Goal: Complete application form

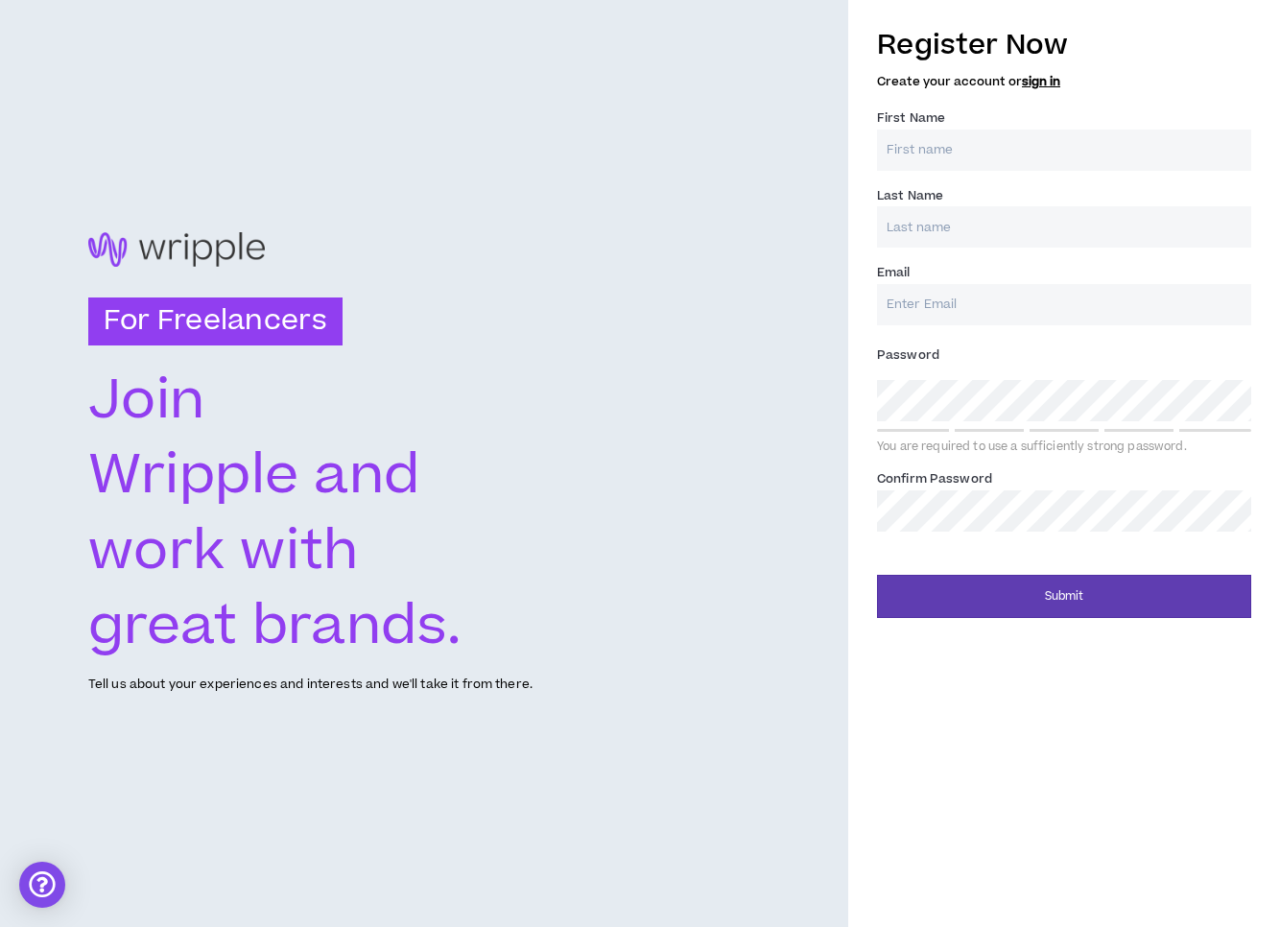
click at [1012, 156] on input "First Name *" at bounding box center [1064, 150] width 374 height 41
type input "[PERSON_NAME]"
type input "[EMAIL_ADDRESS][DOMAIN_NAME]"
type input "[PERSON_NAME]"
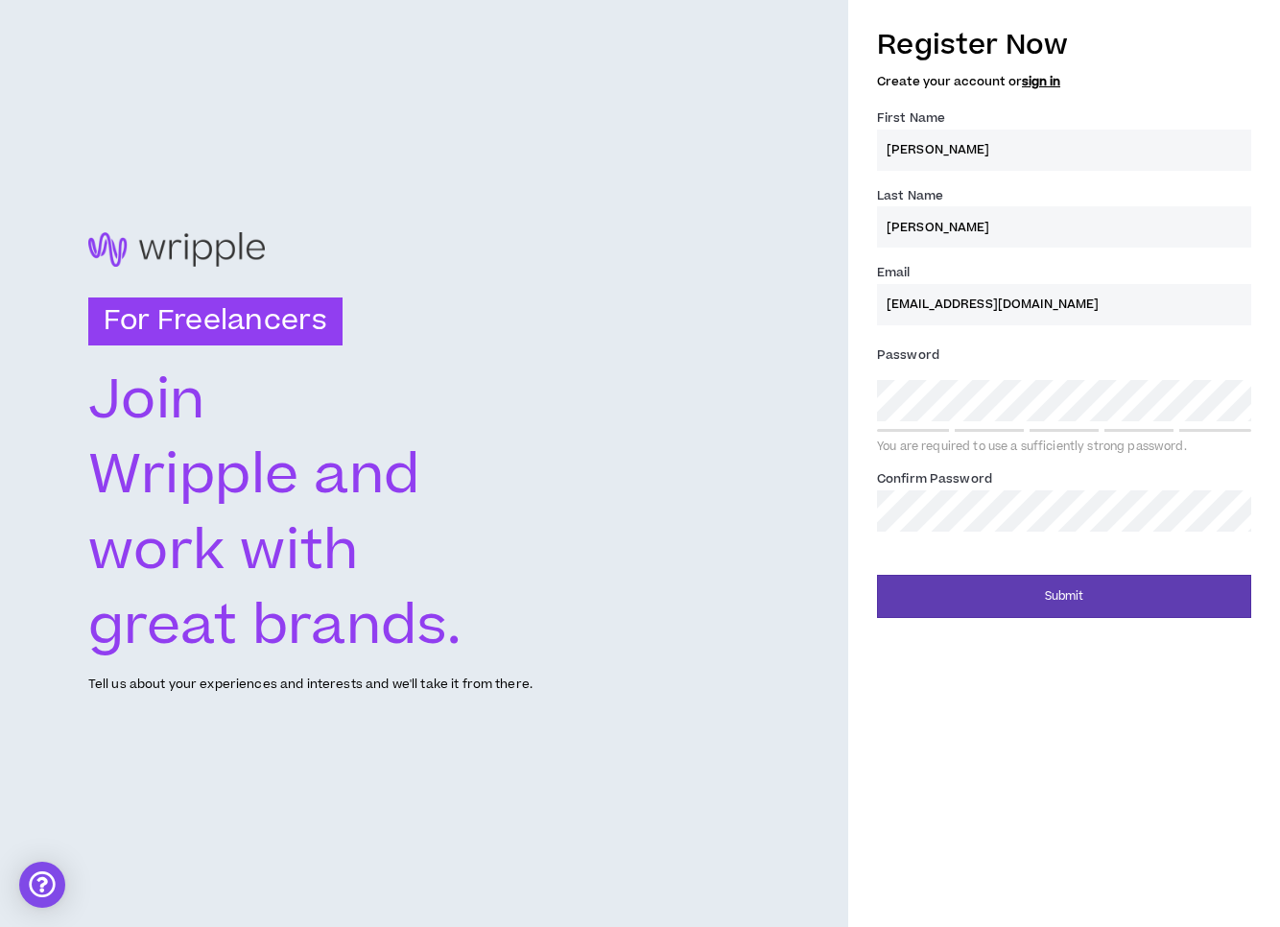
type input "[EMAIL_ADDRESS][DOMAIN_NAME]"
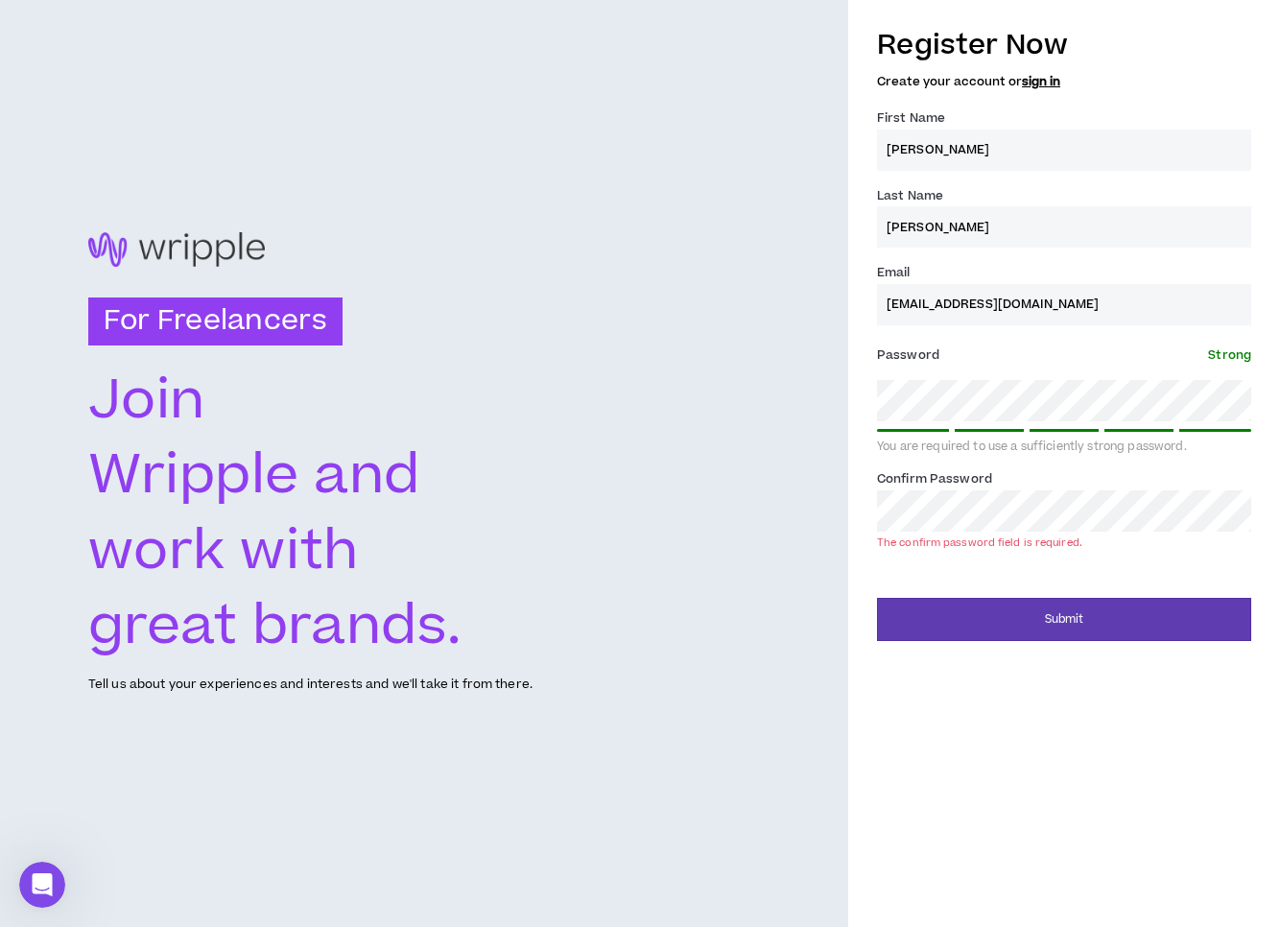
click at [840, 390] on div "For Freelancers [PERSON_NAME] and work with great brands. Tell us about your ex…" at bounding box center [640, 463] width 1280 height 927
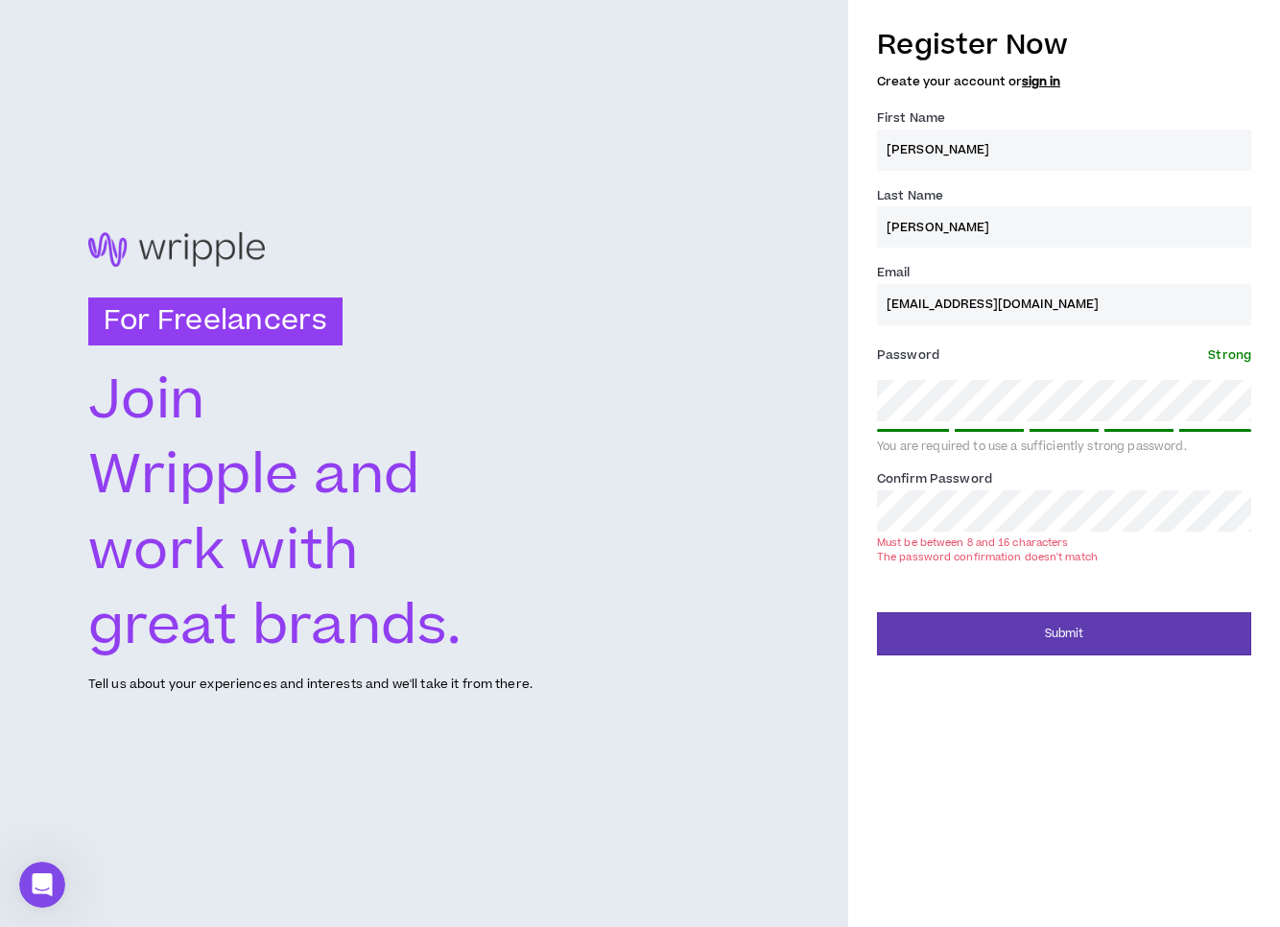
click at [877, 612] on button "Submit" at bounding box center [1064, 633] width 374 height 43
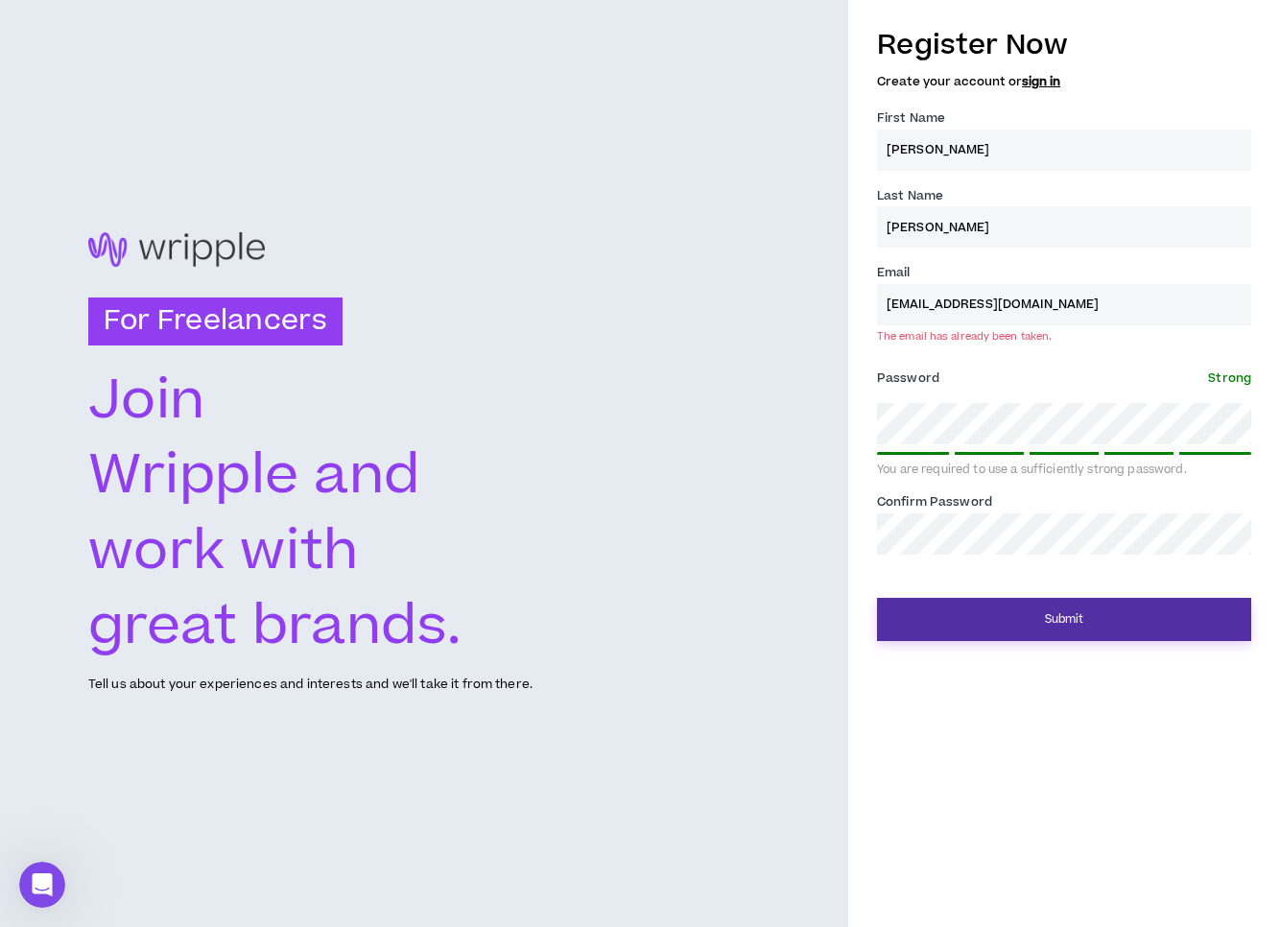
click at [1092, 618] on button "Submit" at bounding box center [1064, 619] width 374 height 43
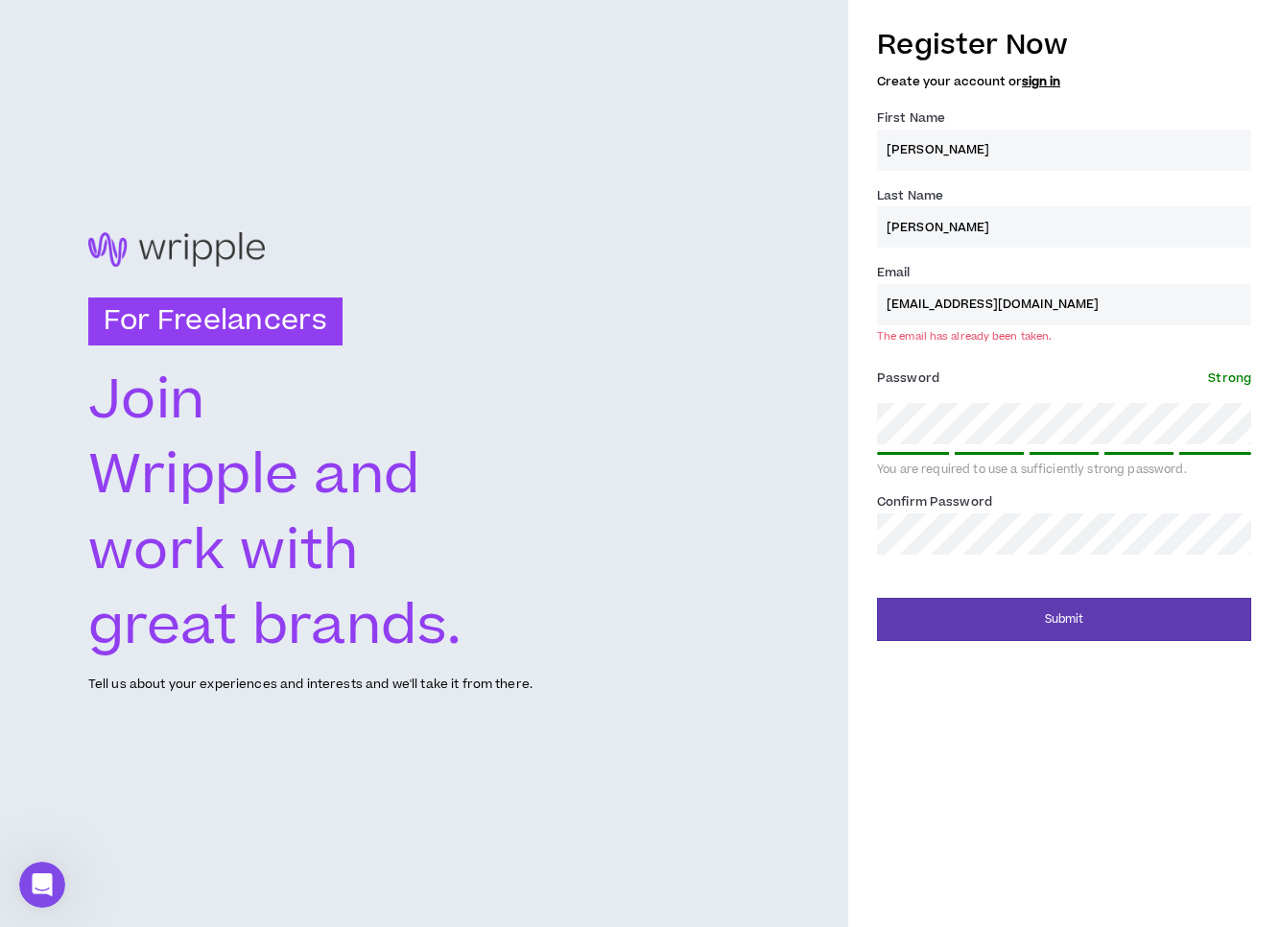
click at [1040, 80] on link "sign in" at bounding box center [1041, 81] width 38 height 17
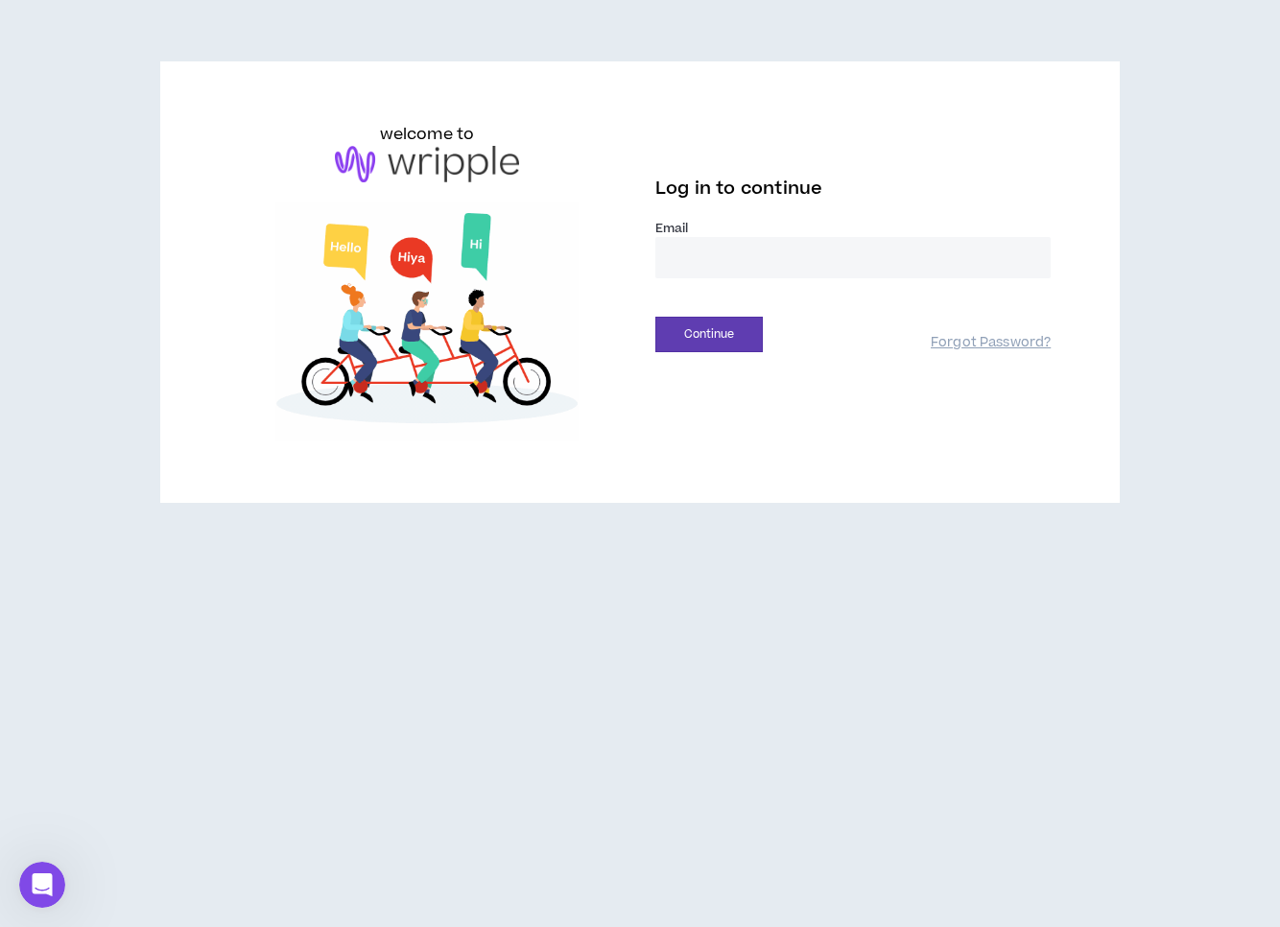
click at [837, 256] on input "email" at bounding box center [853, 257] width 395 height 41
type input "**********"
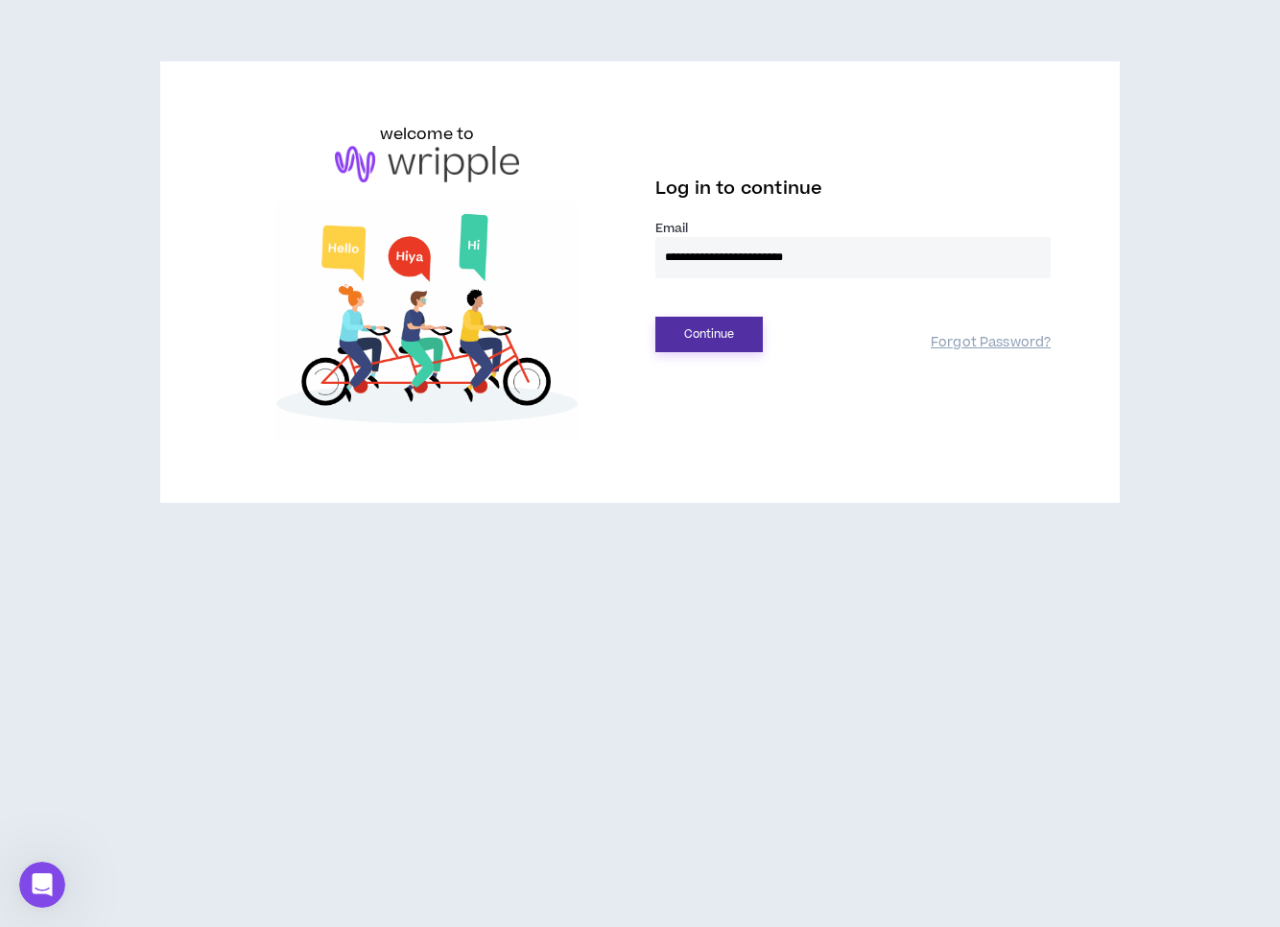
click at [725, 338] on button "Continue" at bounding box center [709, 335] width 107 height 36
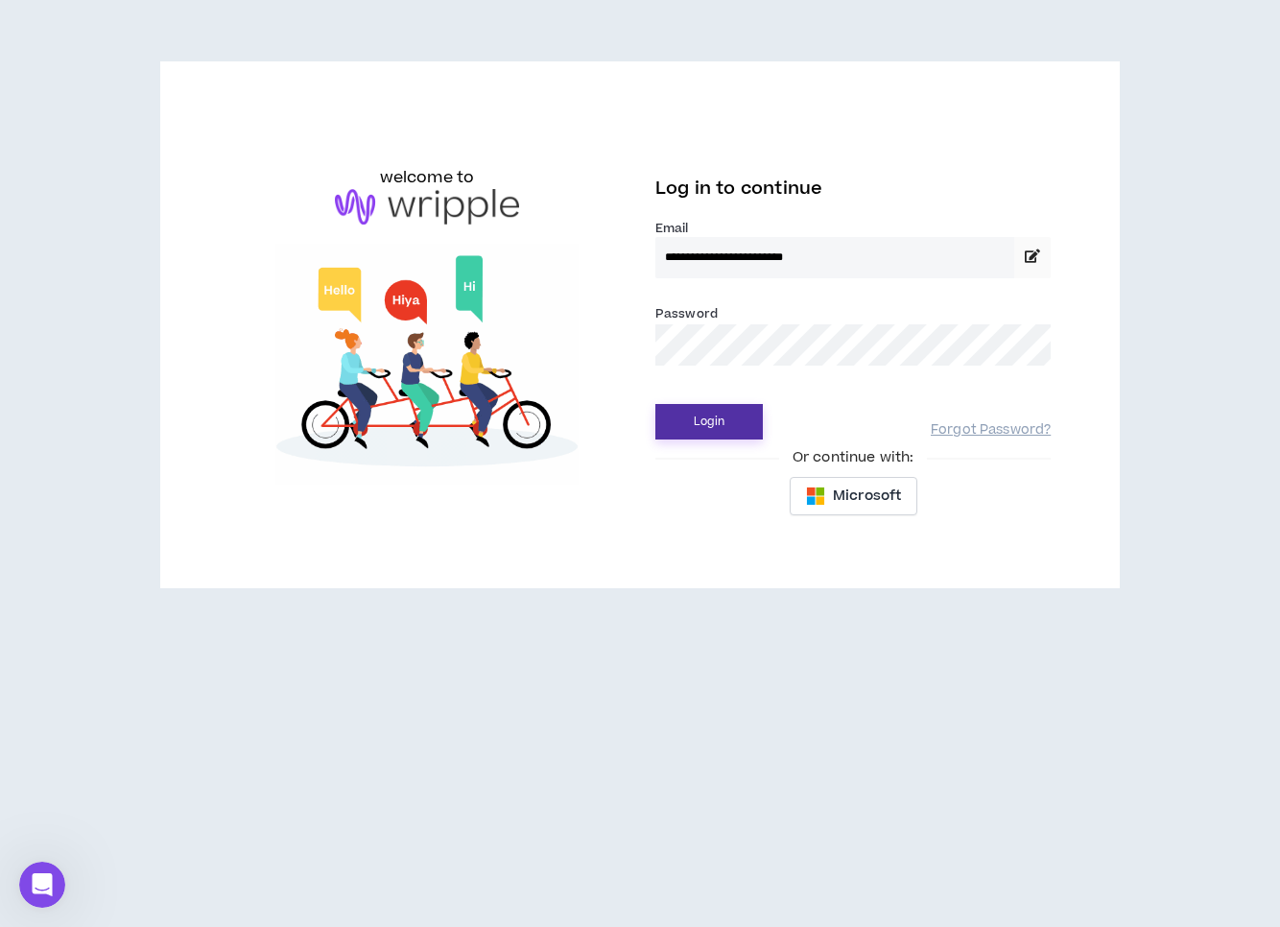
click at [705, 406] on button "Login" at bounding box center [709, 422] width 107 height 36
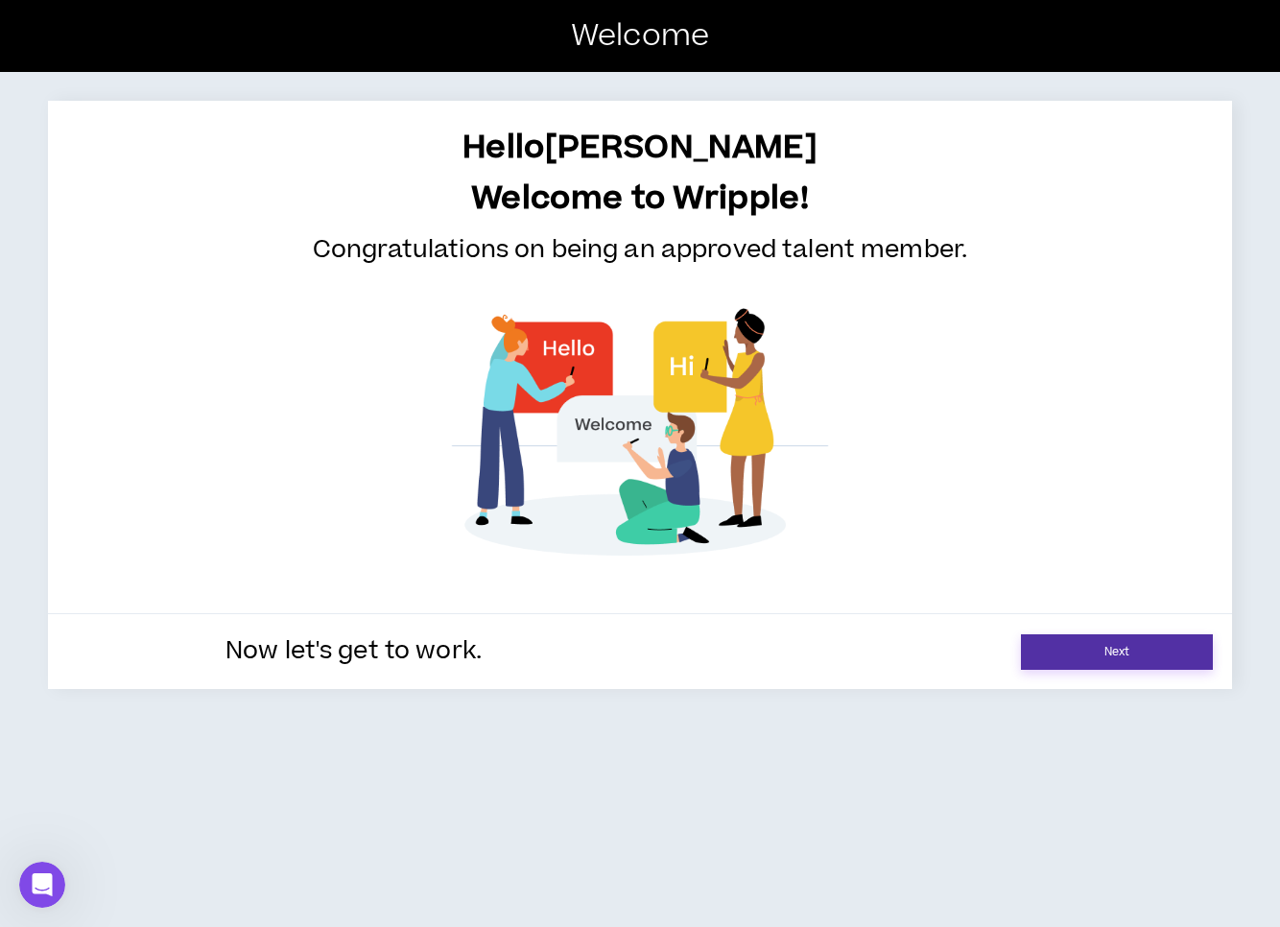
click at [1103, 650] on link "Next" at bounding box center [1117, 652] width 192 height 36
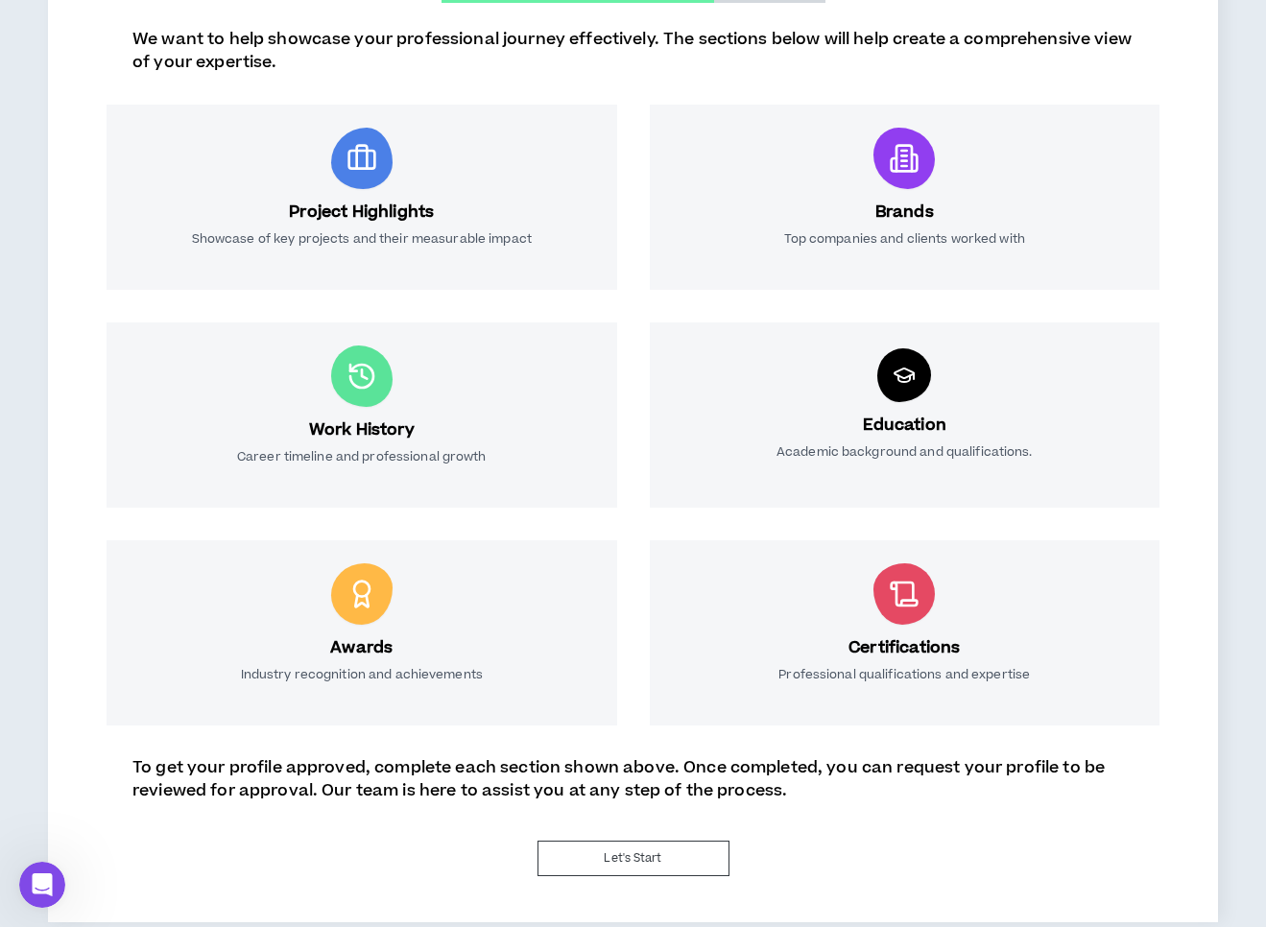
scroll to position [300, 0]
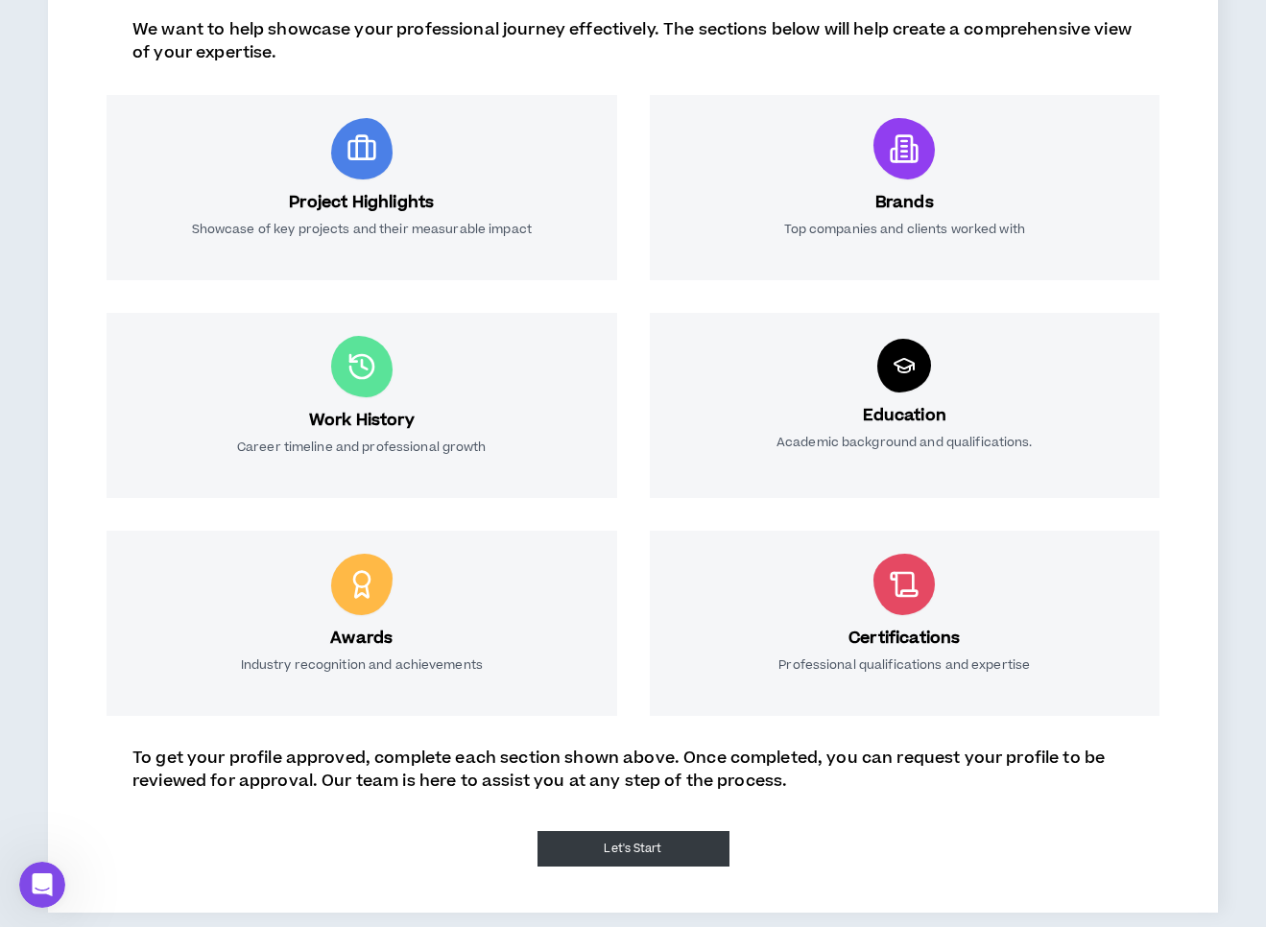
click at [669, 847] on button "Let's Start" at bounding box center [633, 849] width 192 height 36
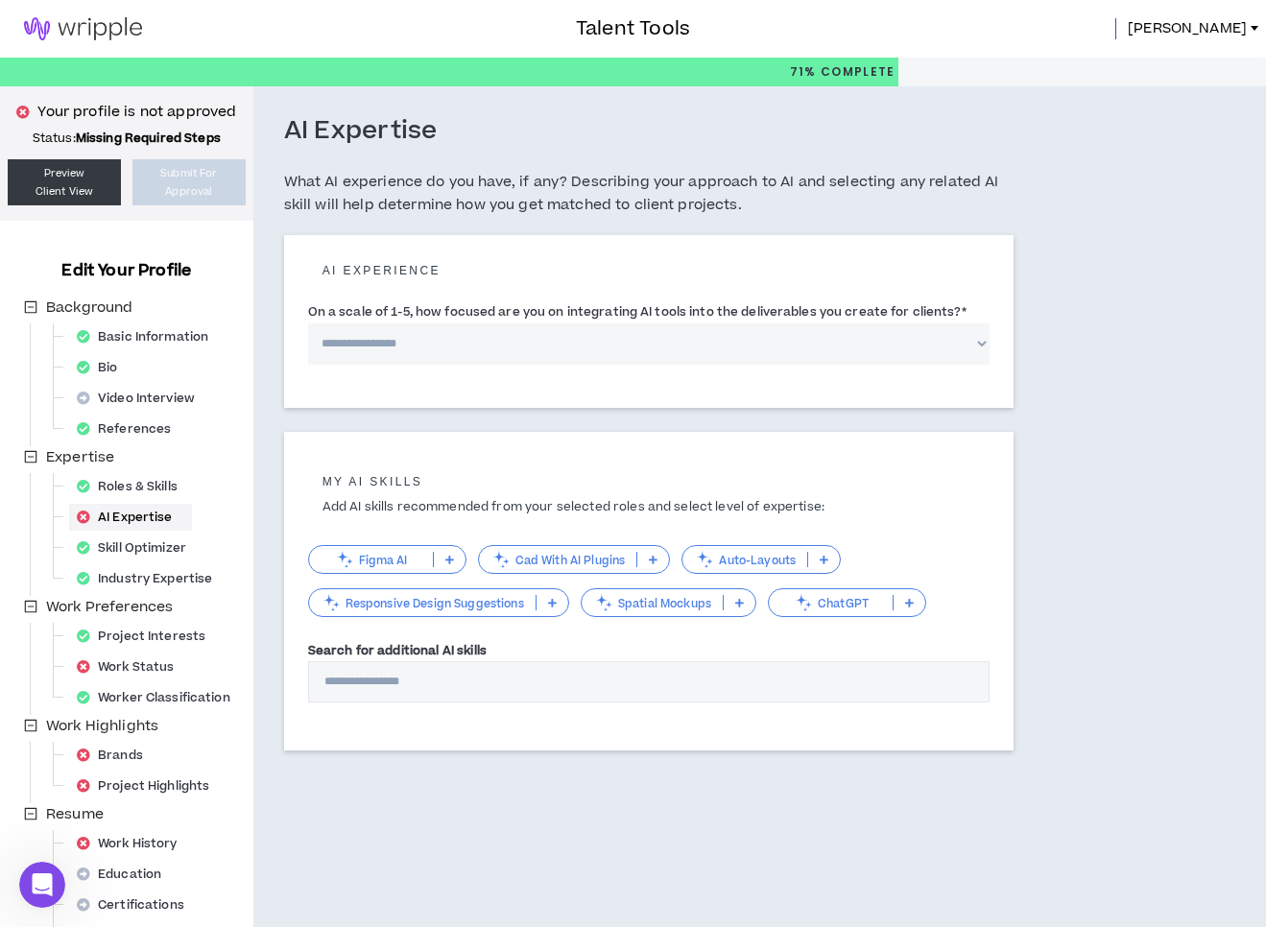
click at [981, 340] on select "**********" at bounding box center [648, 343] width 681 height 41
select select "*"
click at [308, 323] on select "**********" at bounding box center [648, 343] width 681 height 41
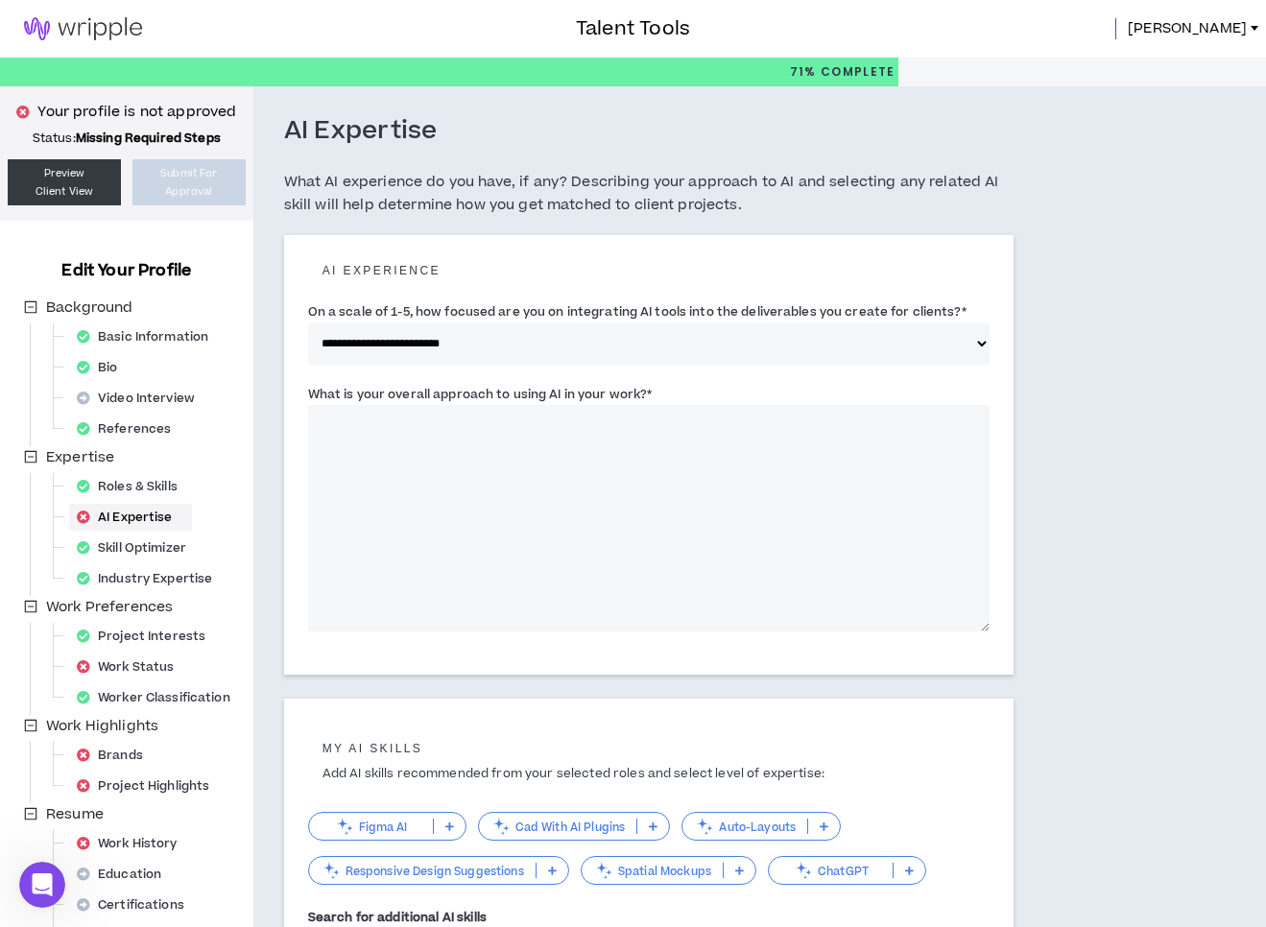
click at [750, 443] on textarea "What is your overall approach to using AI in your work? *" at bounding box center [648, 518] width 681 height 227
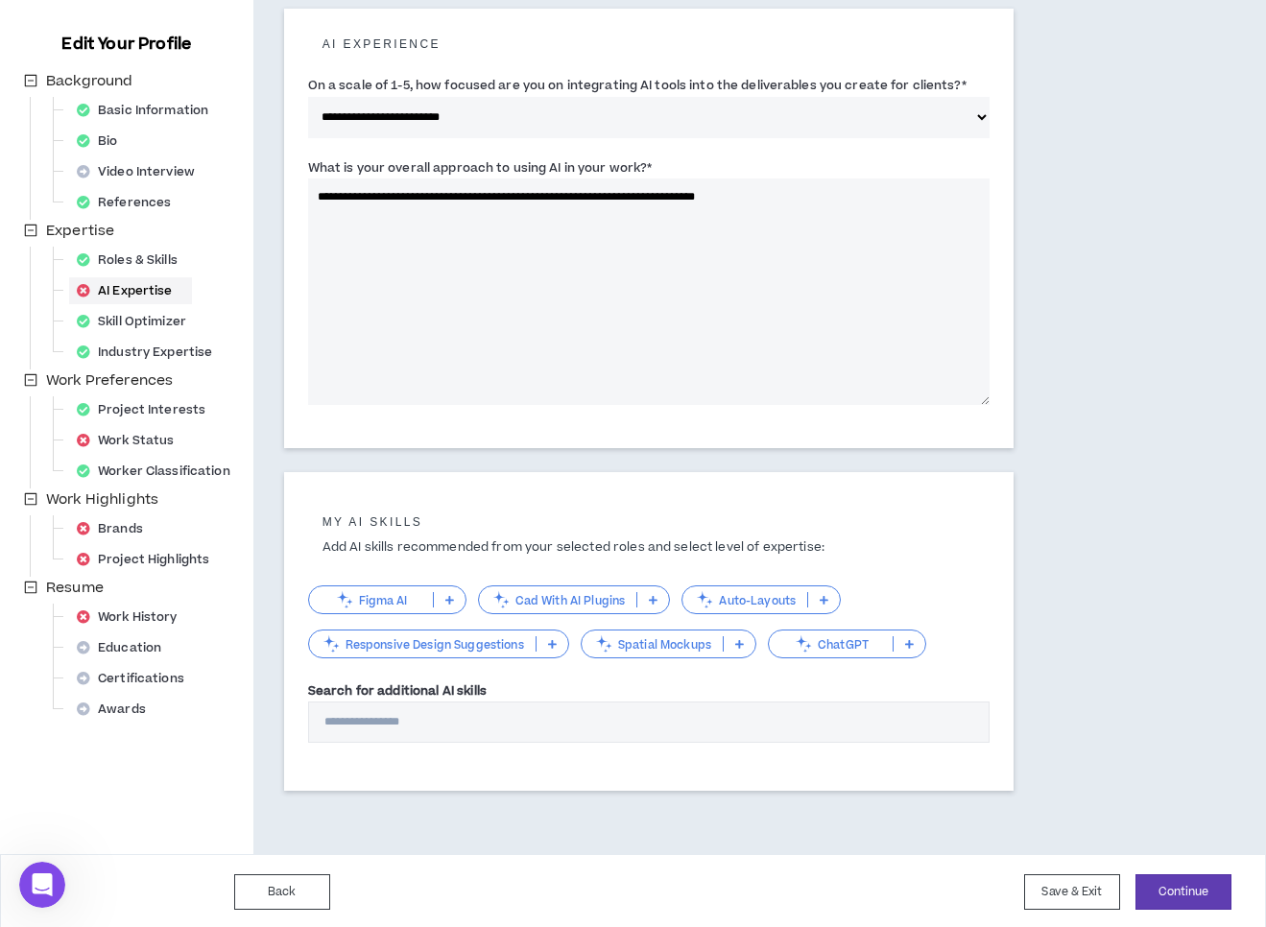
scroll to position [228, 0]
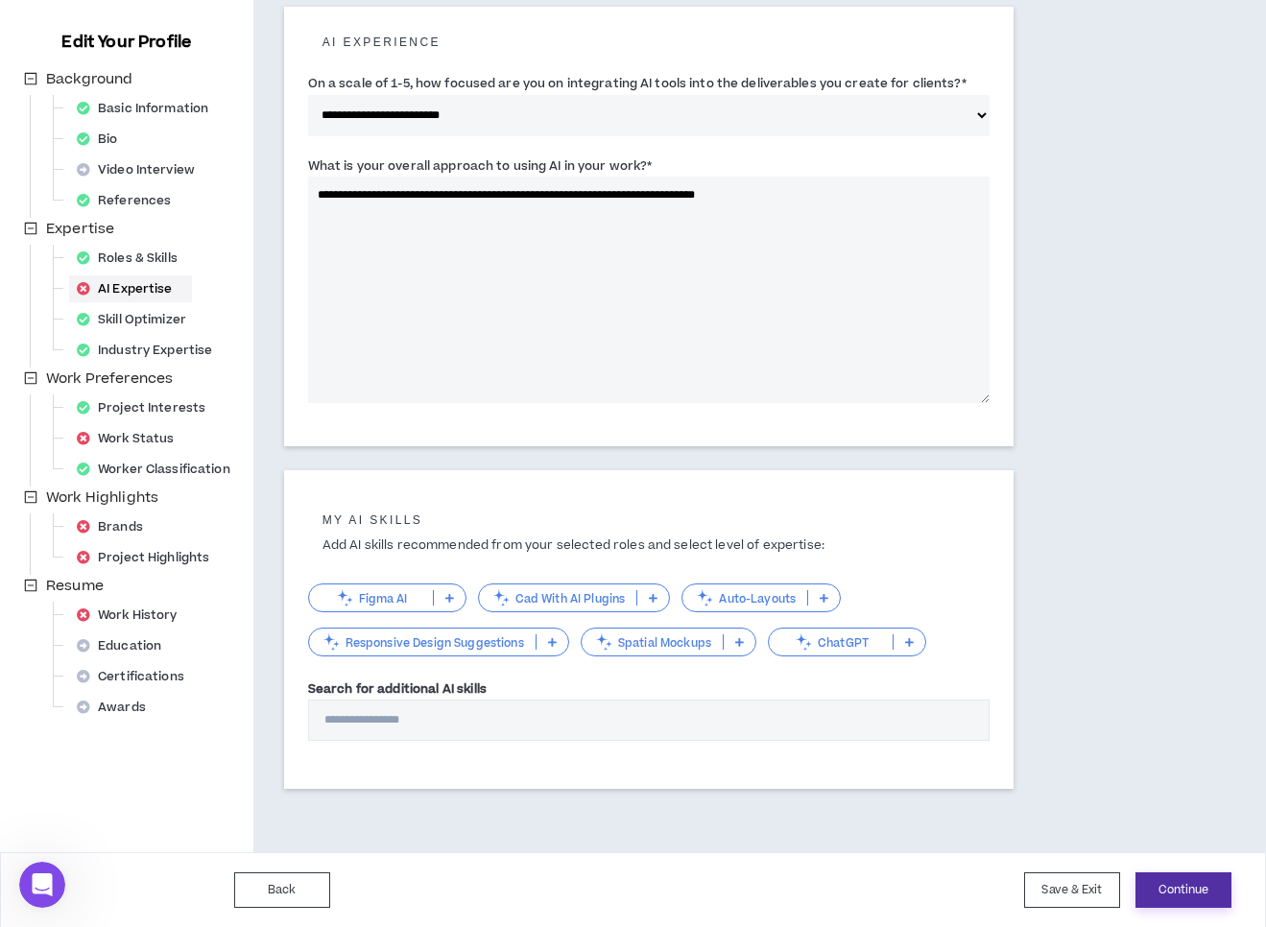
type textarea "**********"
click at [1172, 885] on button "Continue" at bounding box center [1183, 890] width 96 height 36
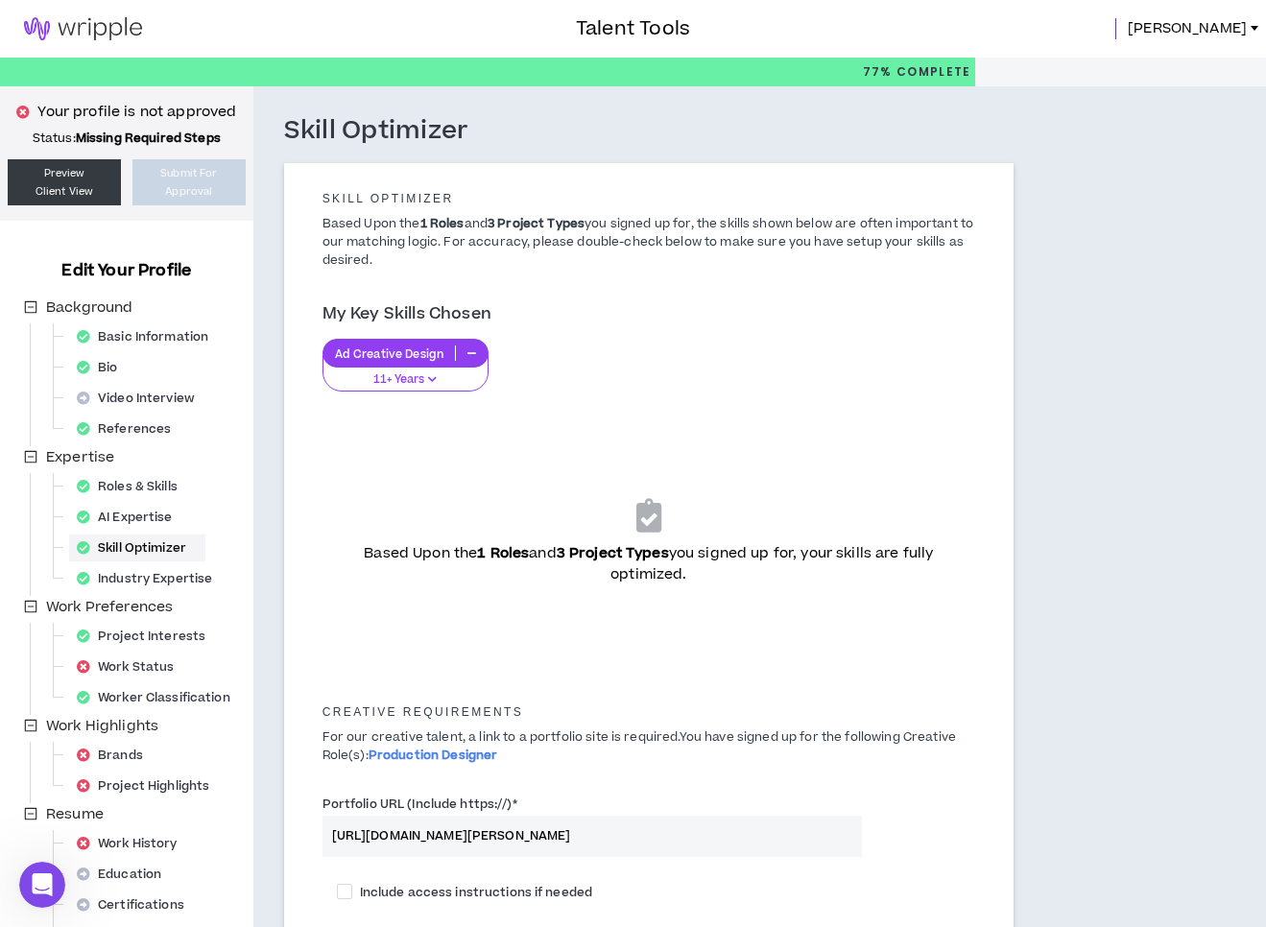
click at [421, 381] on p "11+ Years" at bounding box center [406, 379] width 142 height 17
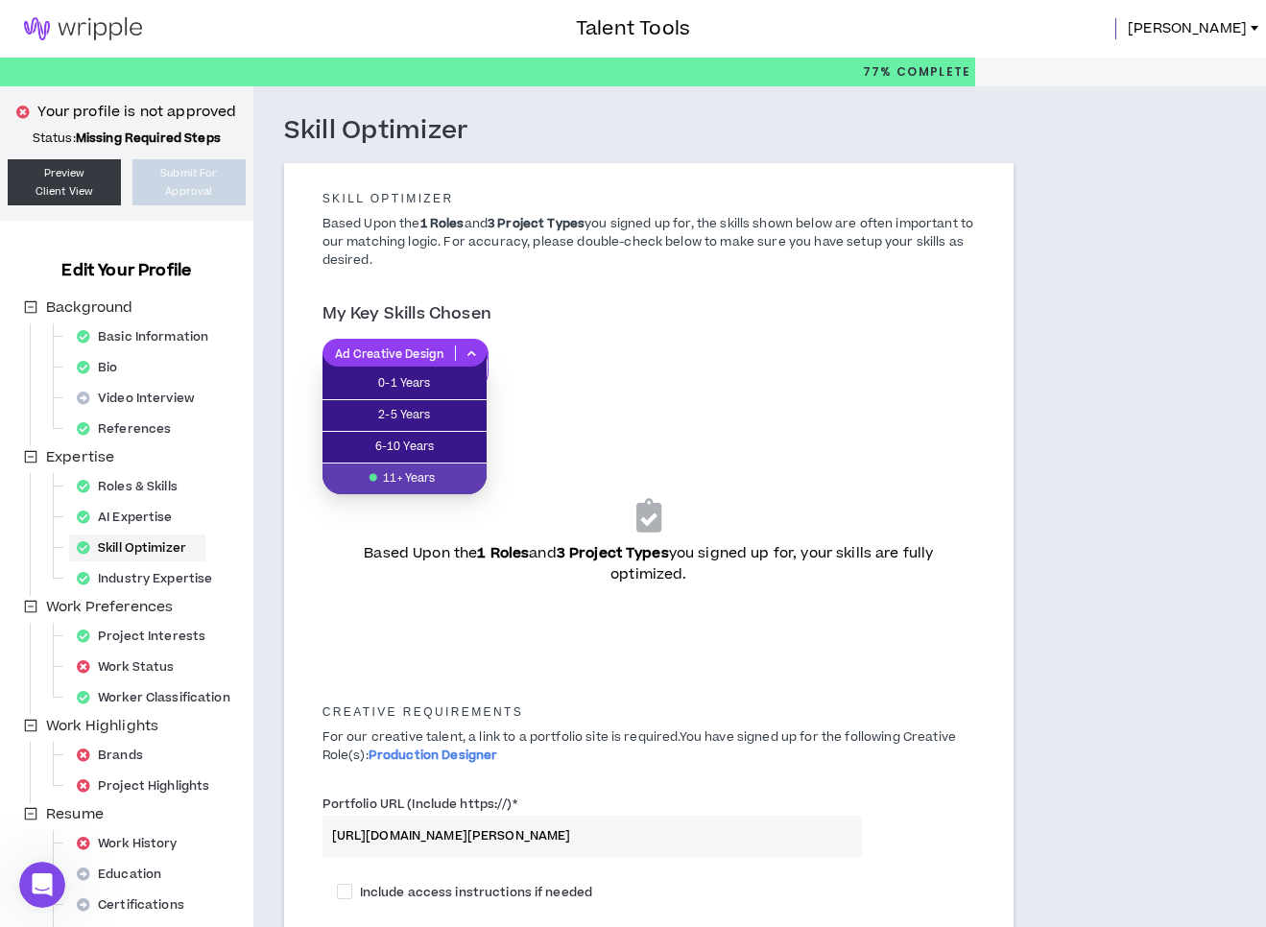
drag, startPoint x: 431, startPoint y: 487, endPoint x: 440, endPoint y: 499, distance: 15.2
click at [431, 487] on span "11+ Years" at bounding box center [404, 478] width 141 height 21
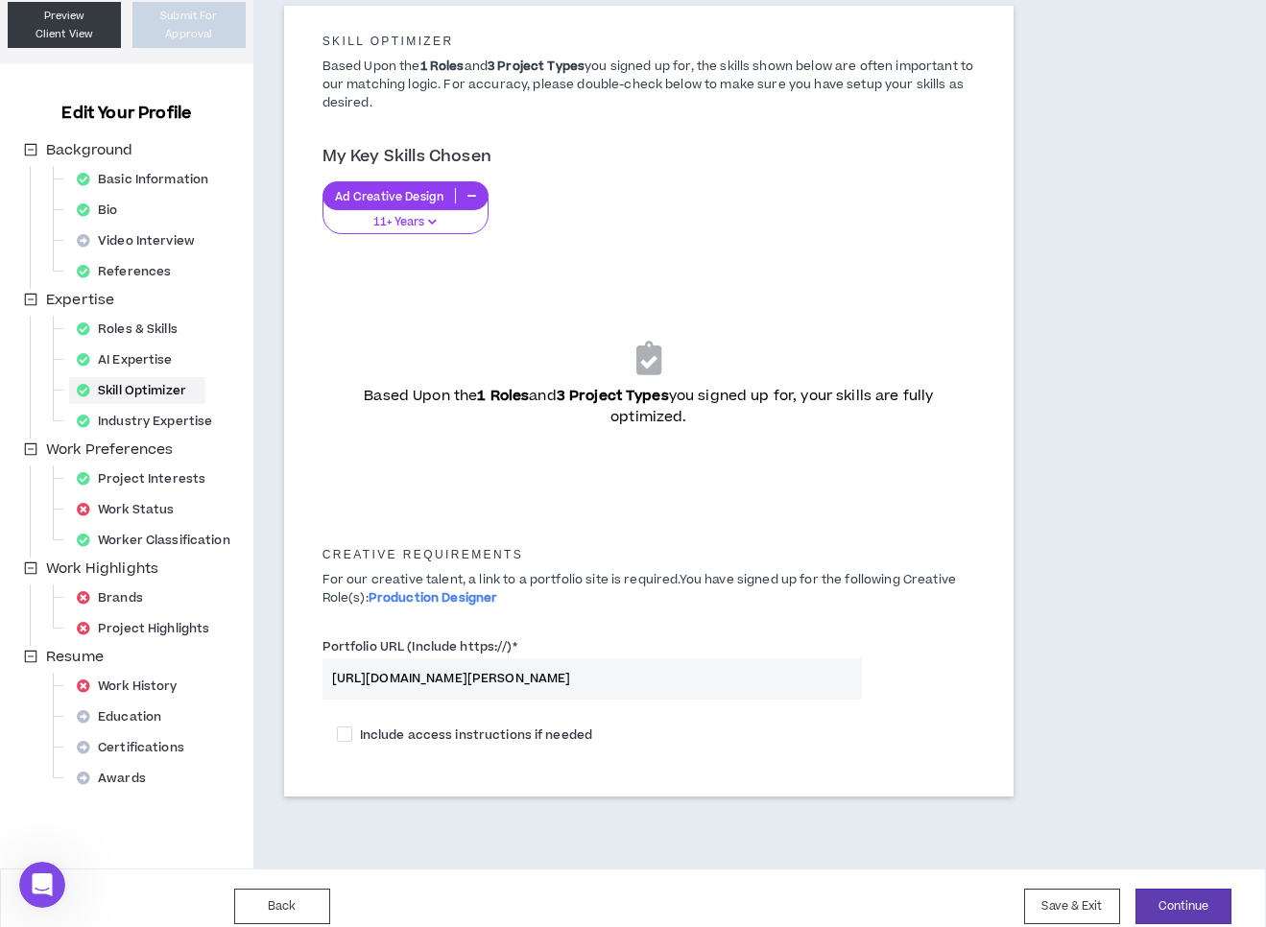
scroll to position [175, 0]
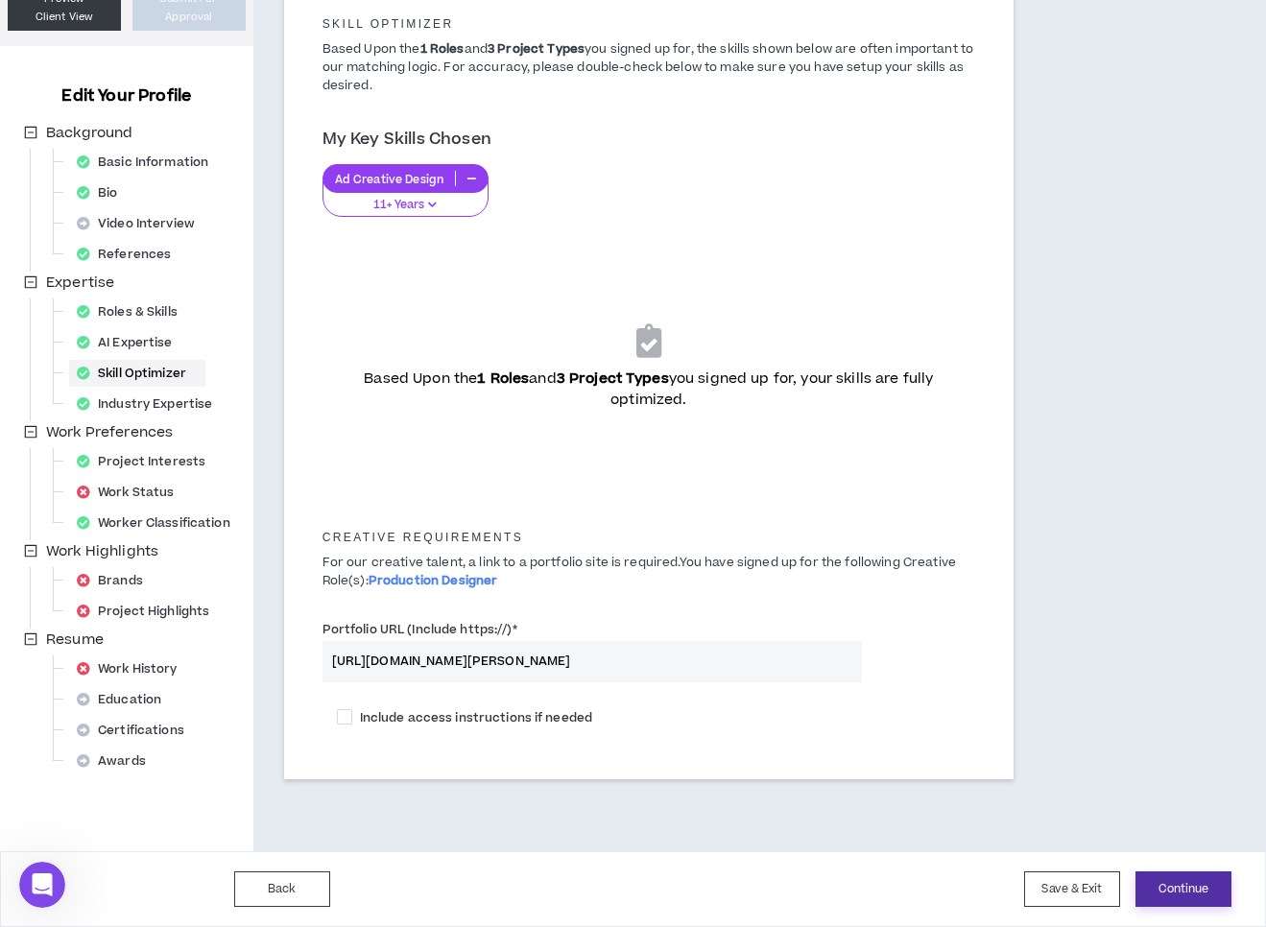
click at [1184, 888] on button "Continue" at bounding box center [1183, 889] width 96 height 36
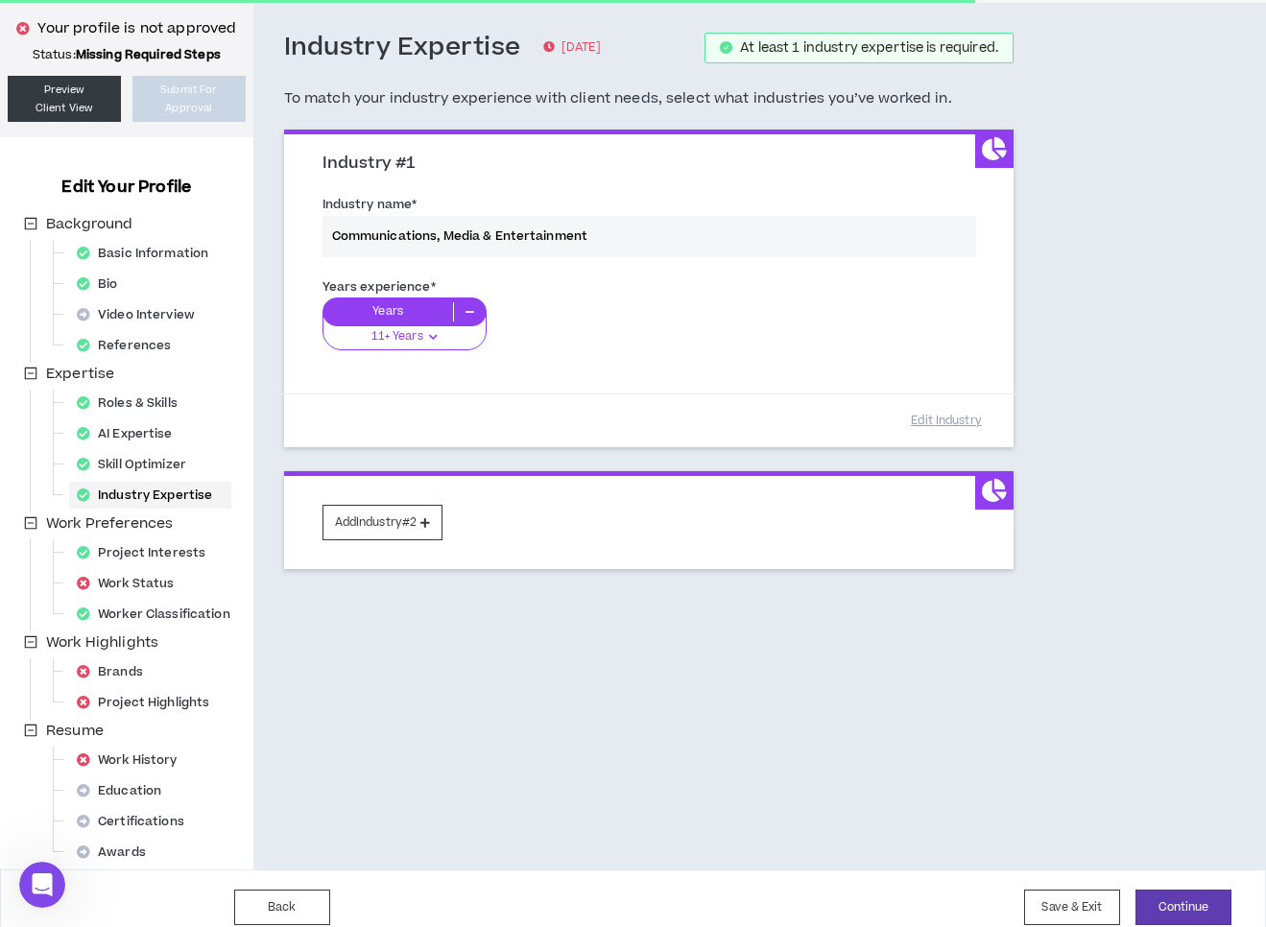
scroll to position [102, 0]
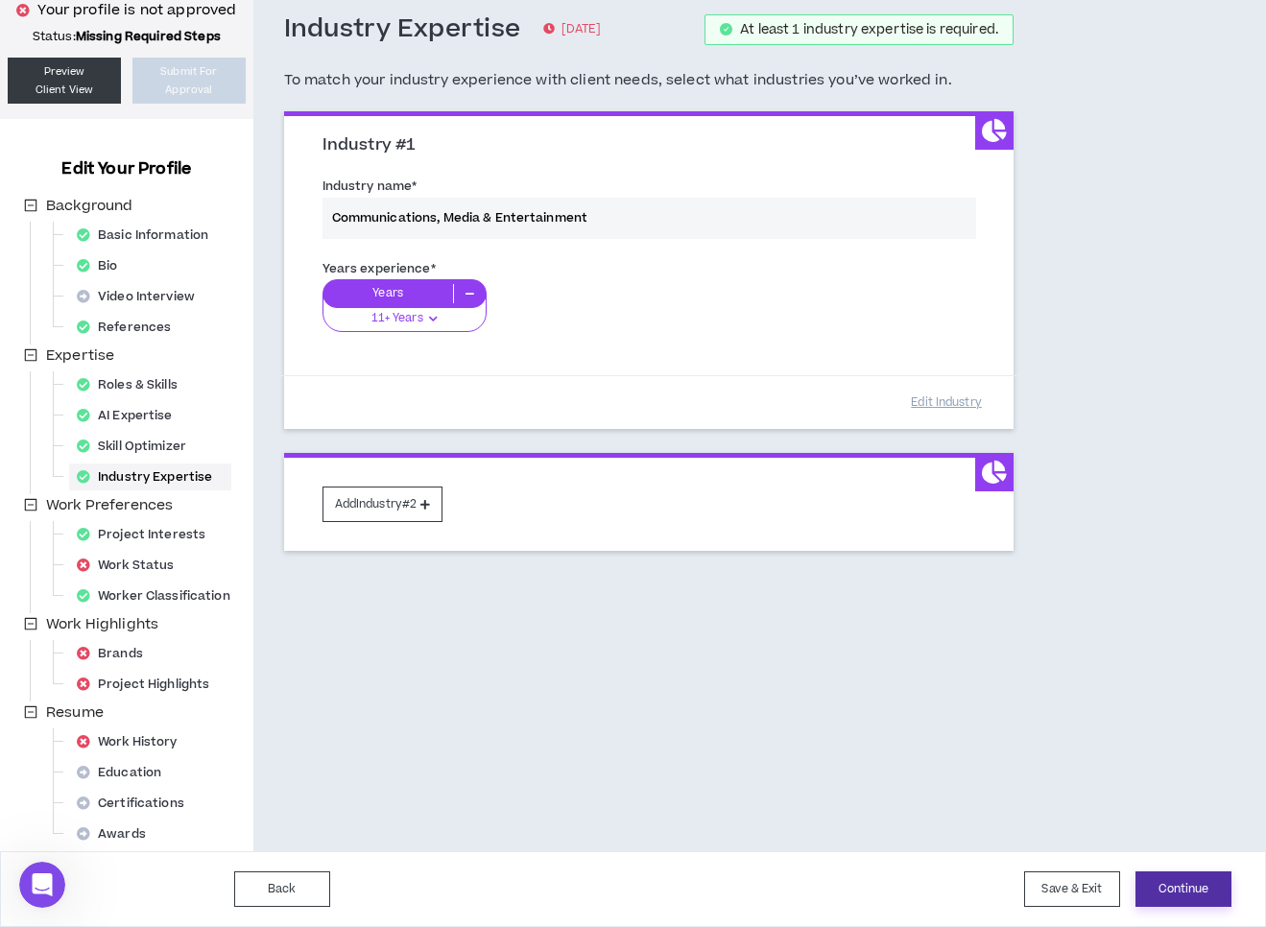
click at [1190, 895] on button "Continue" at bounding box center [1183, 889] width 96 height 36
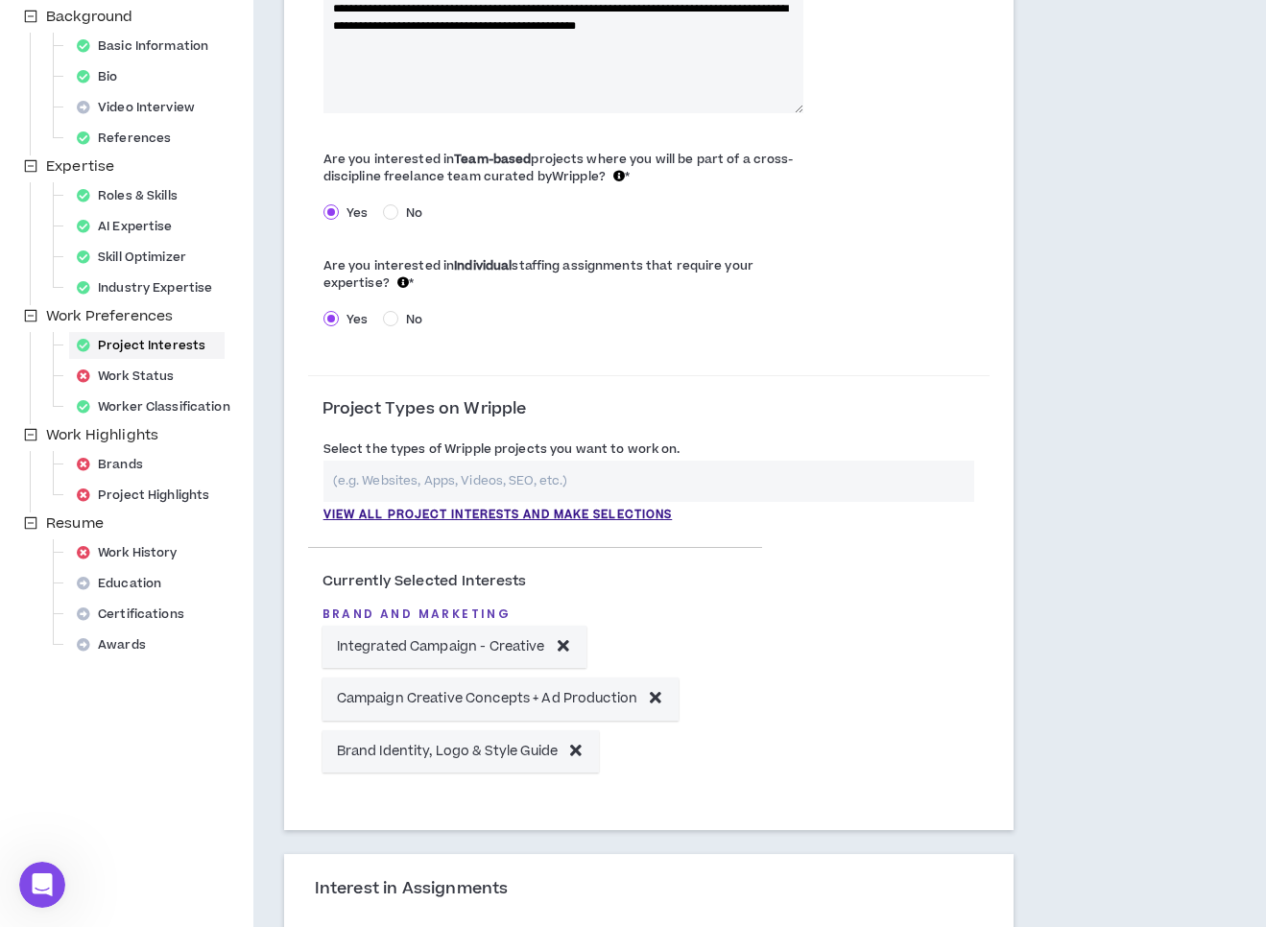
scroll to position [293, 0]
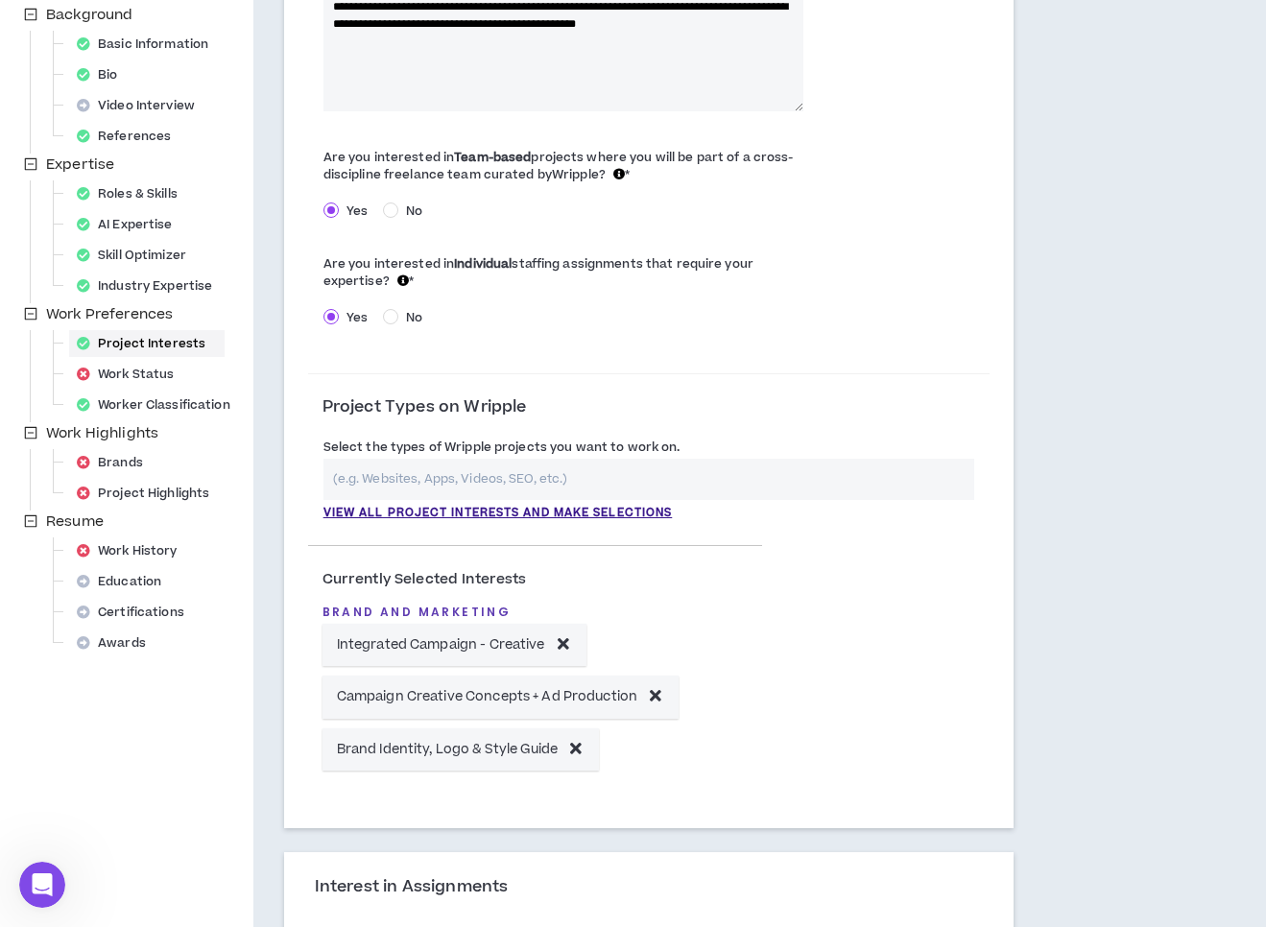
click at [326, 476] on input "text" at bounding box center [648, 479] width 651 height 41
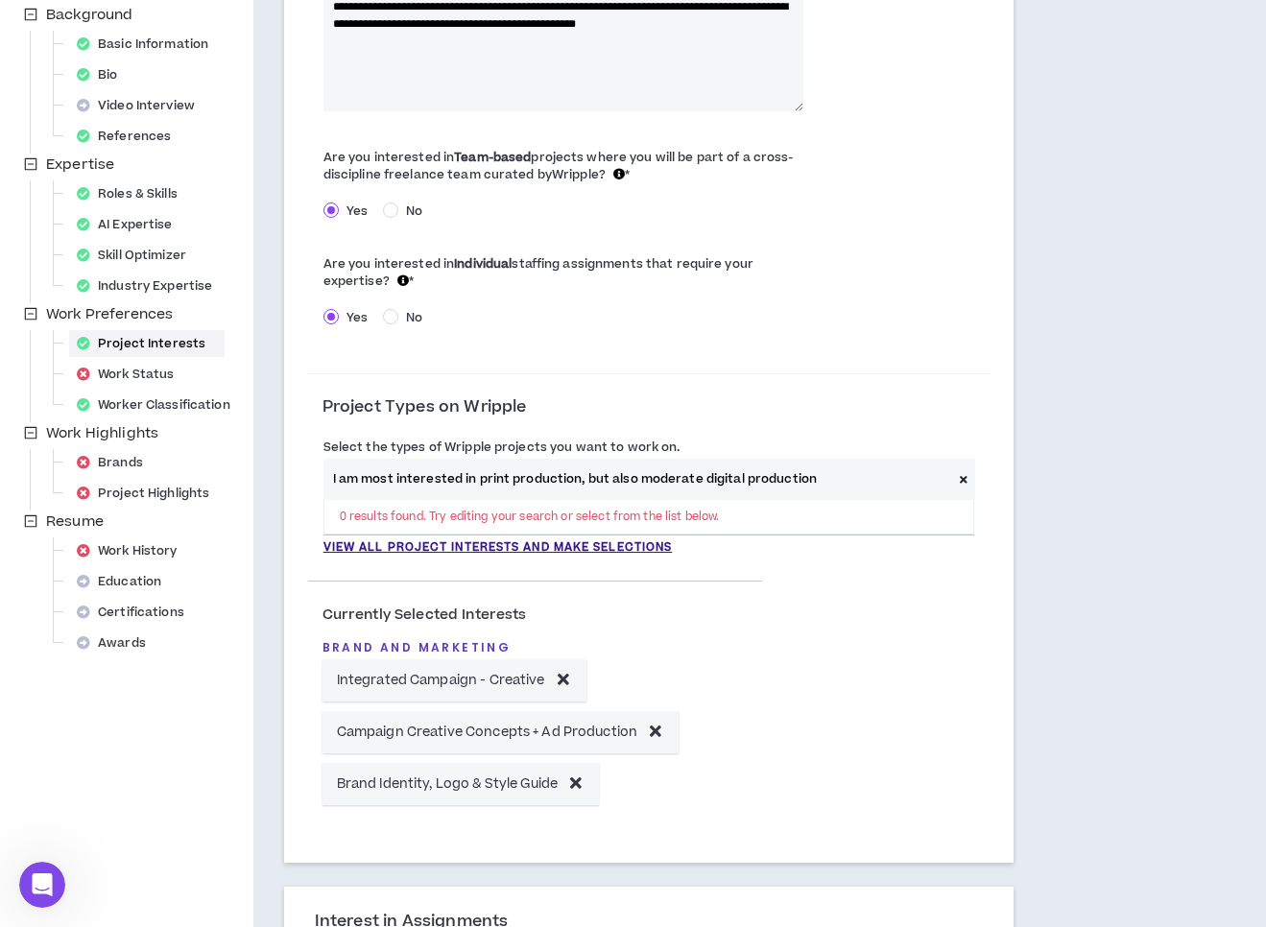
type input "I am most interested in print production, but also moderate digital production."
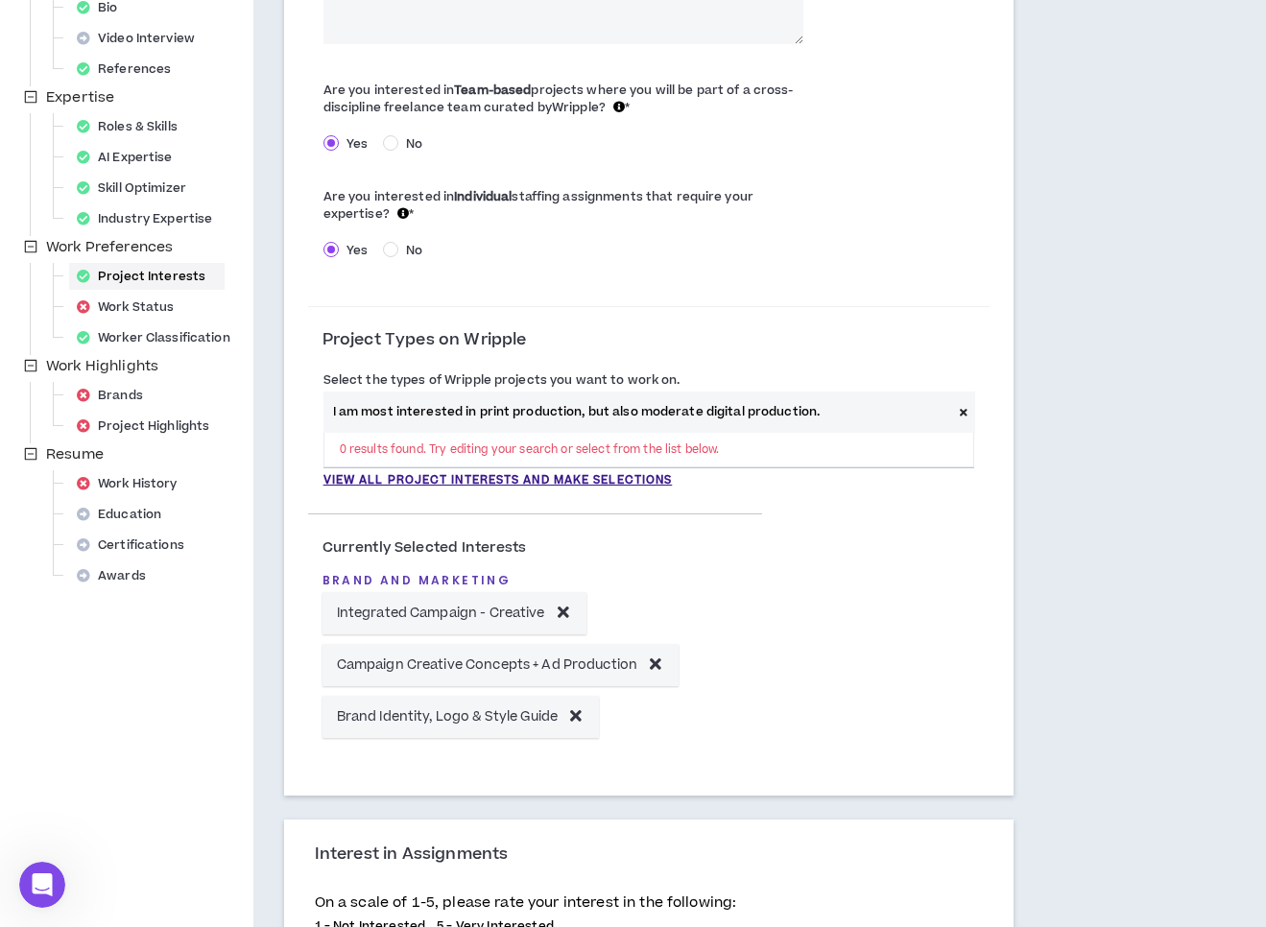
scroll to position [365, 0]
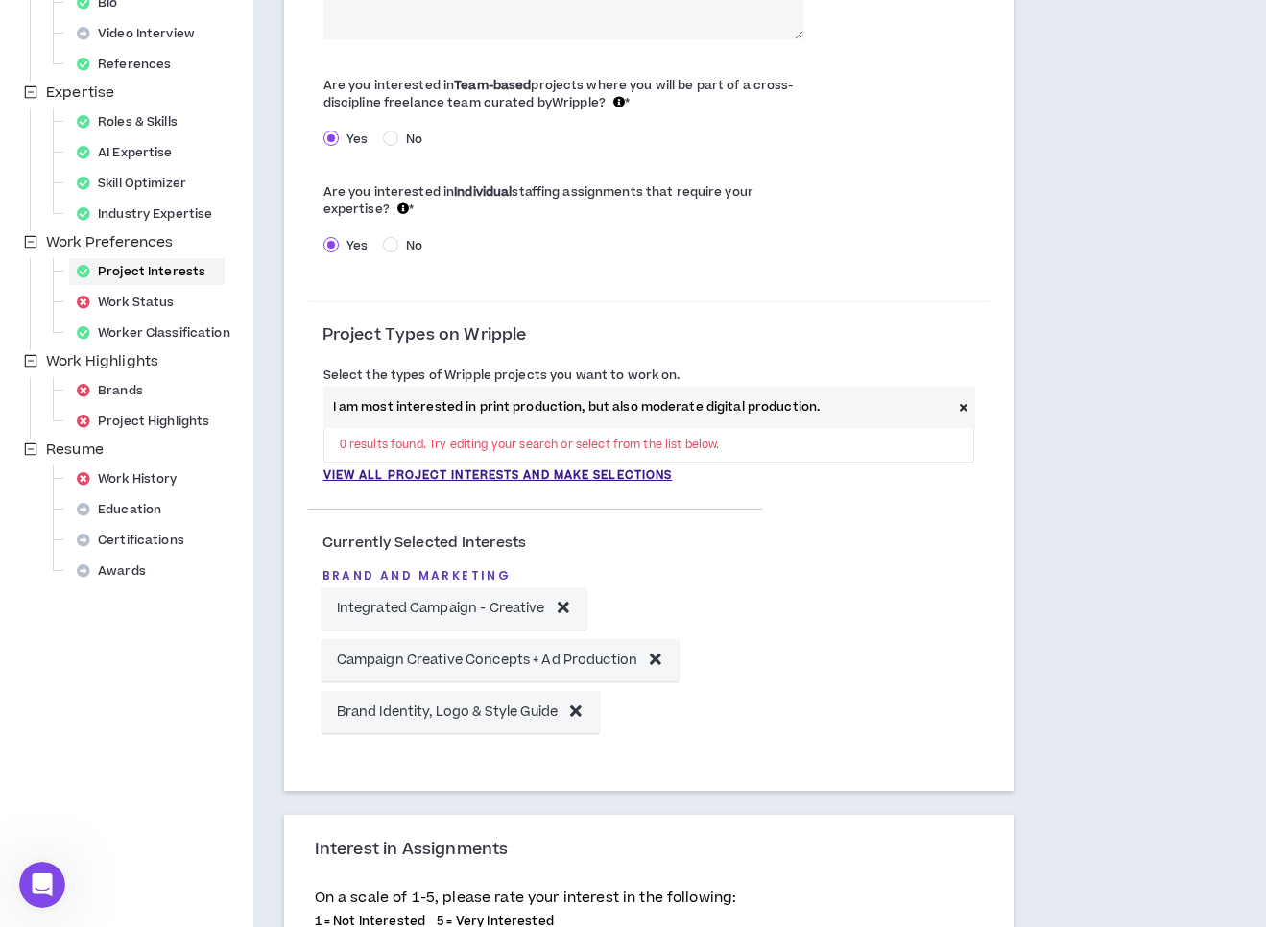
click at [856, 408] on input "I am most interested in print production, but also moderate digital production." at bounding box center [637, 407] width 629 height 41
drag, startPoint x: 837, startPoint y: 404, endPoint x: 262, endPoint y: 394, distance: 575.0
click at [263, 394] on div "**********" at bounding box center [648, 618] width 791 height 1792
click at [438, 478] on p "View all project interests and make selections" at bounding box center [497, 475] width 349 height 17
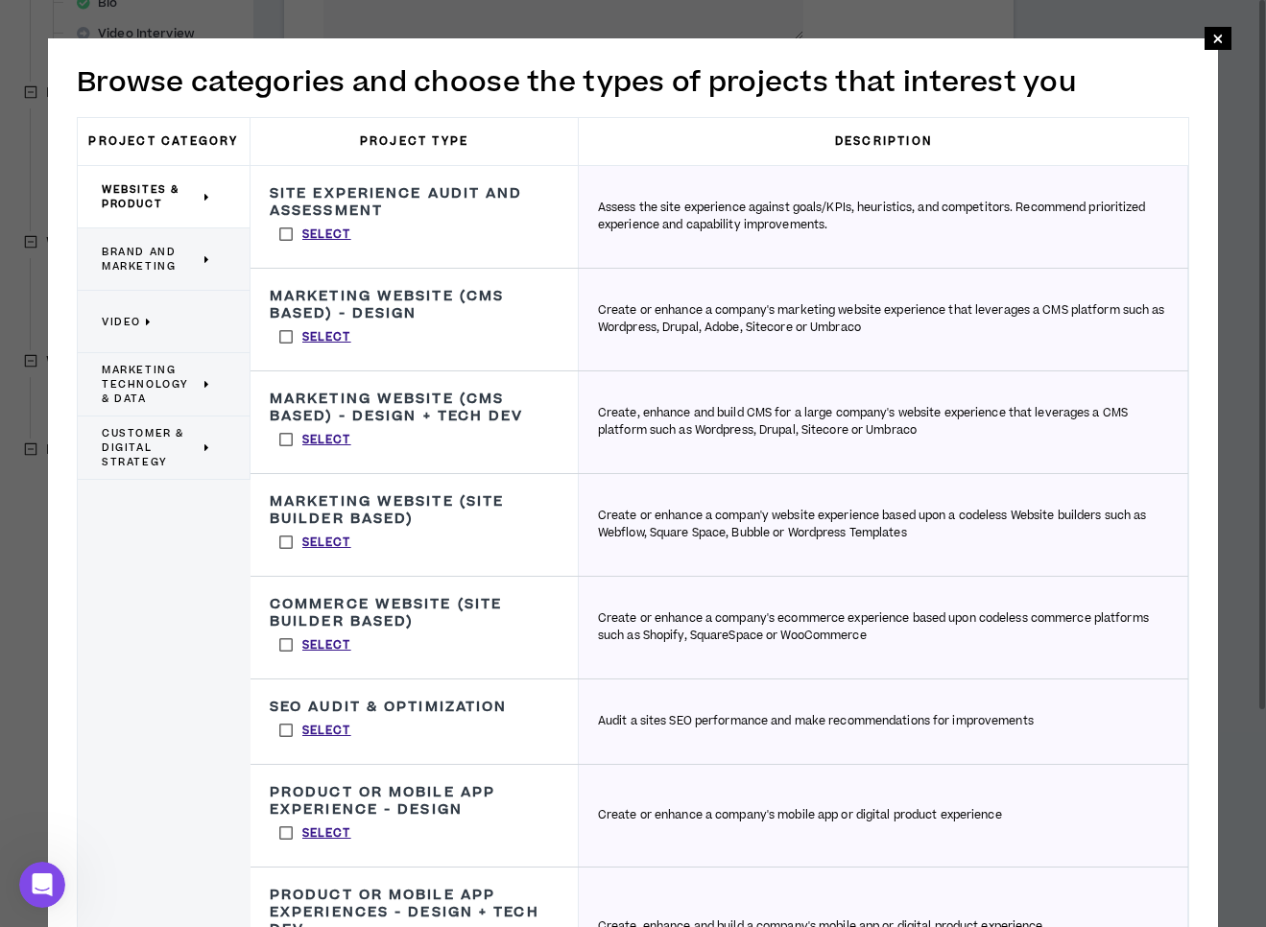
click at [158, 255] on span "Brand and Marketing" at bounding box center [151, 259] width 98 height 29
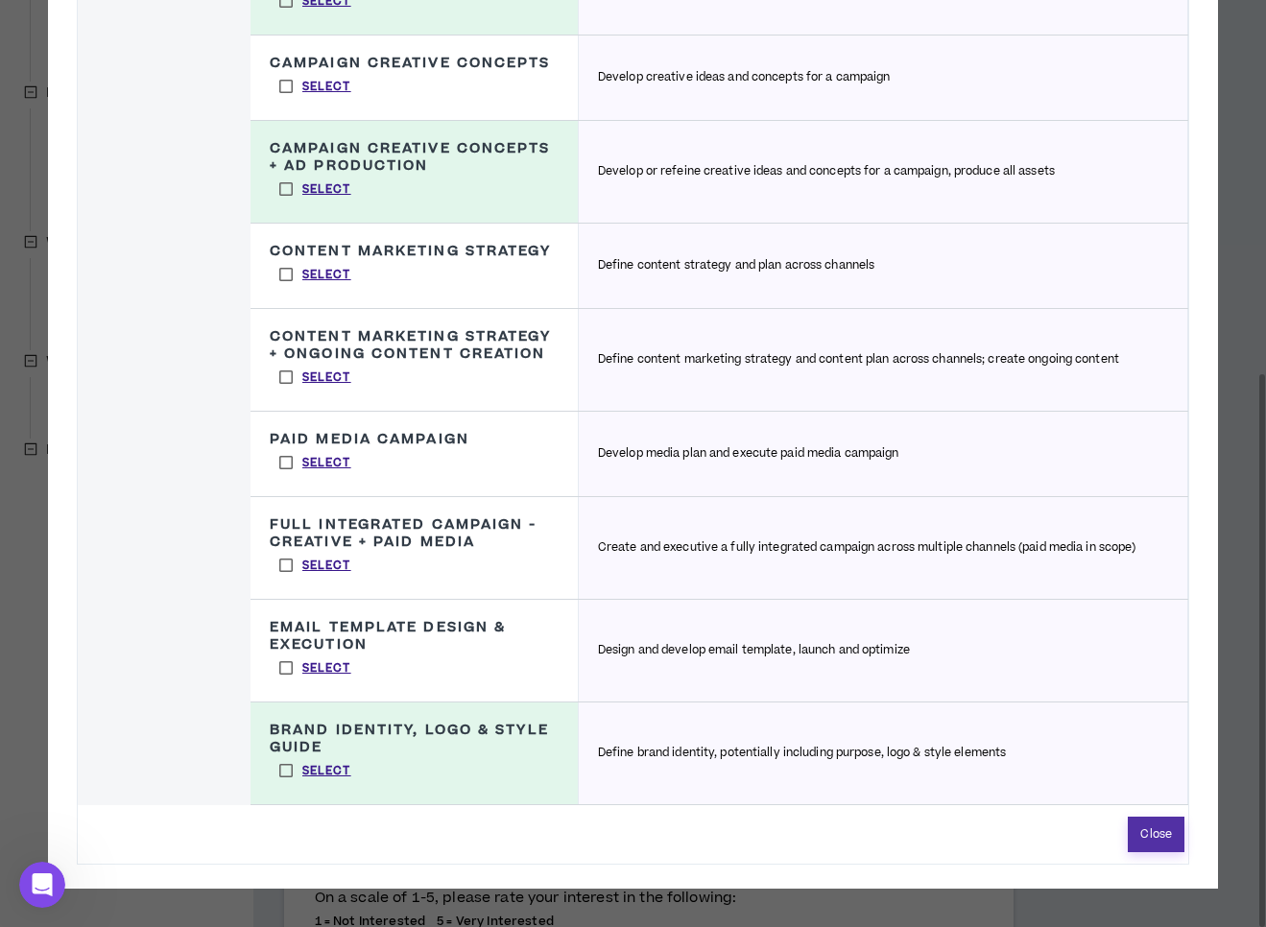
click at [1157, 837] on button "Close" at bounding box center [1156, 835] width 57 height 36
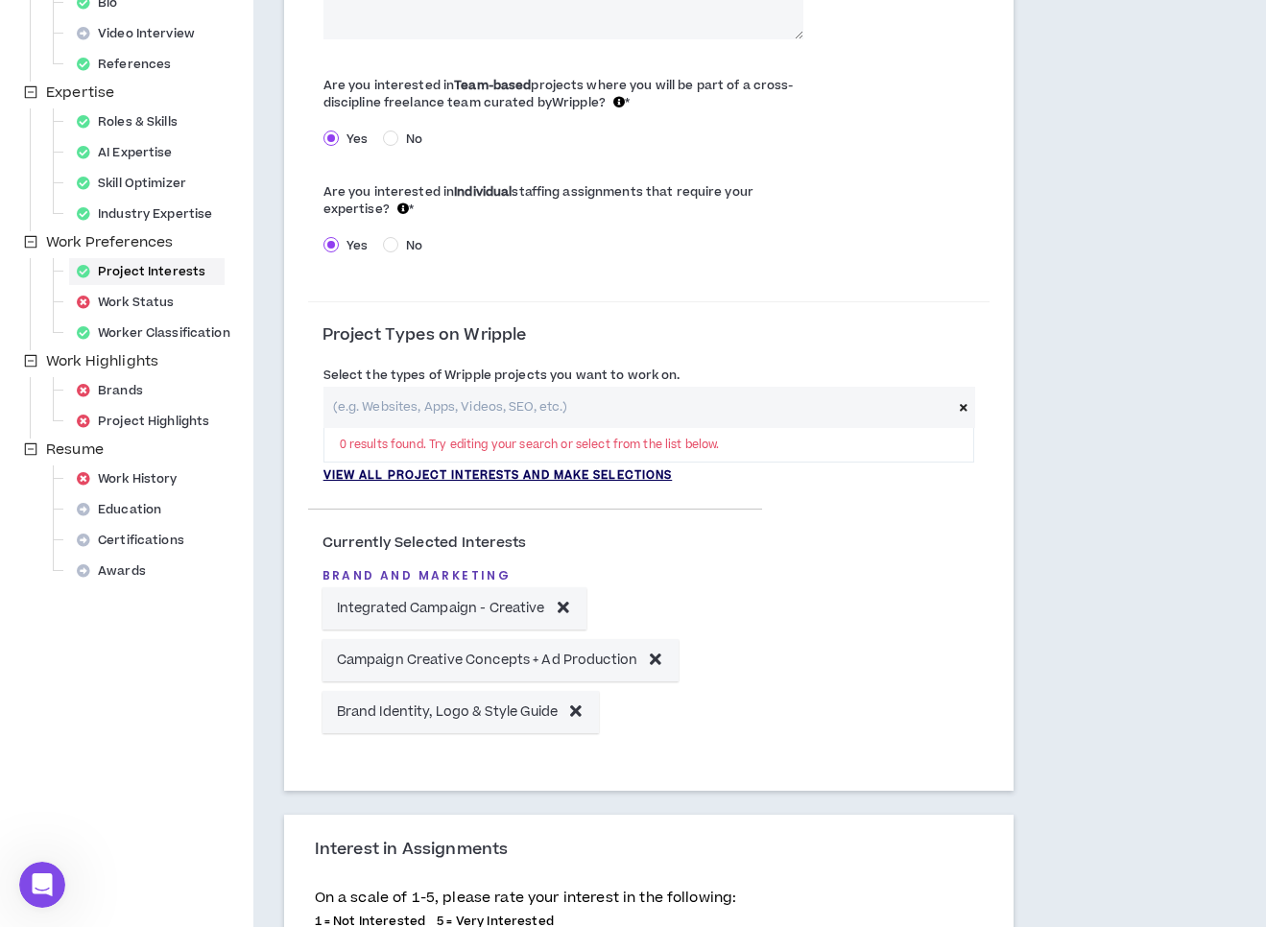
click at [641, 476] on p "View all project interests and make selections" at bounding box center [497, 475] width 349 height 17
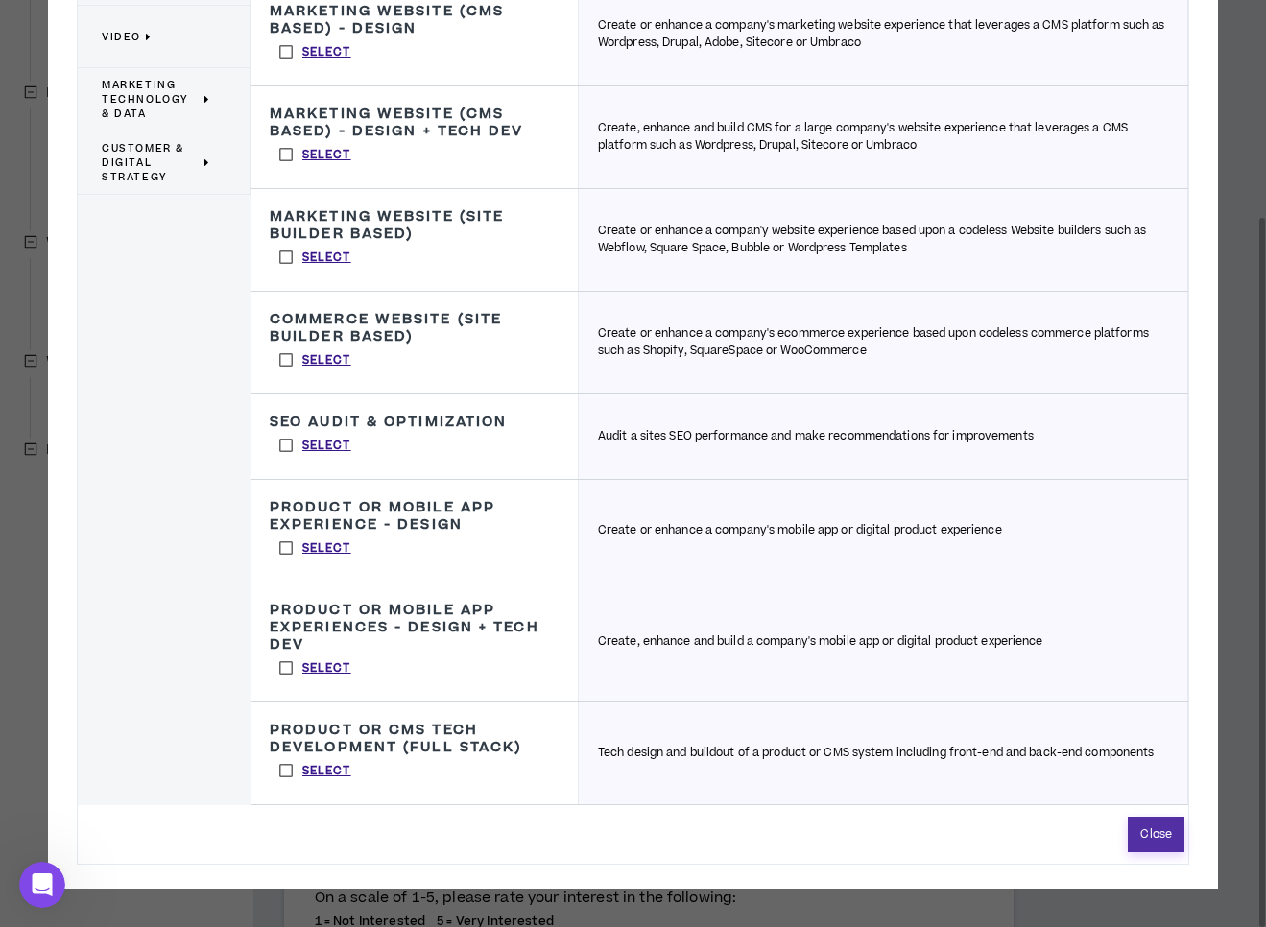
click at [1150, 840] on button "Close" at bounding box center [1156, 835] width 57 height 36
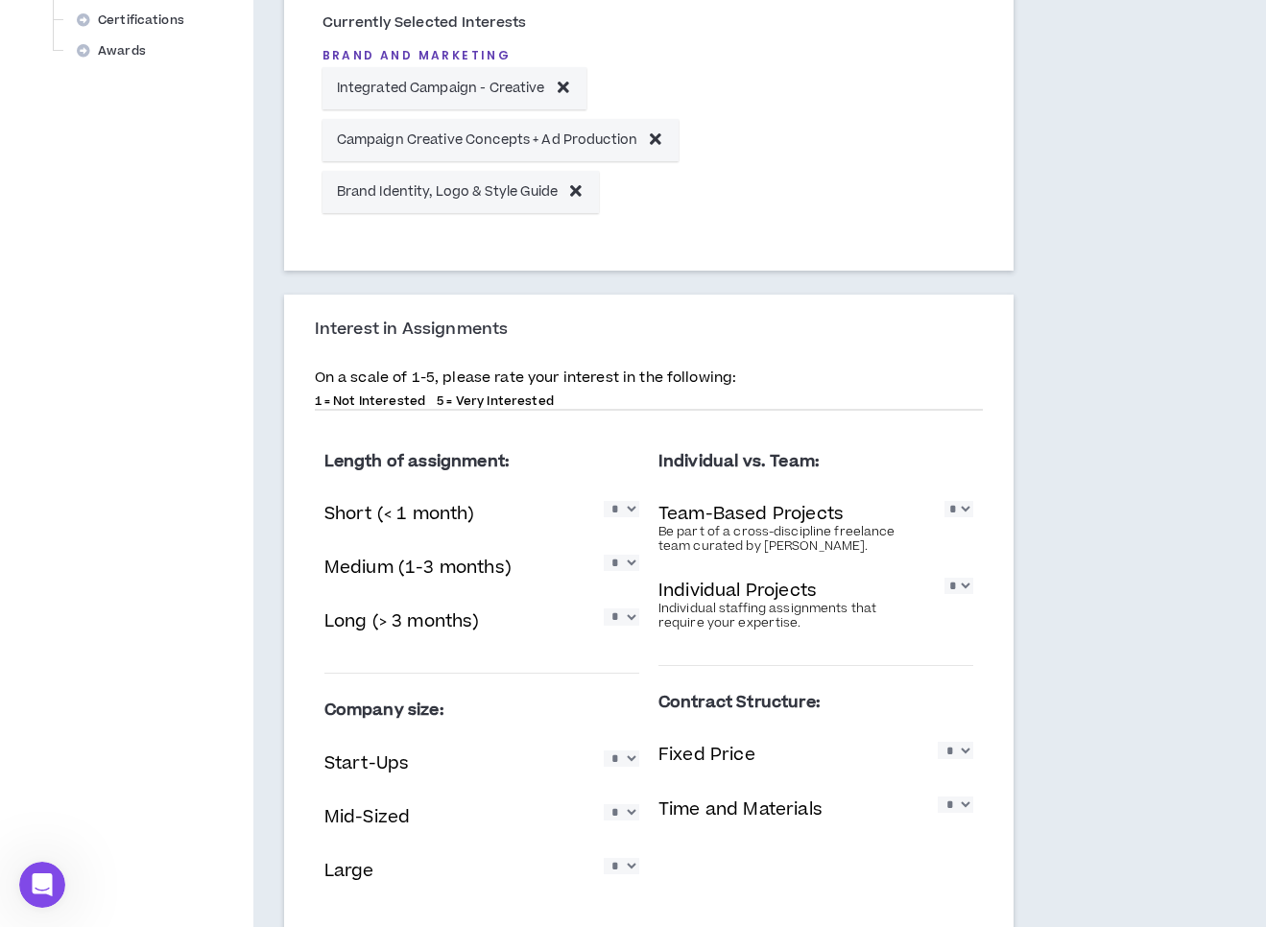
scroll to position [979, 0]
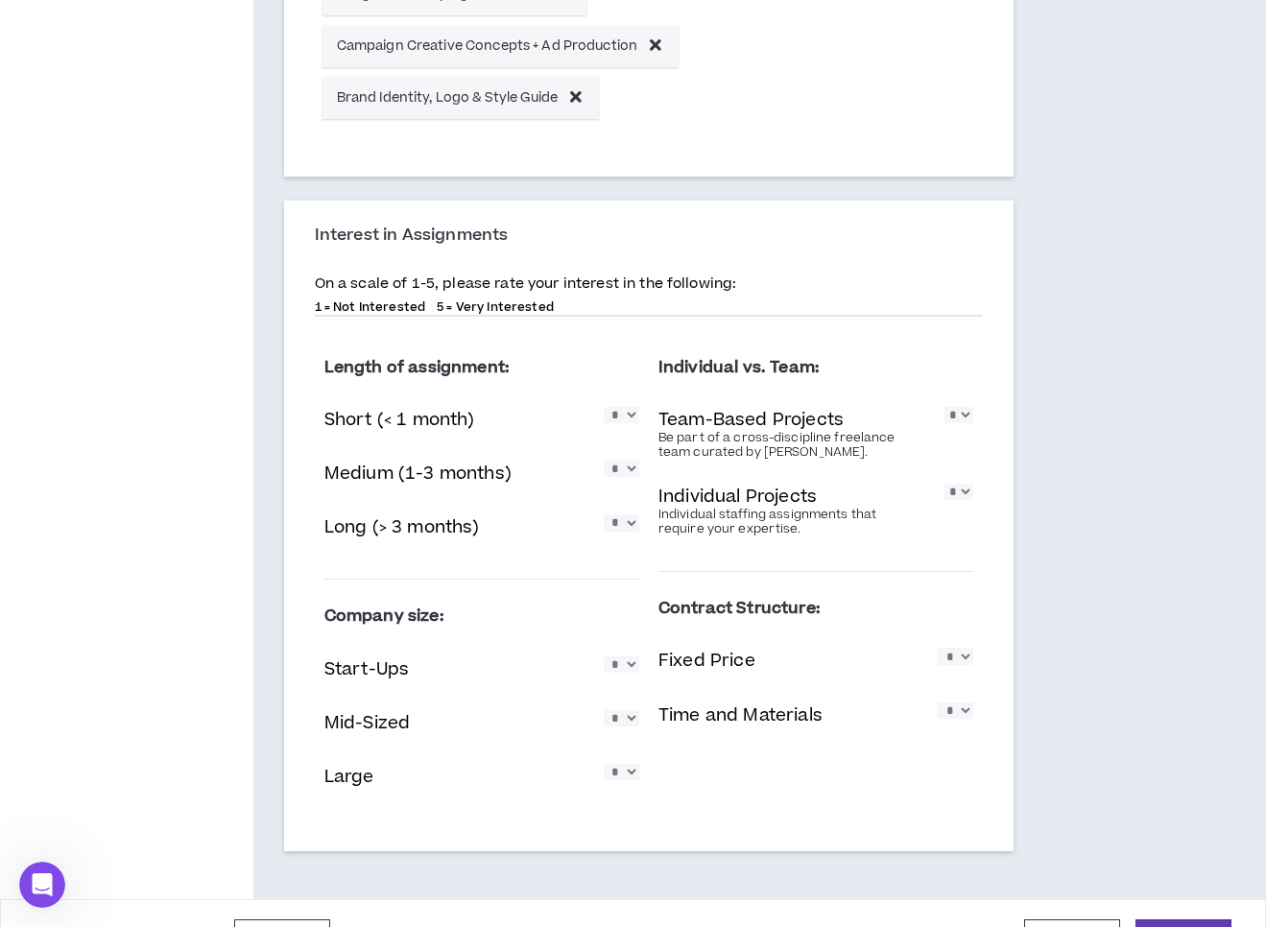
click at [634, 419] on select "* * * * *" at bounding box center [622, 415] width 36 height 16
select select "*"
click at [604, 407] on select "* * * * *" at bounding box center [622, 415] width 36 height 16
click at [627, 474] on select "* * * * *" at bounding box center [622, 469] width 36 height 16
select select "*"
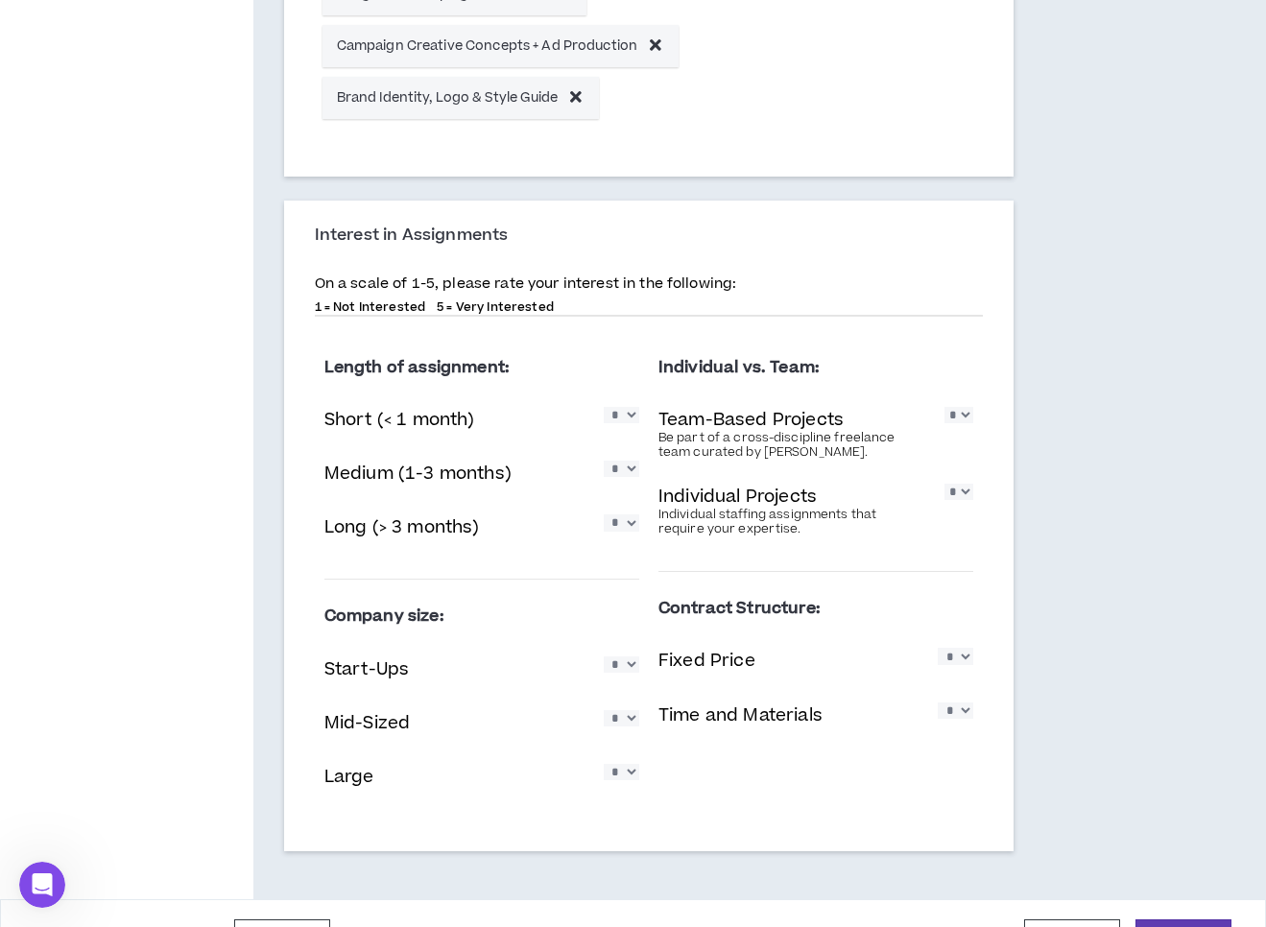
click at [604, 461] on select "* * * * *" at bounding box center [622, 469] width 36 height 16
click at [624, 526] on select "* * * * *" at bounding box center [622, 522] width 36 height 16
select select "*"
click at [604, 514] on select "* * * * *" at bounding box center [622, 522] width 36 height 16
click at [631, 473] on select "* * * * *" at bounding box center [622, 469] width 36 height 16
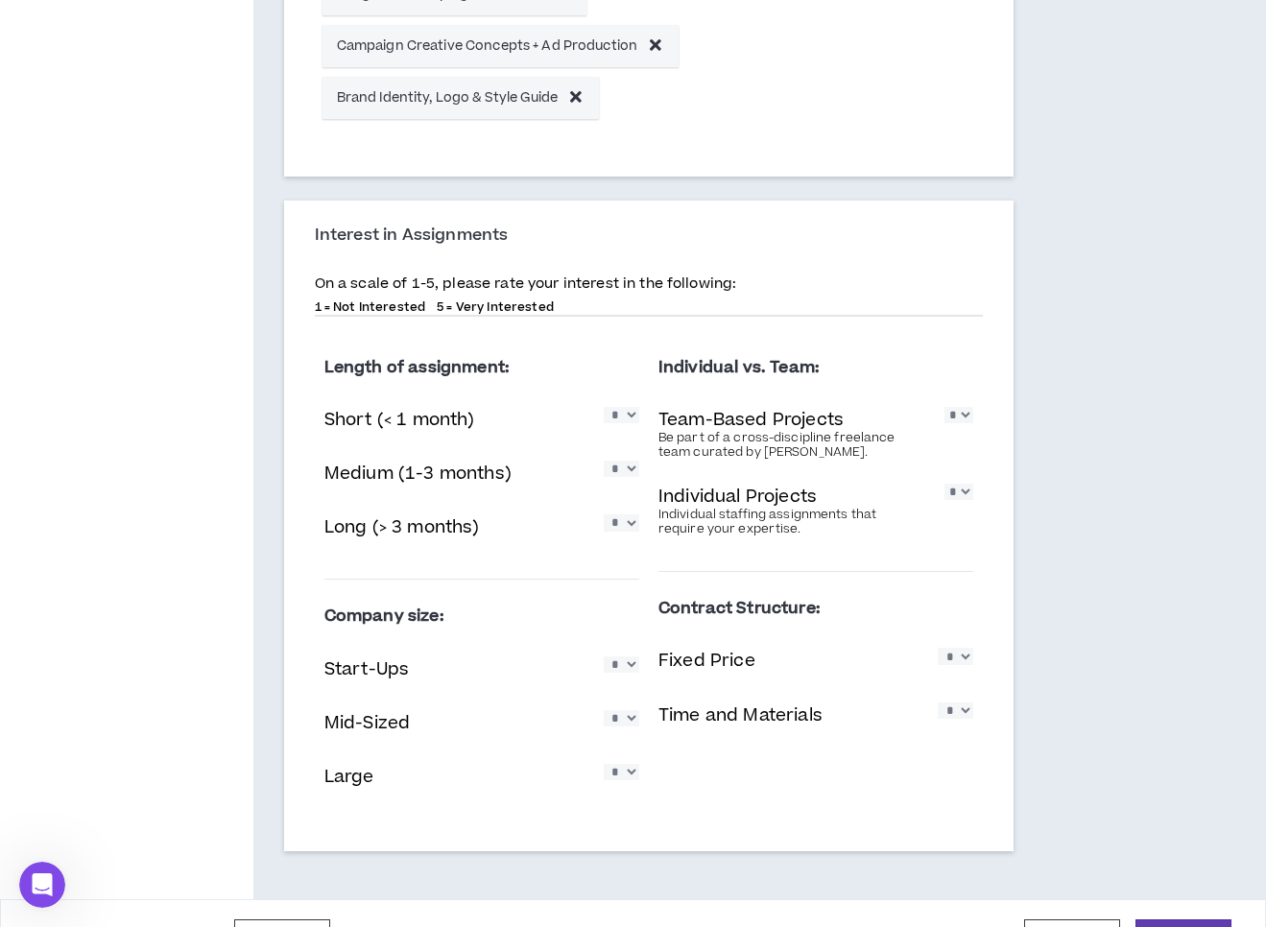
select select "*"
click at [604, 461] on select "* * * * *" at bounding box center [622, 469] width 36 height 16
click at [967, 415] on select "* * * * *" at bounding box center [958, 415] width 29 height 16
select select "*"
click at [944, 407] on select "* * * * *" at bounding box center [958, 415] width 29 height 16
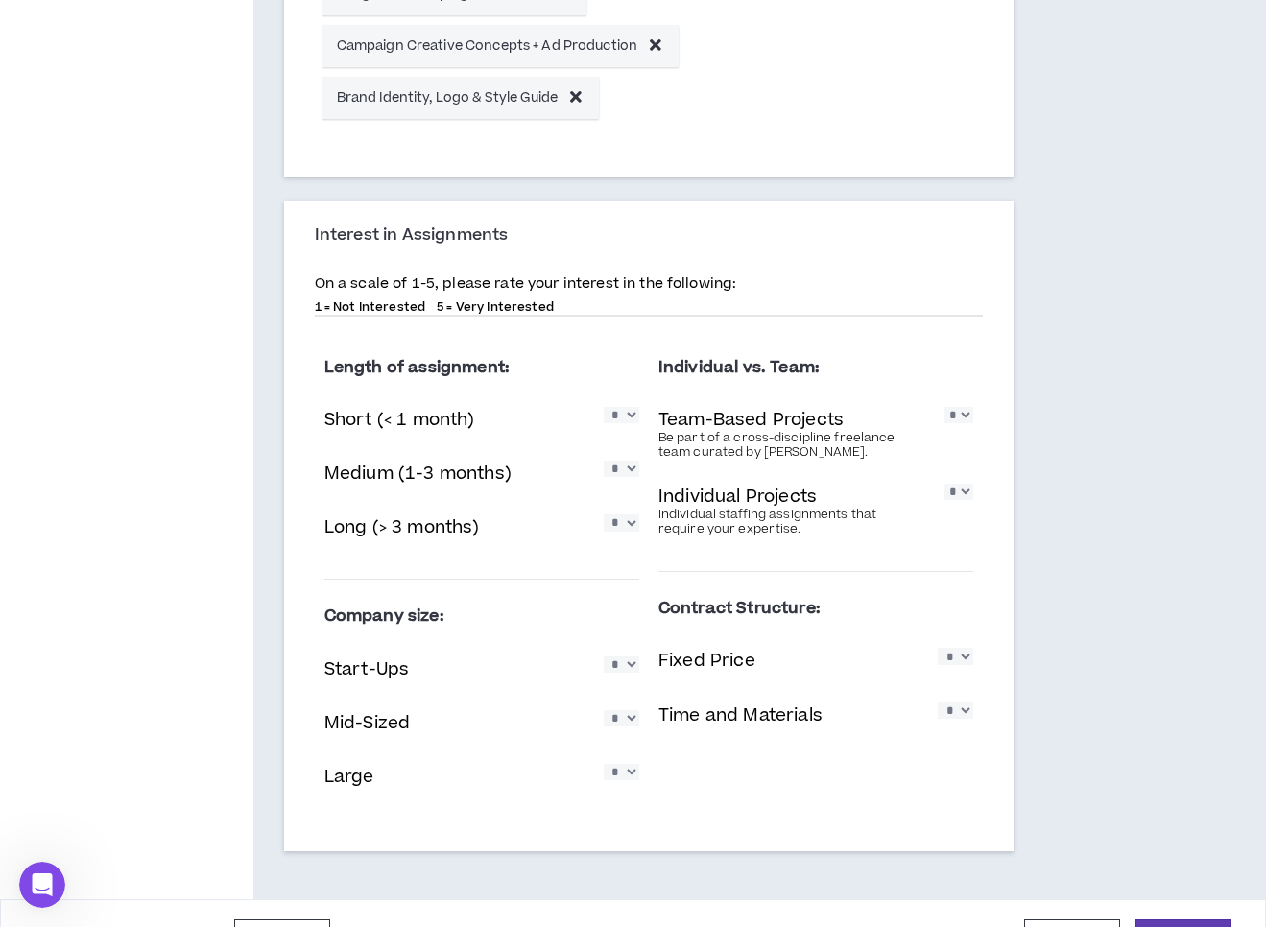
click at [965, 489] on select "* * * * *" at bounding box center [958, 492] width 29 height 16
select select "*"
click at [944, 484] on select "* * * * *" at bounding box center [958, 492] width 29 height 16
click at [630, 668] on select "* * * * *" at bounding box center [622, 664] width 36 height 16
select select "*"
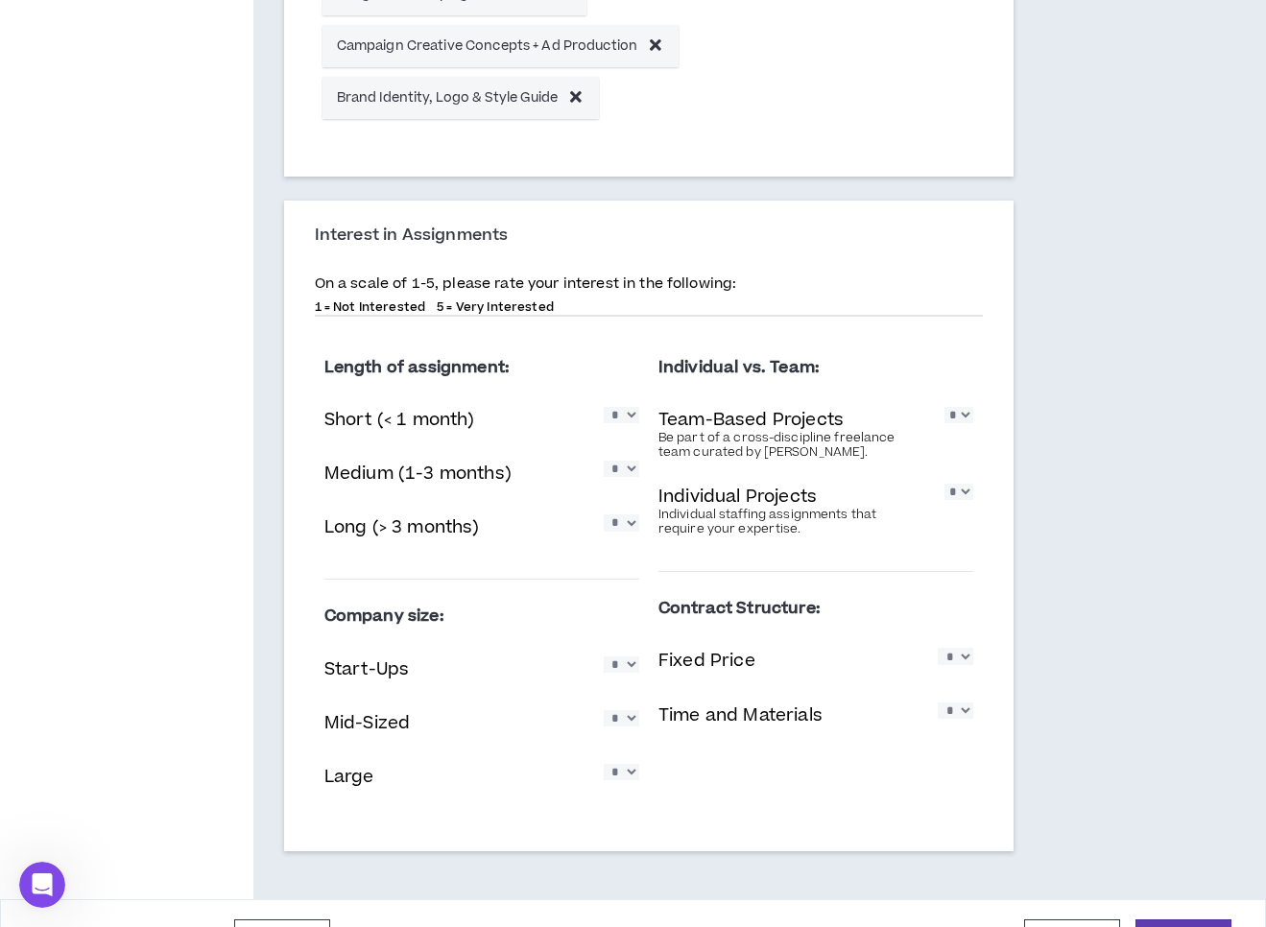
click at [604, 656] on select "* * * * *" at bounding box center [622, 664] width 36 height 16
click at [623, 719] on select "* * * * *" at bounding box center [622, 718] width 36 height 16
select select "*"
click at [604, 710] on select "* * * * *" at bounding box center [622, 718] width 36 height 16
click at [630, 776] on select "* * * * *" at bounding box center [622, 772] width 36 height 16
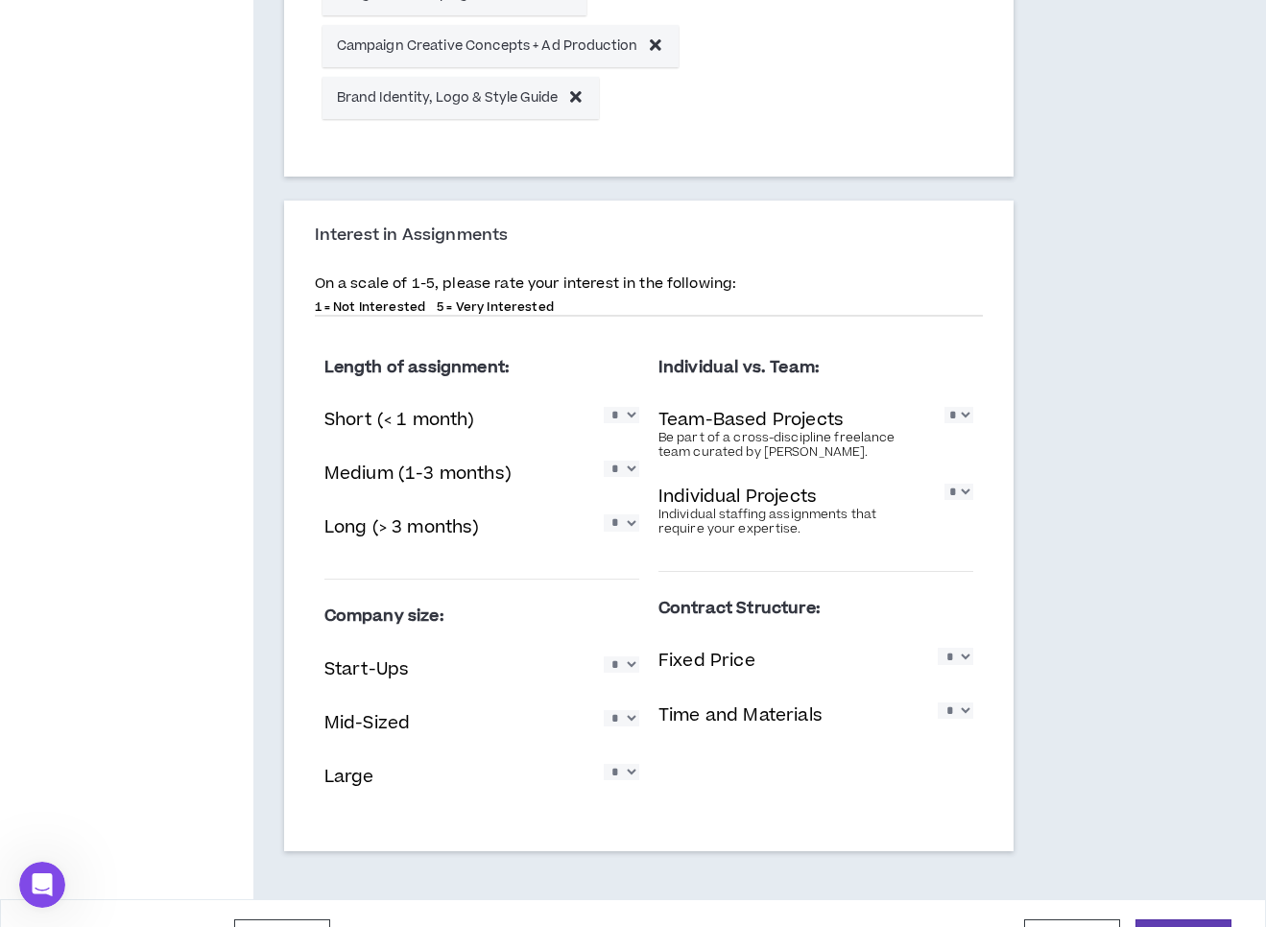
select select "*"
click at [604, 764] on select "* * * * *" at bounding box center [622, 772] width 36 height 16
click at [967, 660] on select "* * * * *" at bounding box center [956, 656] width 36 height 16
select select "*"
click at [938, 648] on select "* * * * *" at bounding box center [956, 656] width 36 height 16
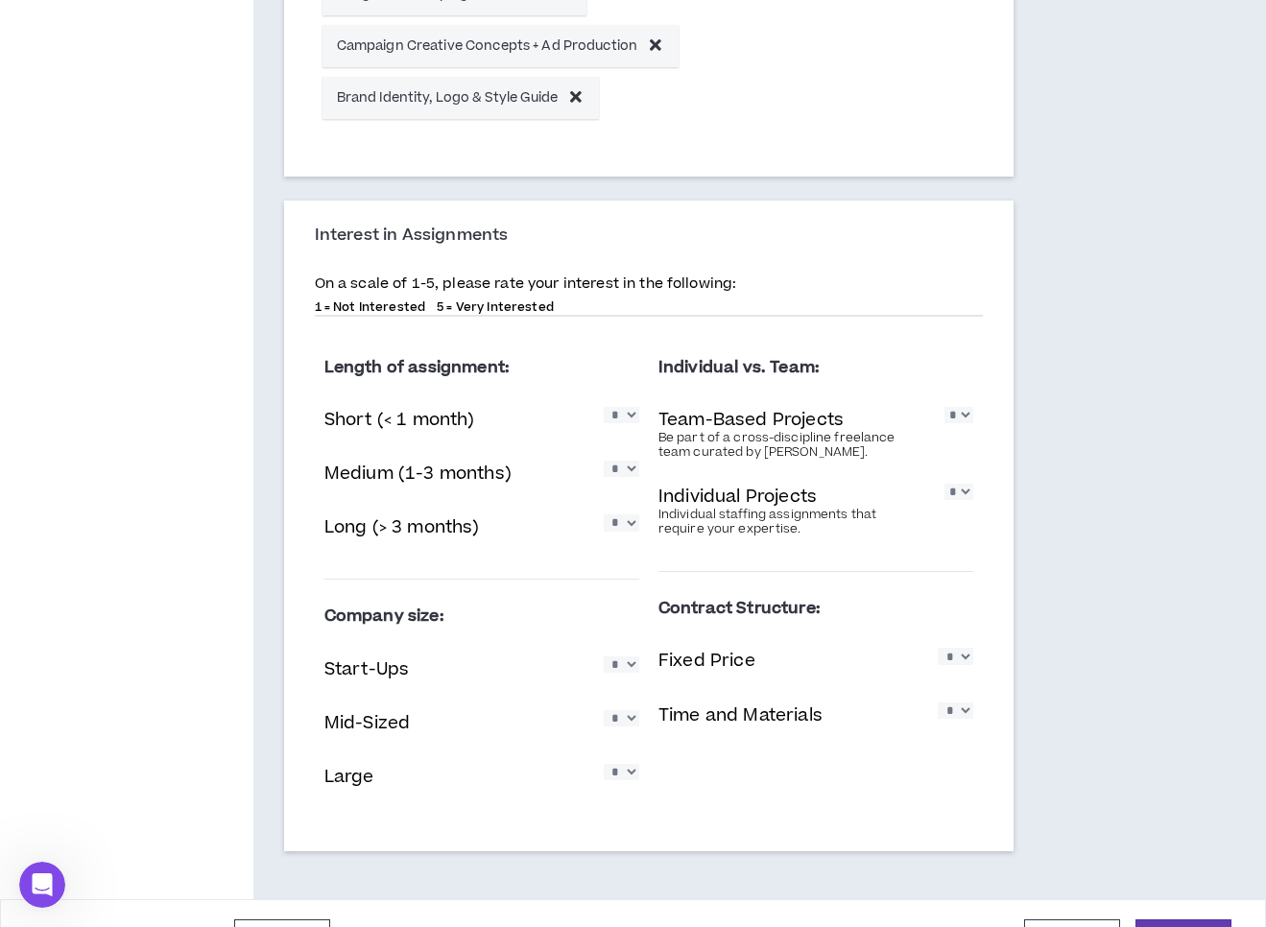
click at [963, 715] on select "* * * * *" at bounding box center [956, 711] width 36 height 16
select select "*"
click at [938, 703] on select "* * * * *" at bounding box center [956, 711] width 36 height 16
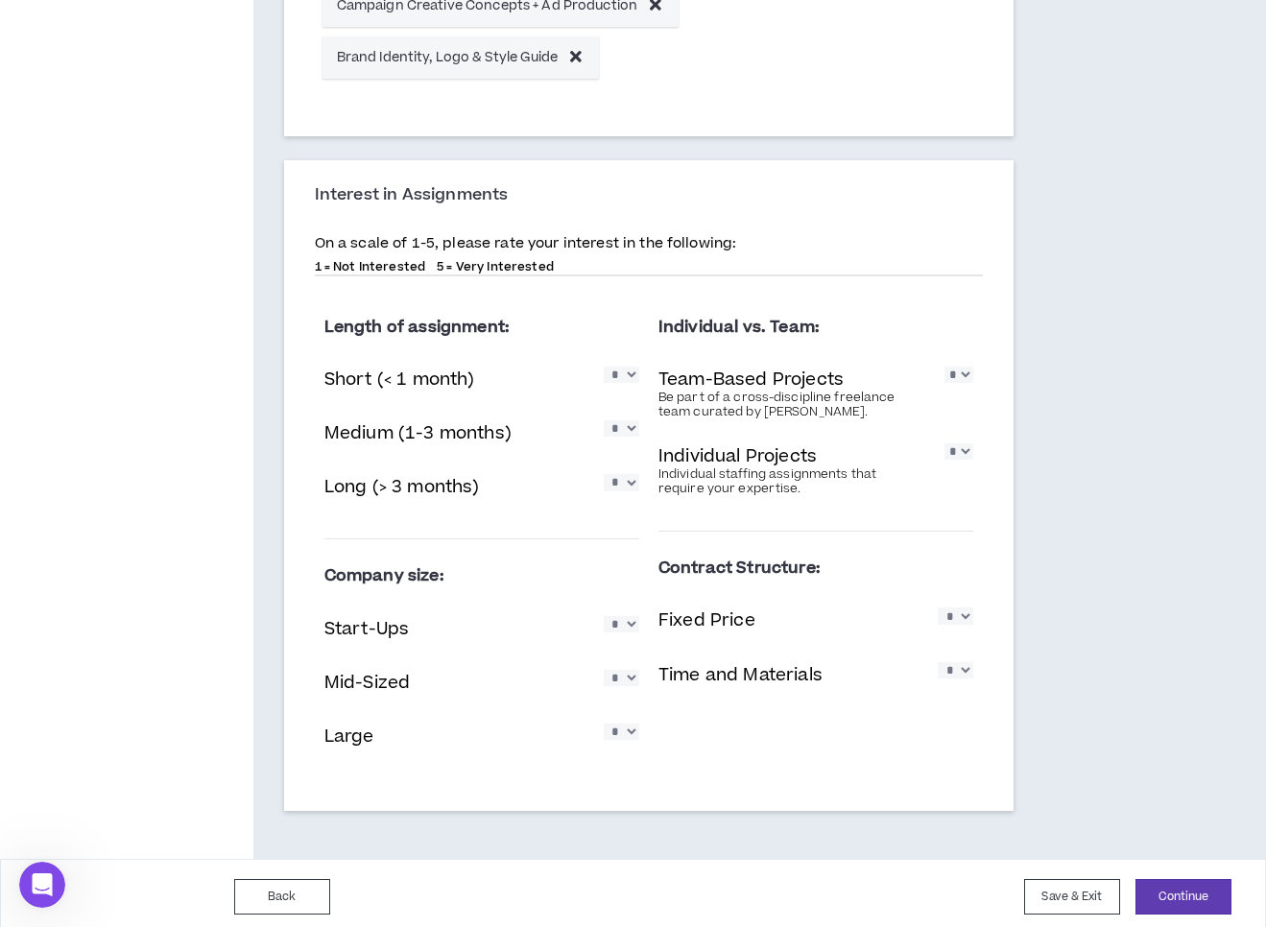
scroll to position [1027, 0]
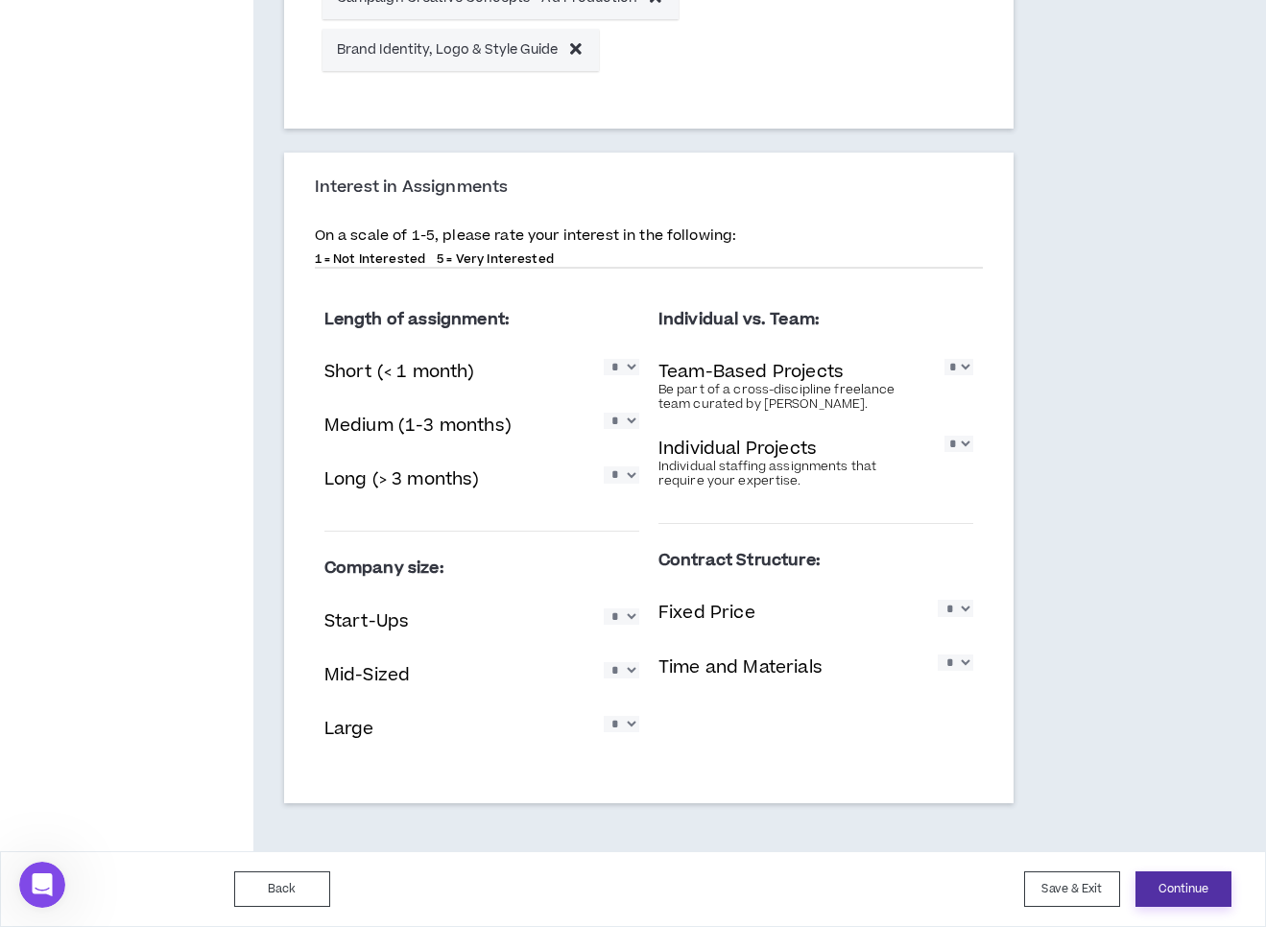
click at [1174, 895] on button "Continue" at bounding box center [1183, 889] width 96 height 36
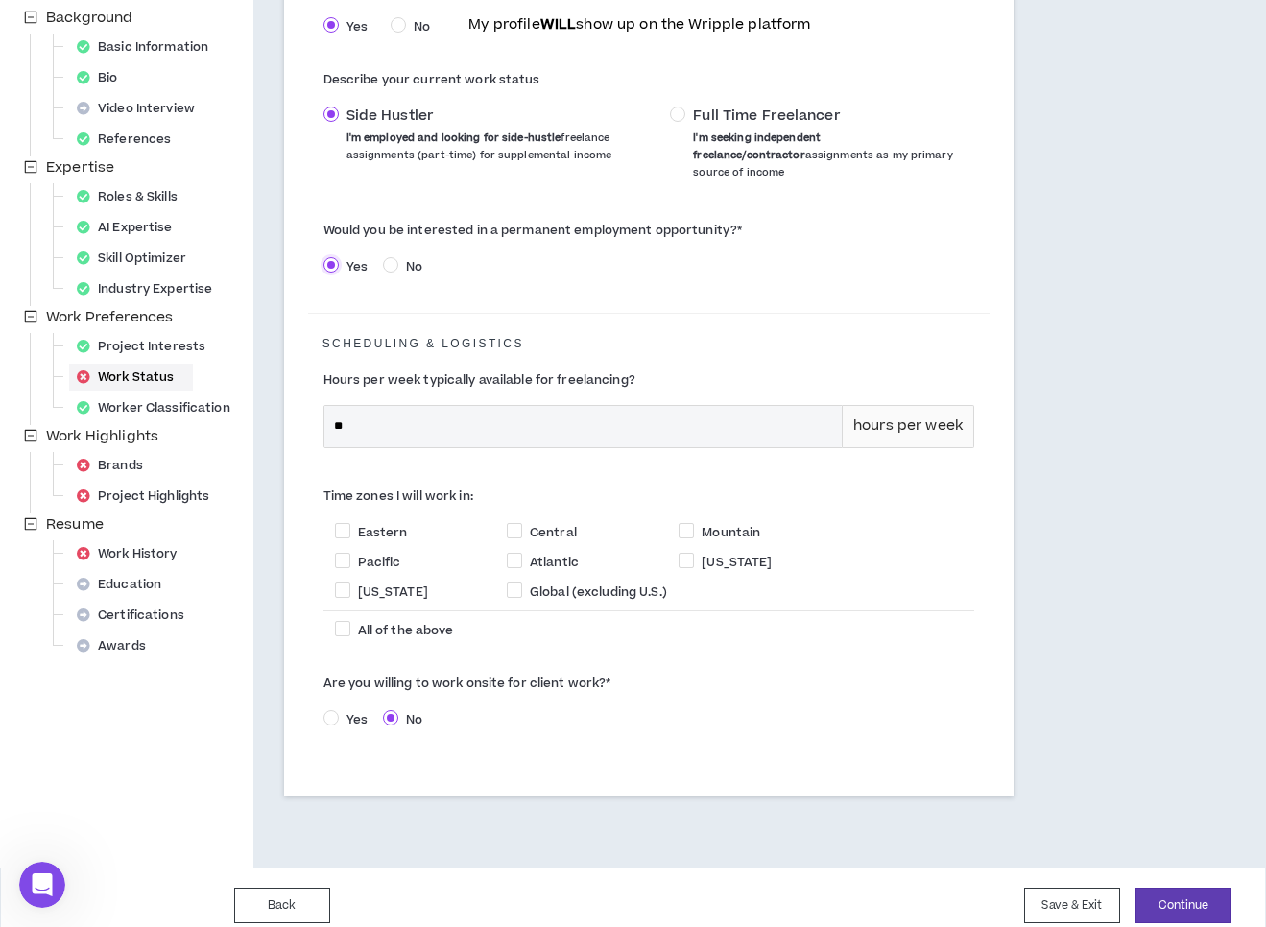
scroll to position [291, 0]
click at [532, 523] on span "Central" at bounding box center [553, 531] width 47 height 17
checkbox input "****"
click at [341, 710] on span "Yes" at bounding box center [357, 718] width 36 height 17
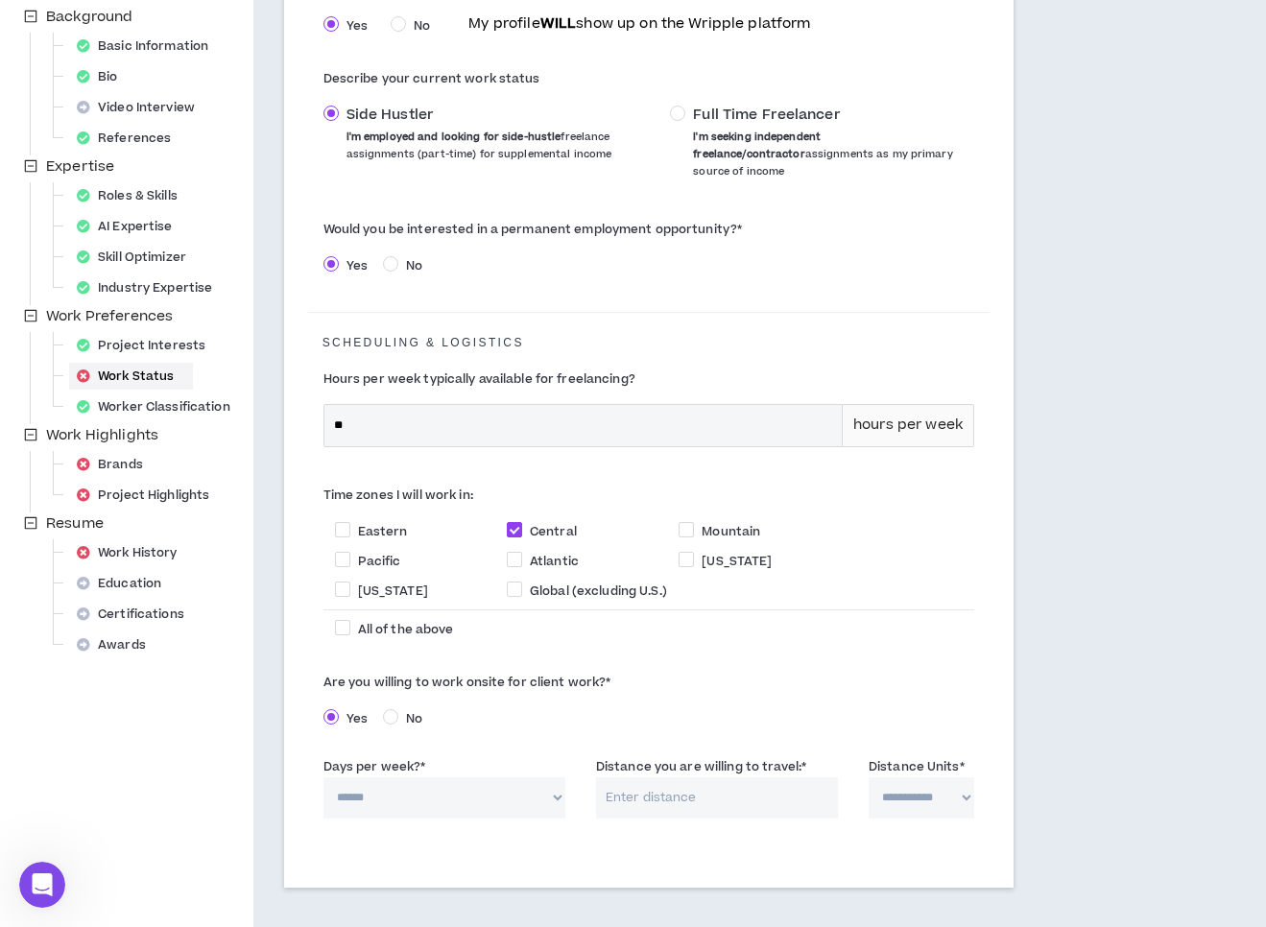
click at [549, 784] on select "****** * * * * *" at bounding box center [444, 797] width 242 height 41
select select "*"
click at [323, 777] on select "****** * * * * *" at bounding box center [444, 797] width 242 height 41
click at [794, 788] on input "Distance you are willing to travel: *" at bounding box center [717, 797] width 242 height 41
type input "4"
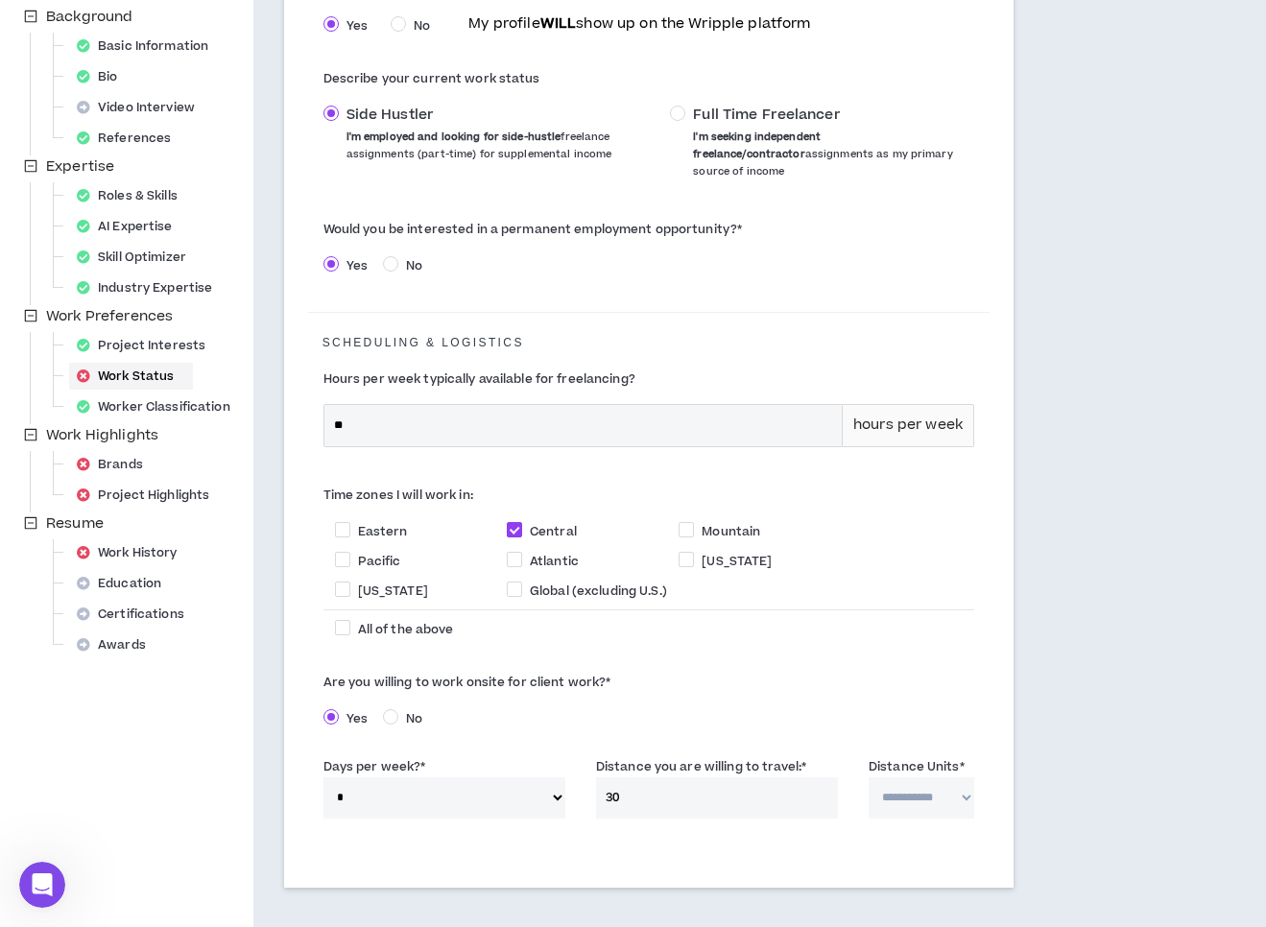
type input "30"
click at [942, 781] on select "**********" at bounding box center [922, 797] width 106 height 41
select select "*****"
click at [869, 777] on select "**********" at bounding box center [922, 797] width 106 height 41
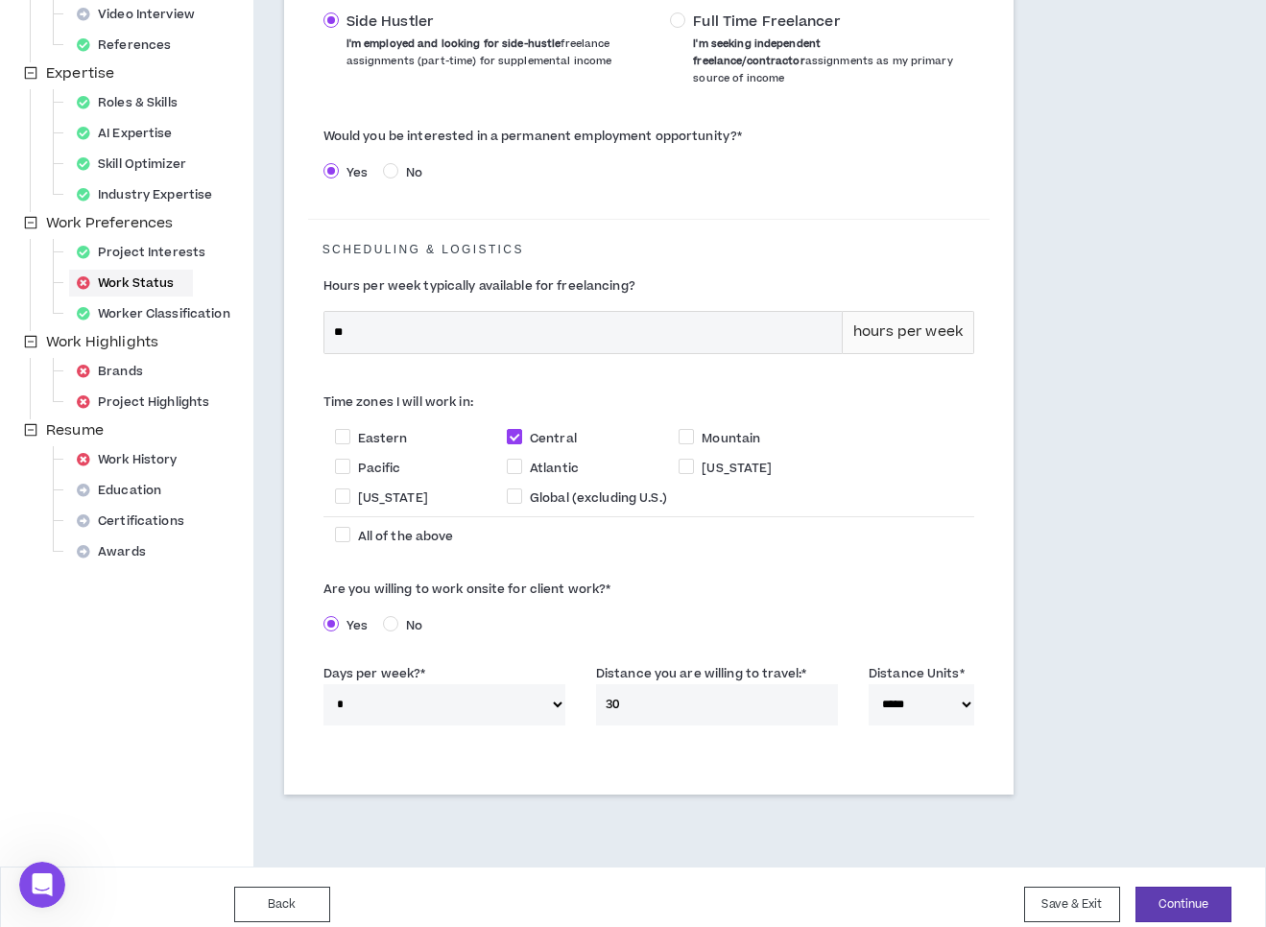
scroll to position [385, 0]
click at [1193, 891] on button "Continue" at bounding box center [1183, 904] width 96 height 36
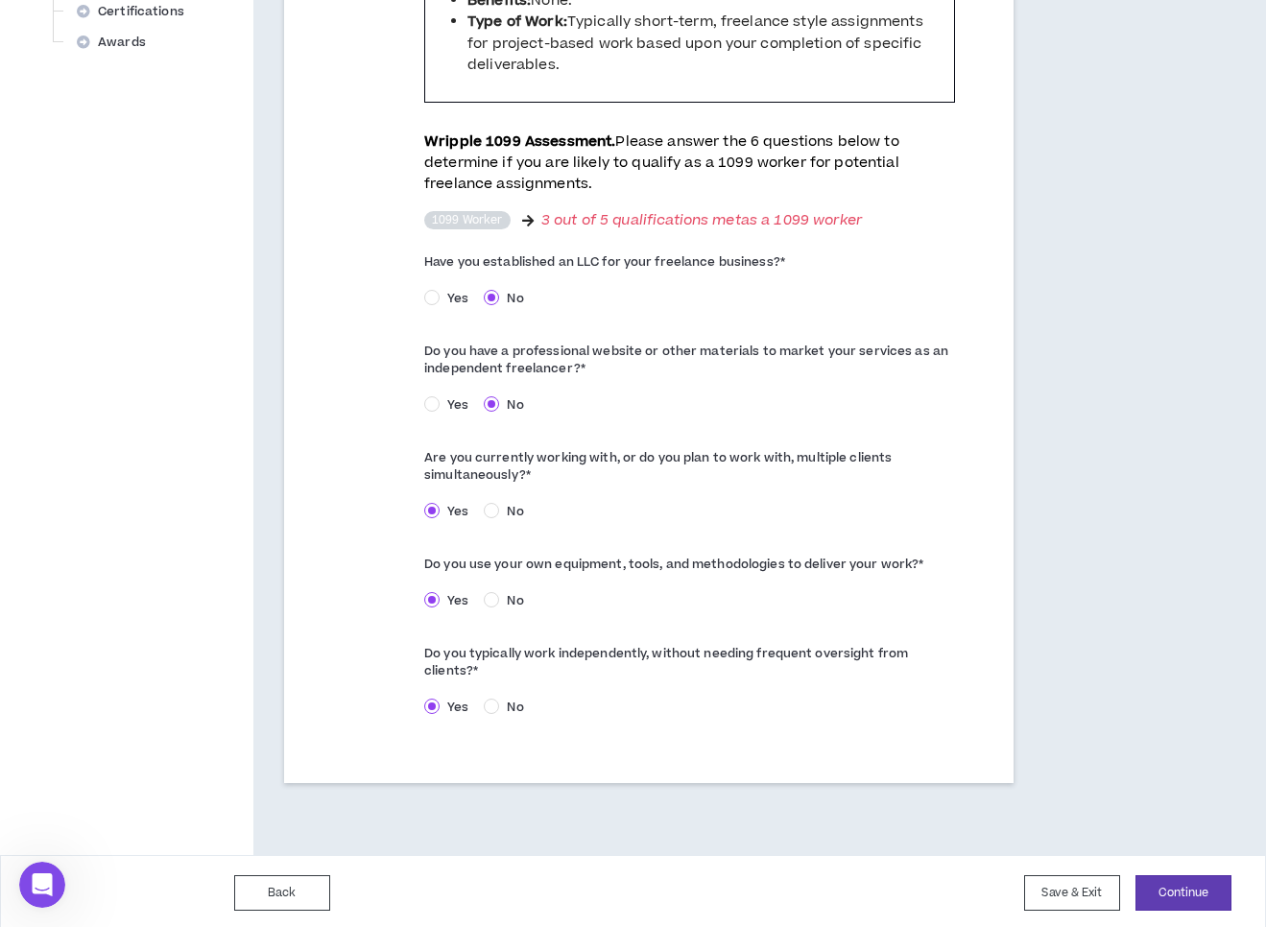
scroll to position [911, 0]
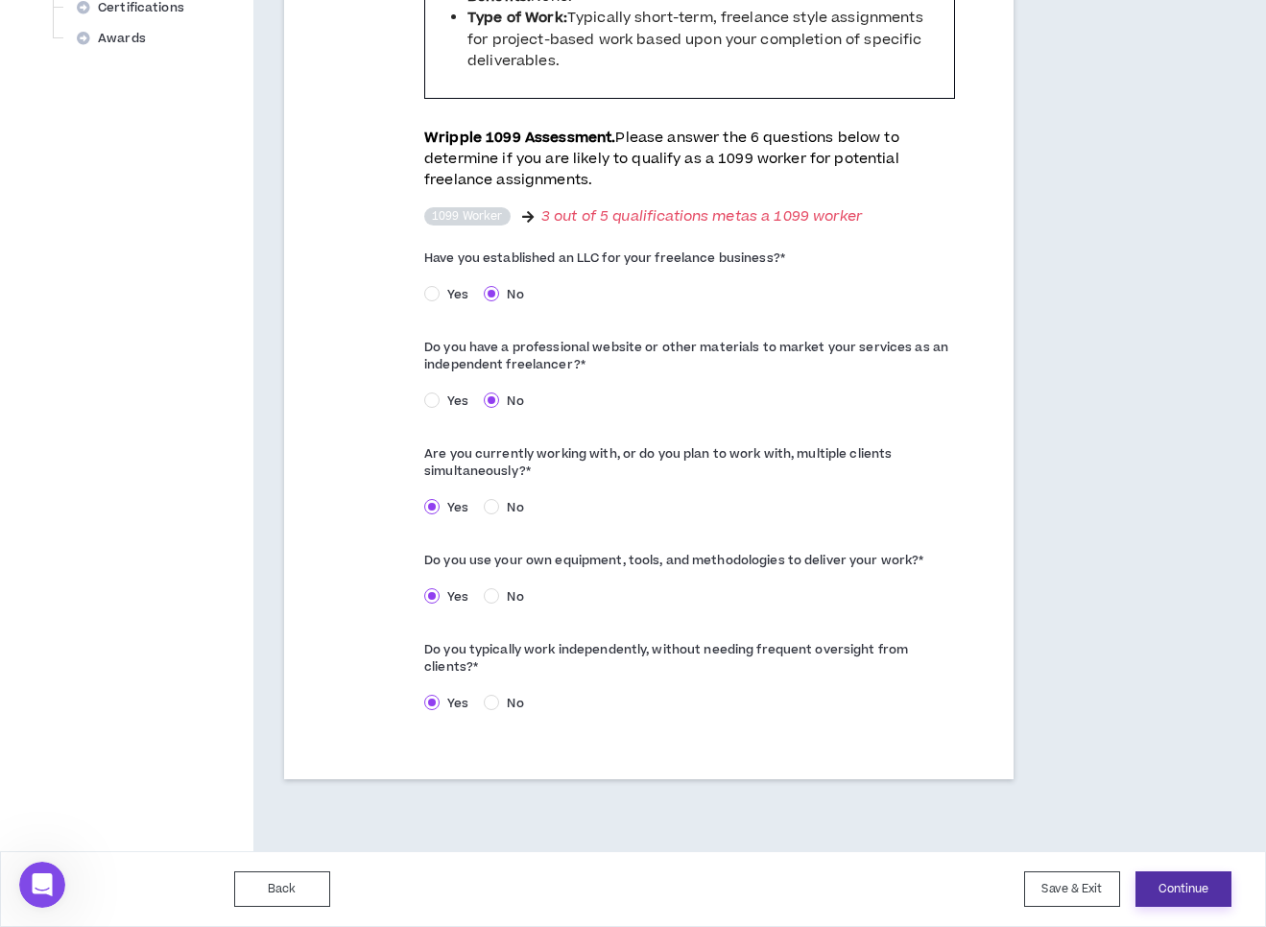
click at [1196, 889] on button "Continue" at bounding box center [1183, 889] width 96 height 36
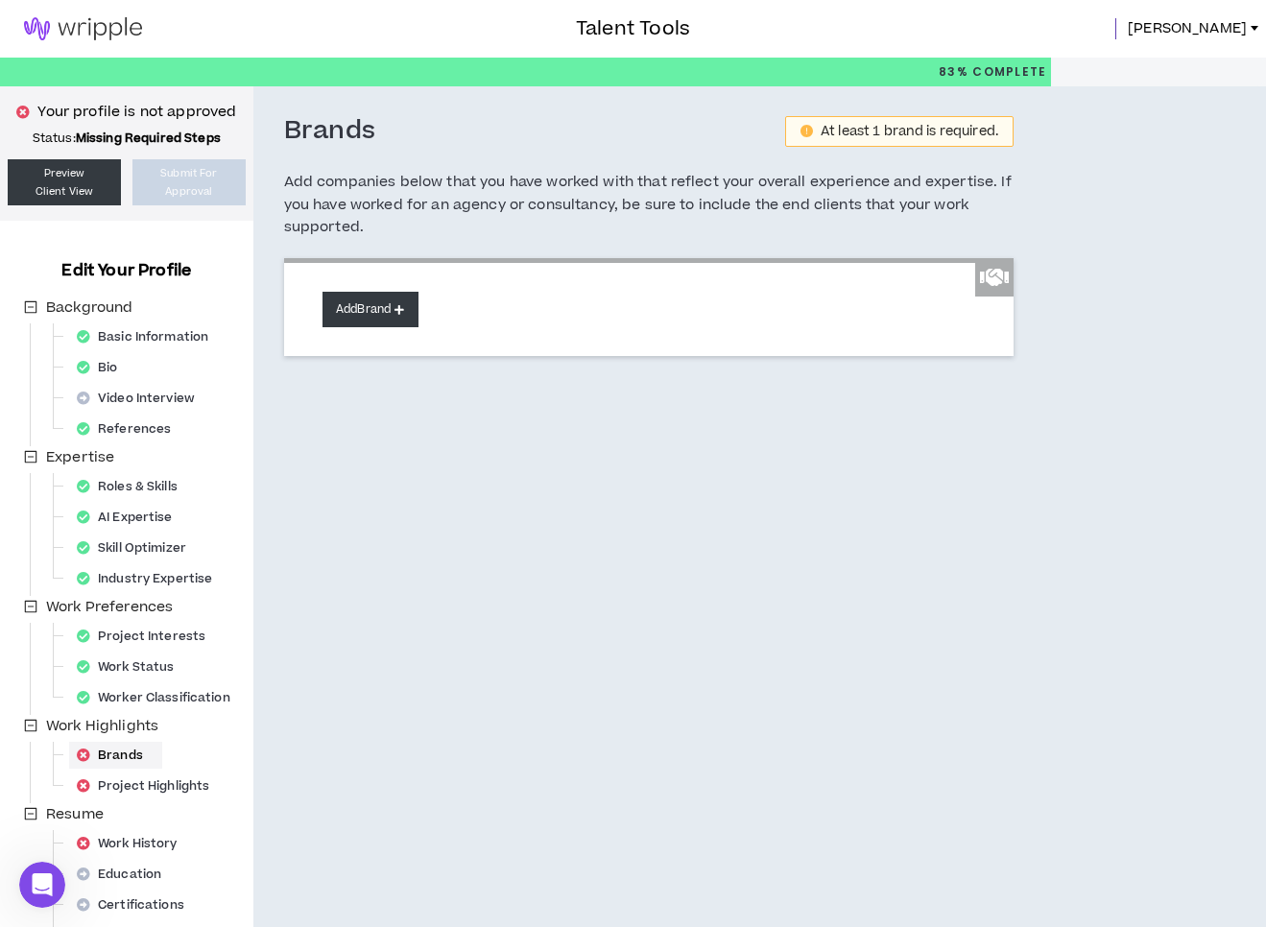
click at [362, 313] on button "Add Brand" at bounding box center [370, 310] width 96 height 36
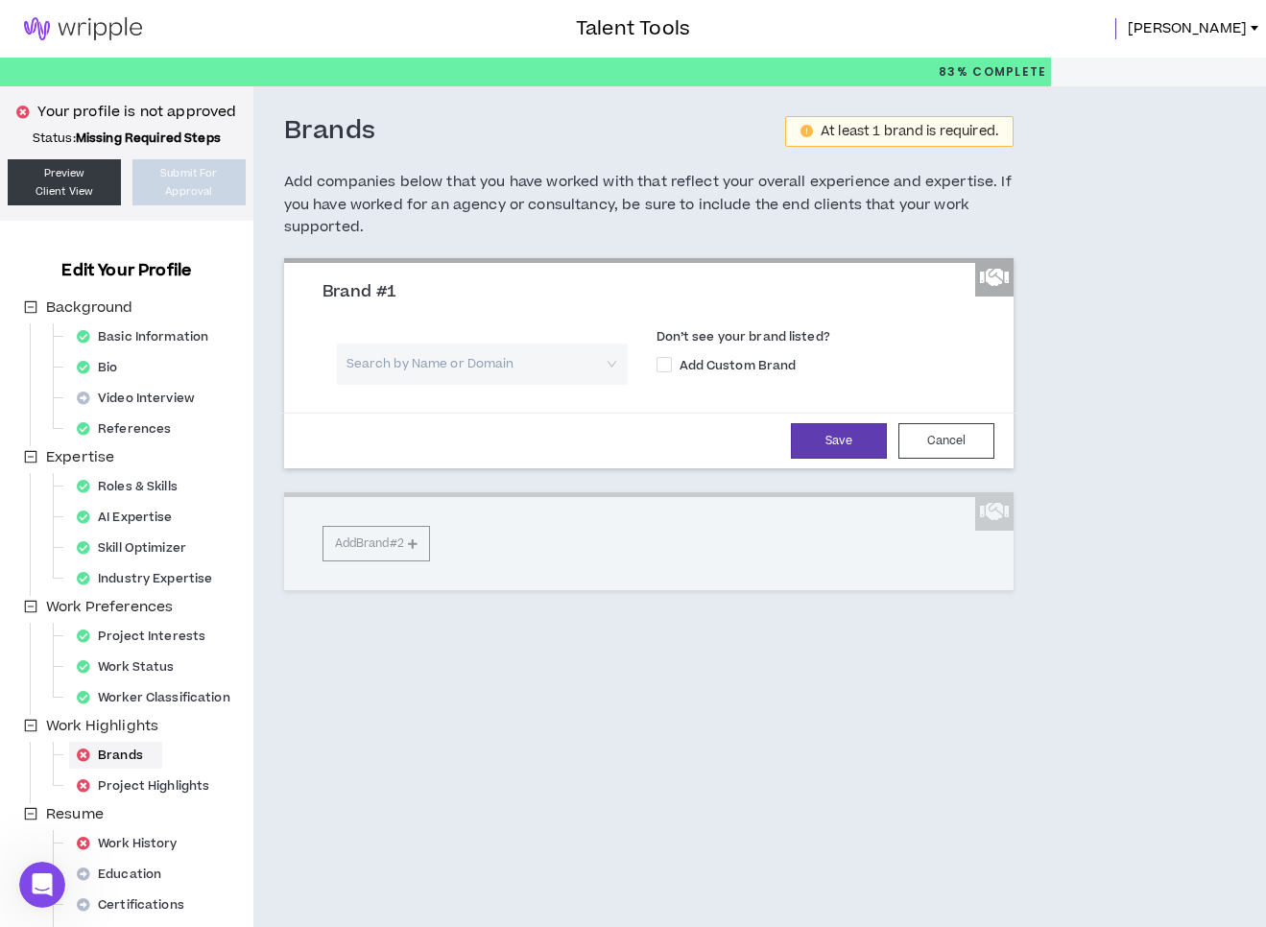
click at [355, 363] on input "search" at bounding box center [475, 364] width 256 height 41
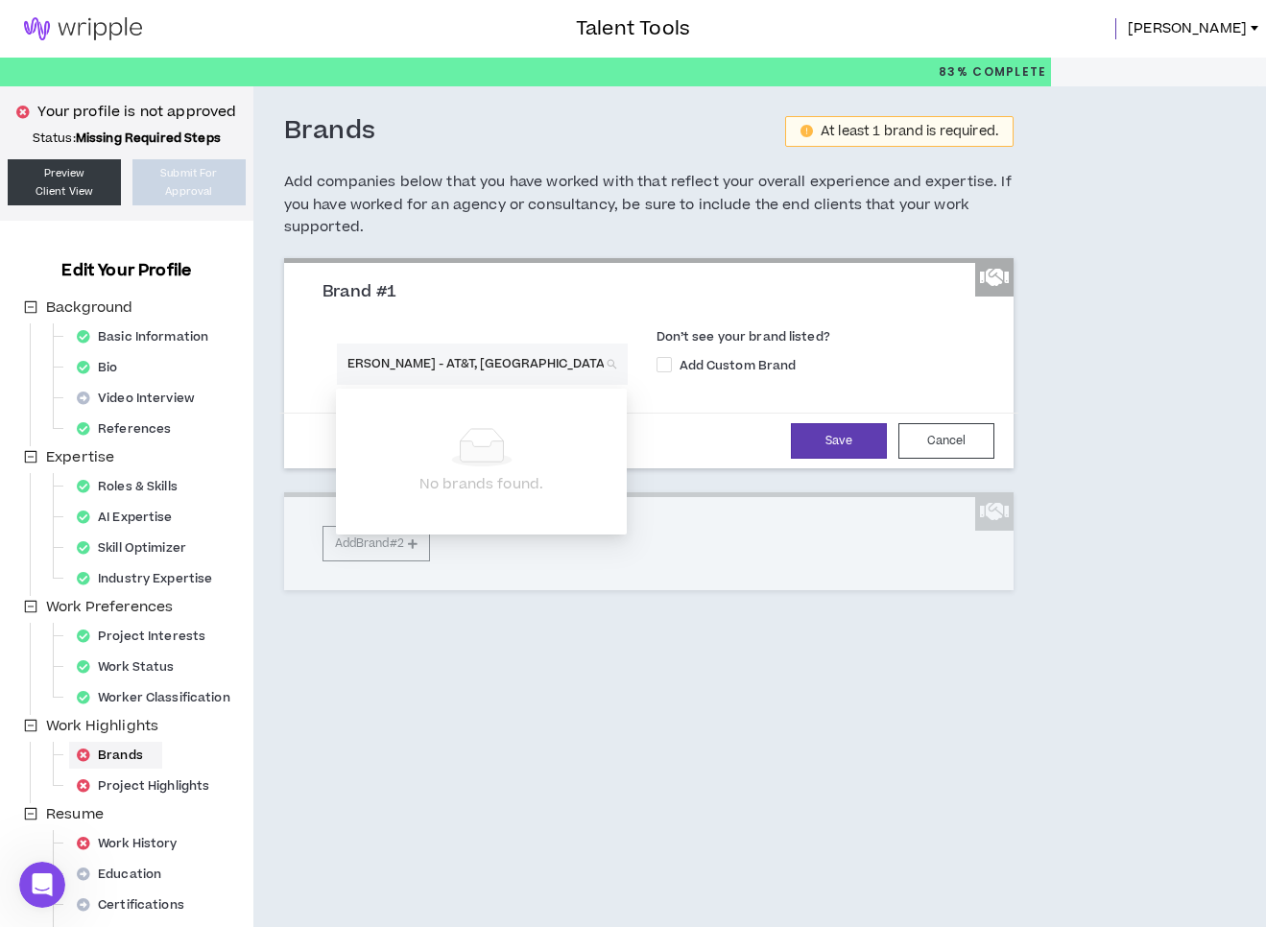
scroll to position [0, 124]
type input "[PERSON_NAME] [PERSON_NAME] - AT&T, [GEOGRAPHIC_DATA], The Hartford Insurance, …"
click at [837, 442] on button "Save" at bounding box center [839, 441] width 96 height 36
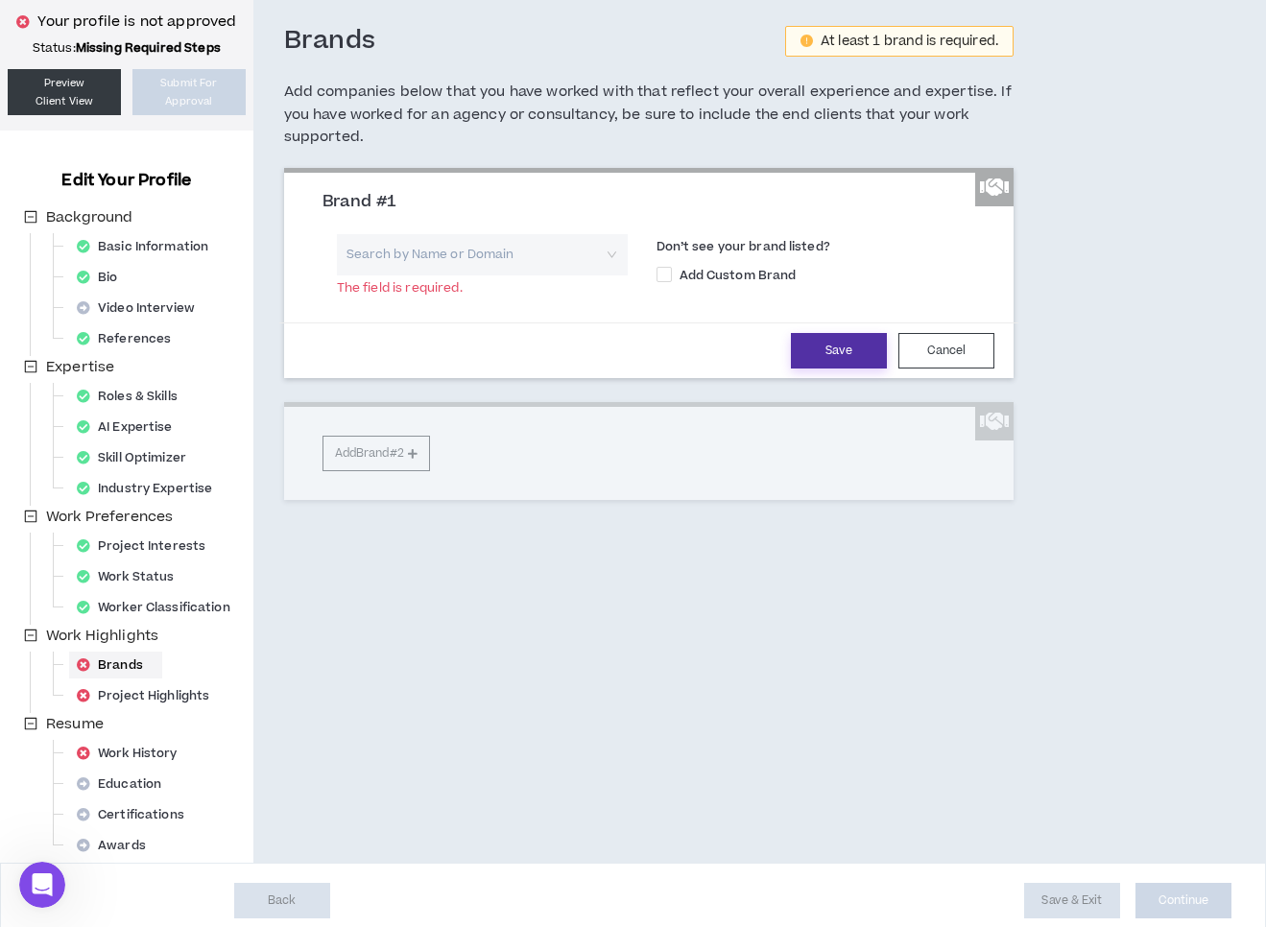
scroll to position [102, 0]
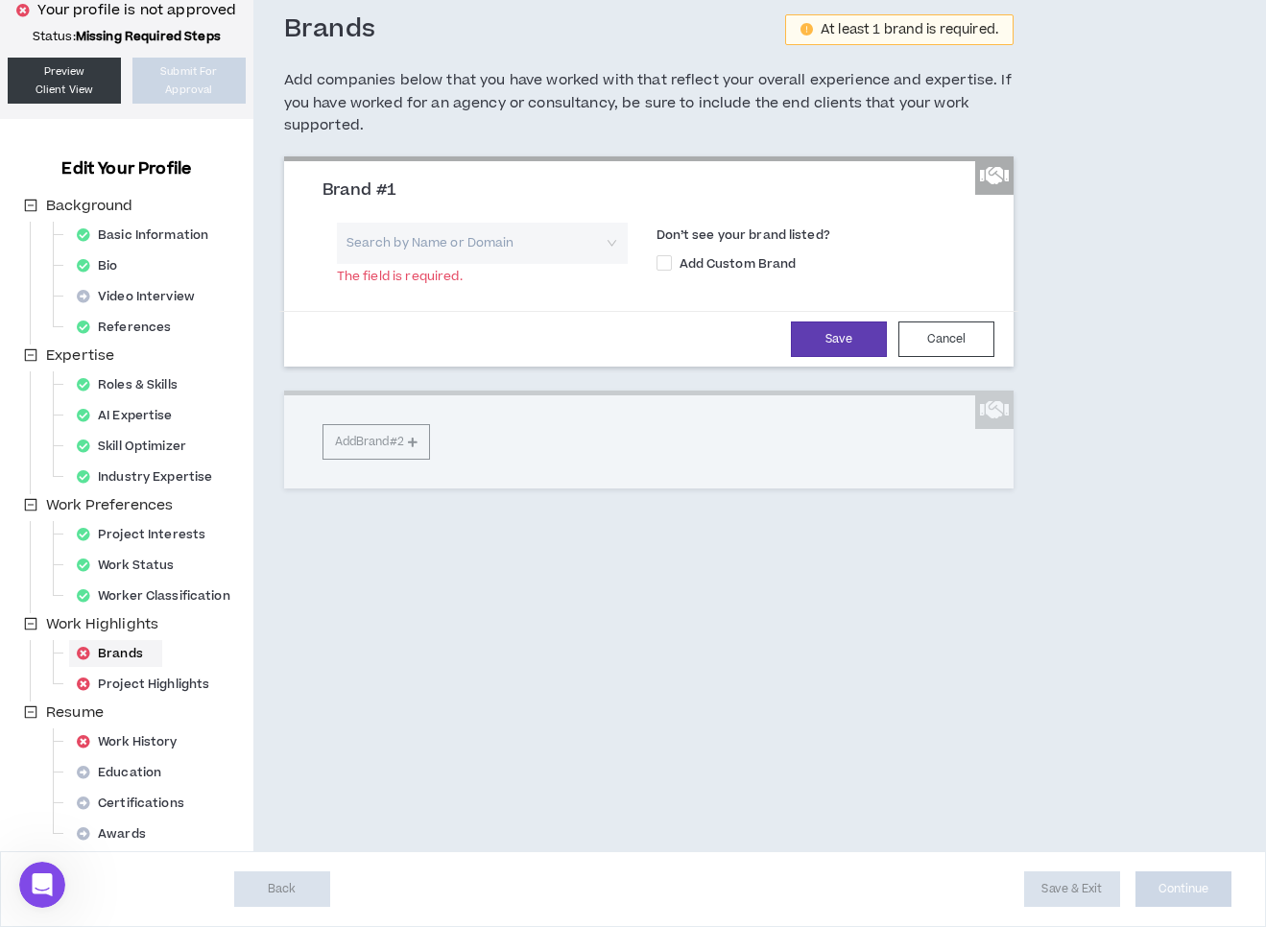
click at [396, 238] on input "search" at bounding box center [475, 243] width 256 height 41
click at [605, 243] on div "Search by Name or Domain" at bounding box center [482, 243] width 291 height 41
click at [612, 242] on div "Search by Name or Domain" at bounding box center [482, 243] width 291 height 41
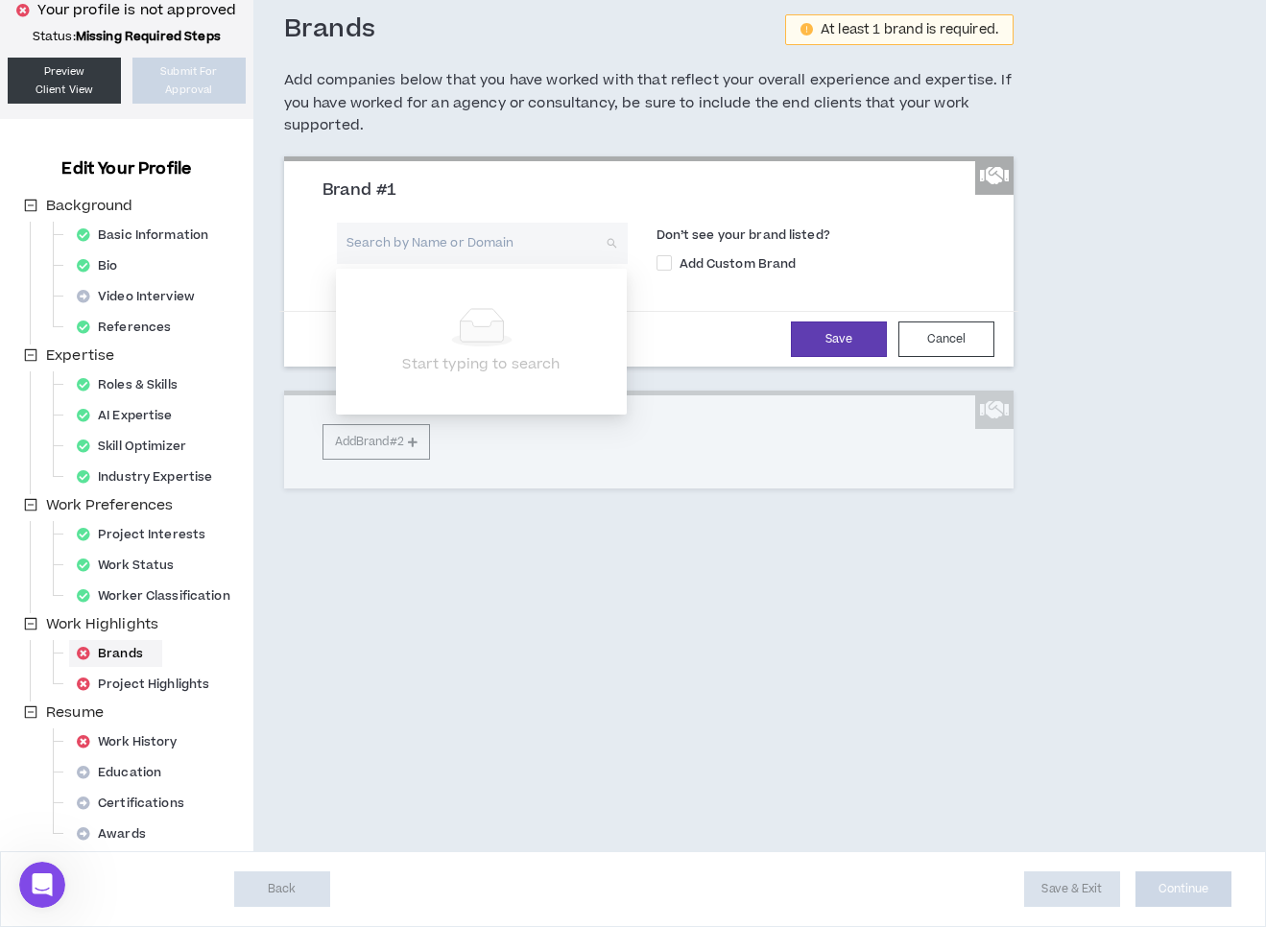
click at [495, 346] on div "Start typing to search" at bounding box center [481, 341] width 268 height 67
type input "AT&T"
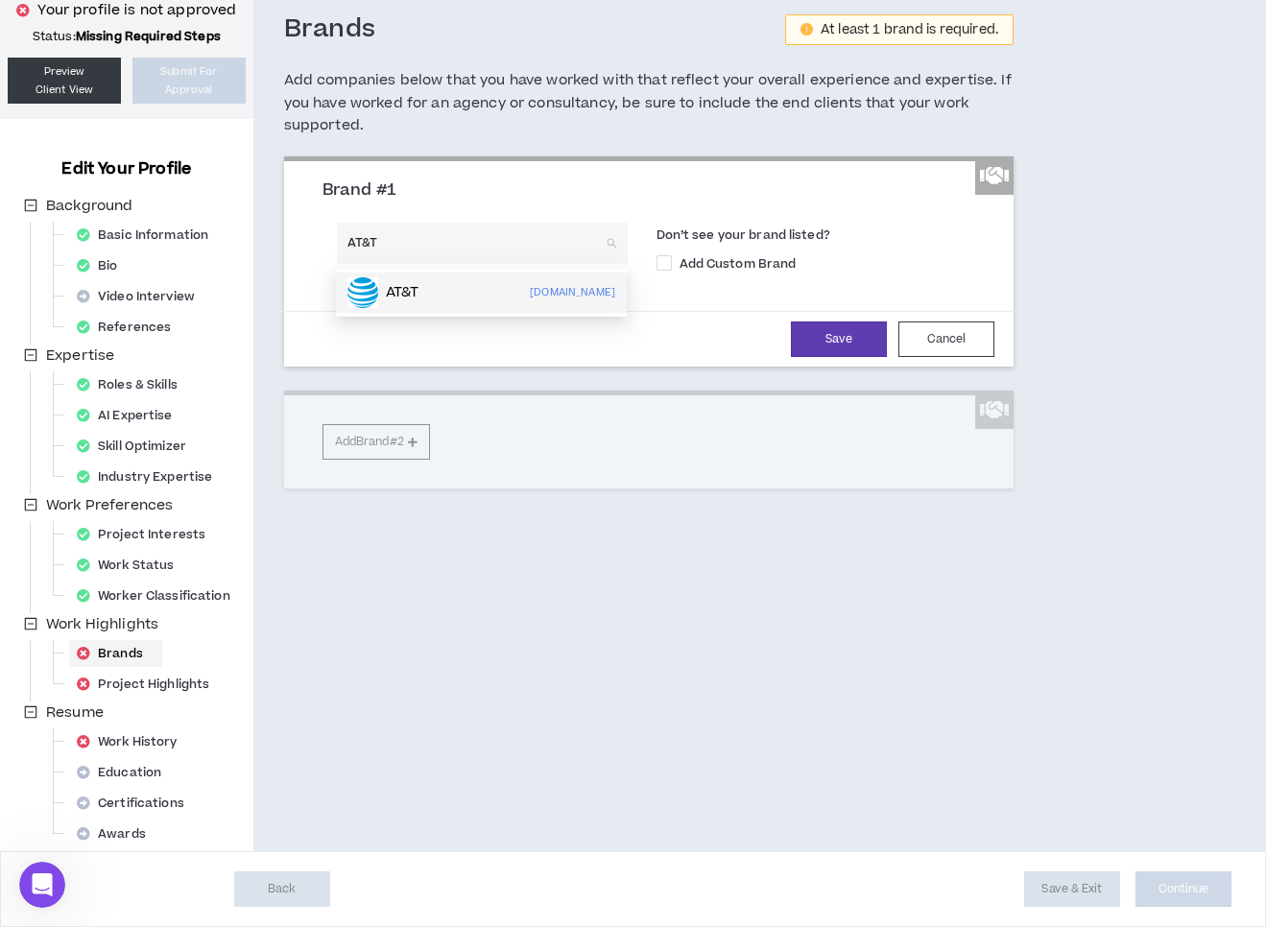
click at [398, 284] on p "AT&T" at bounding box center [403, 292] width 34 height 19
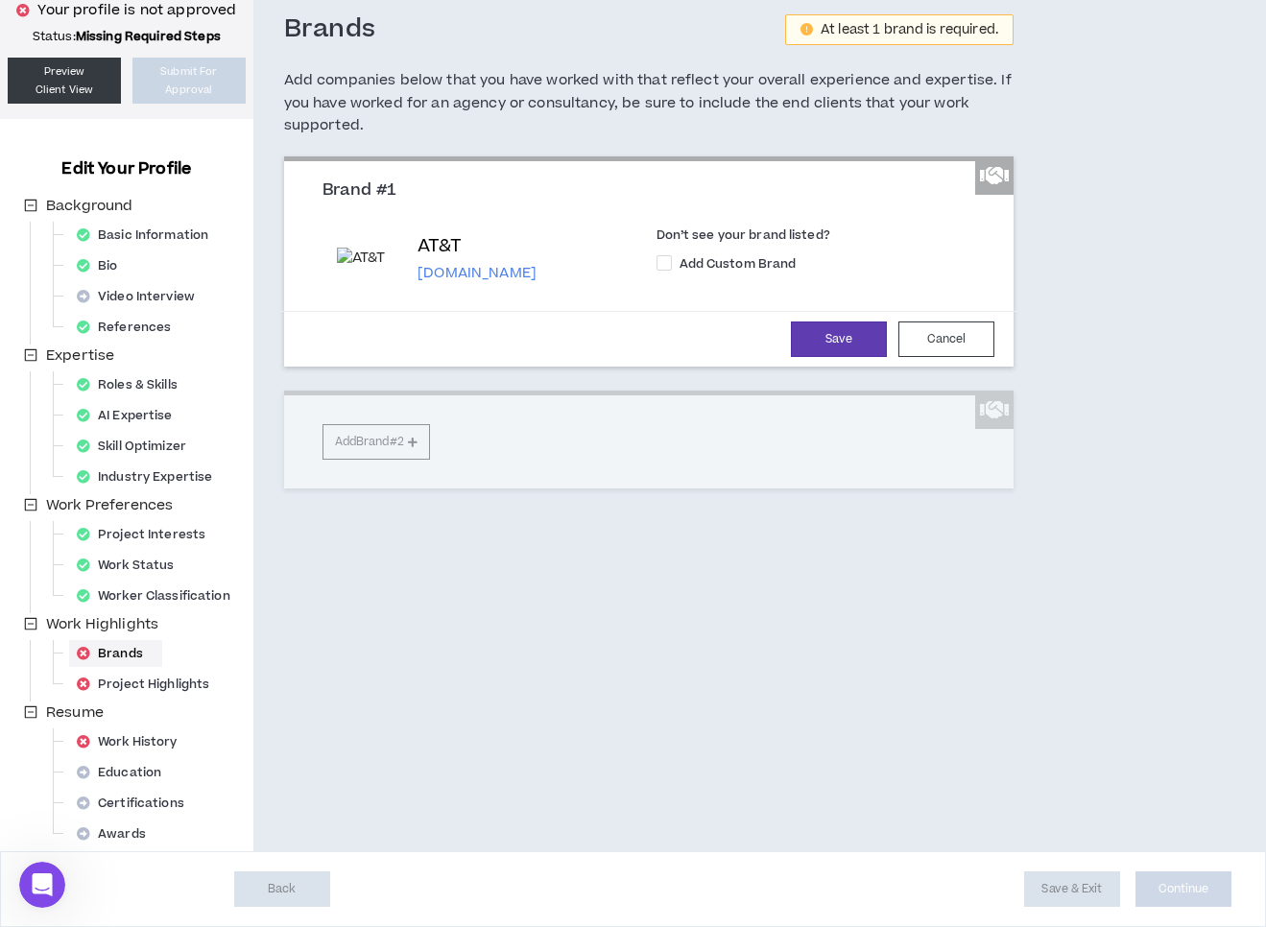
click at [394, 442] on div "Brand #1 AT&T [DOMAIN_NAME] Don’t see your brand listed? Add Custom Brand Save …" at bounding box center [648, 322] width 729 height 332
click at [416, 441] on div "Brand #1 AT&T [DOMAIN_NAME] Don’t see your brand listed? Add Custom Brand Save …" at bounding box center [648, 322] width 729 height 332
click at [829, 331] on button "Save" at bounding box center [839, 340] width 96 height 36
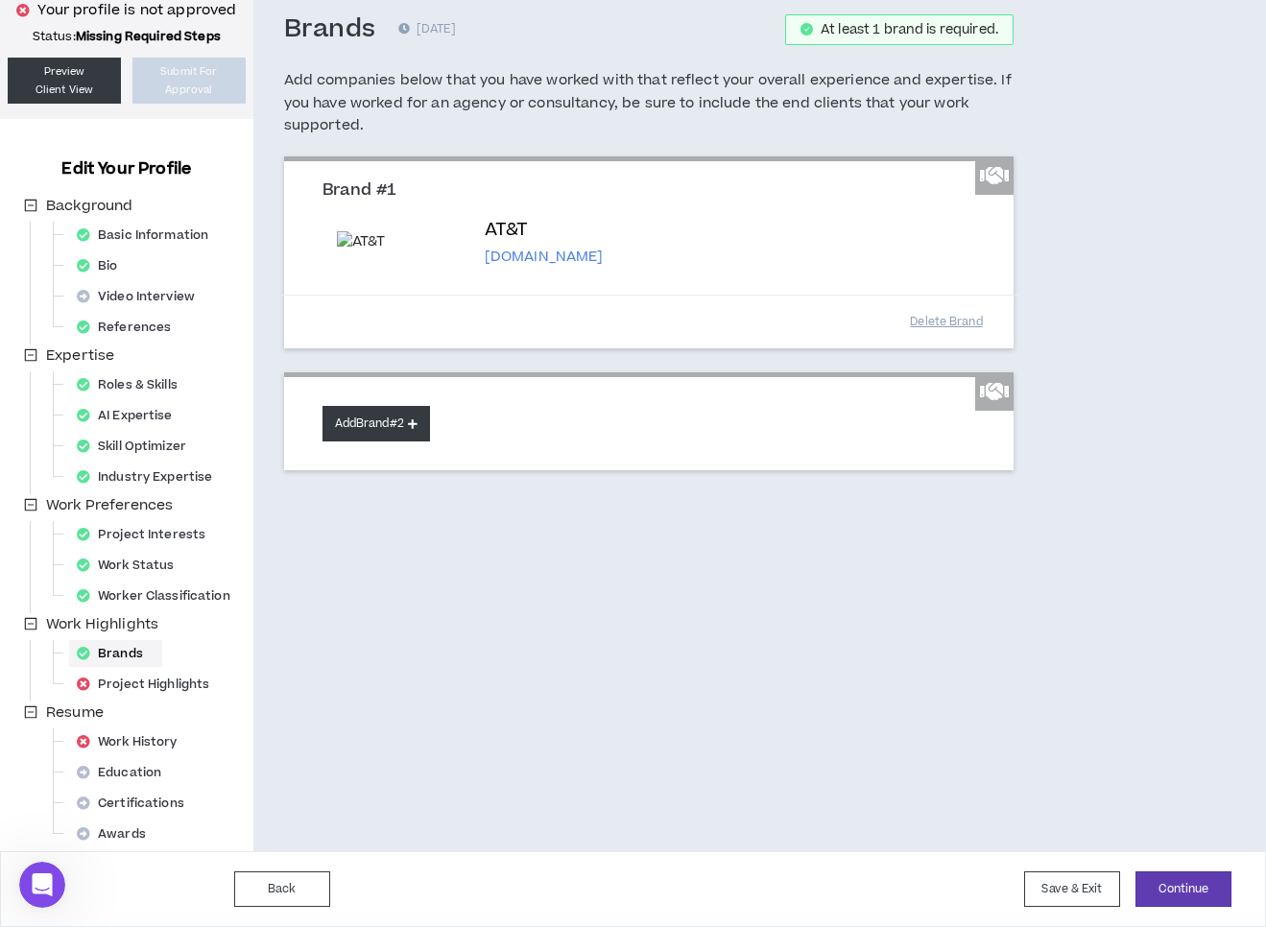
click at [362, 425] on button "Add Brand #2" at bounding box center [375, 424] width 107 height 36
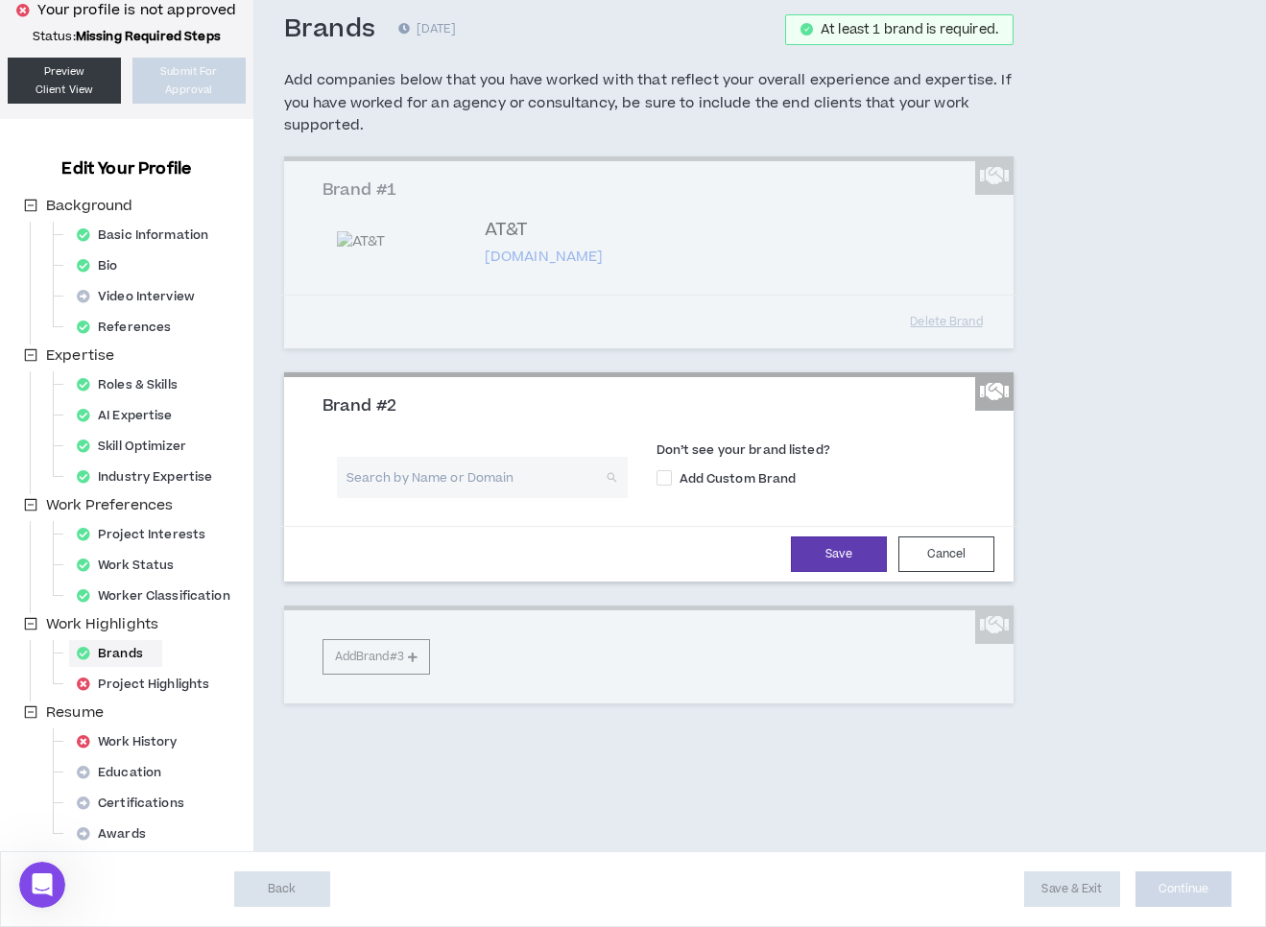
click at [609, 485] on div "Search by Name or Domain" at bounding box center [482, 477] width 291 height 41
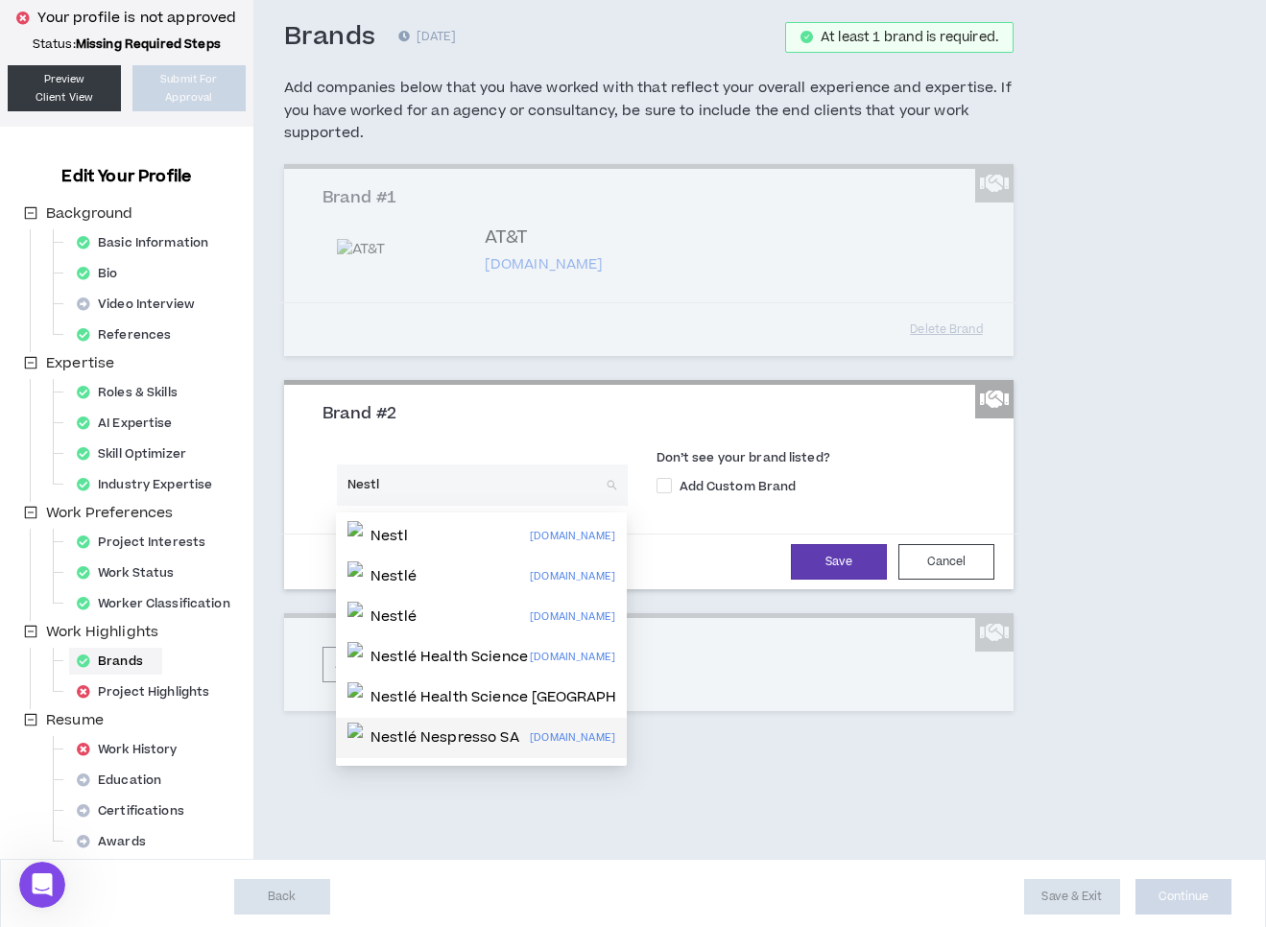
scroll to position [0, 0]
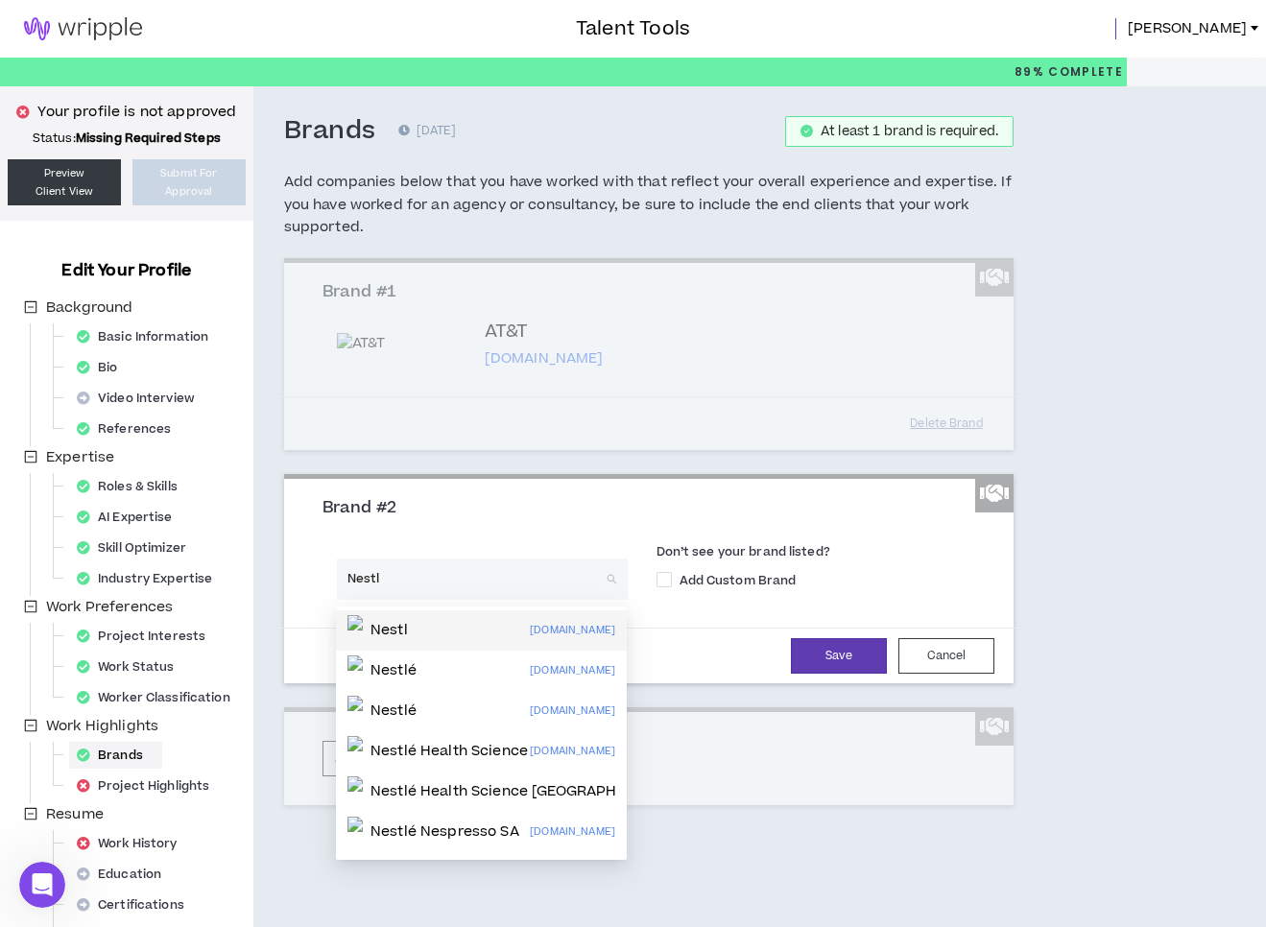
click at [402, 583] on input "Nestl" at bounding box center [475, 579] width 256 height 41
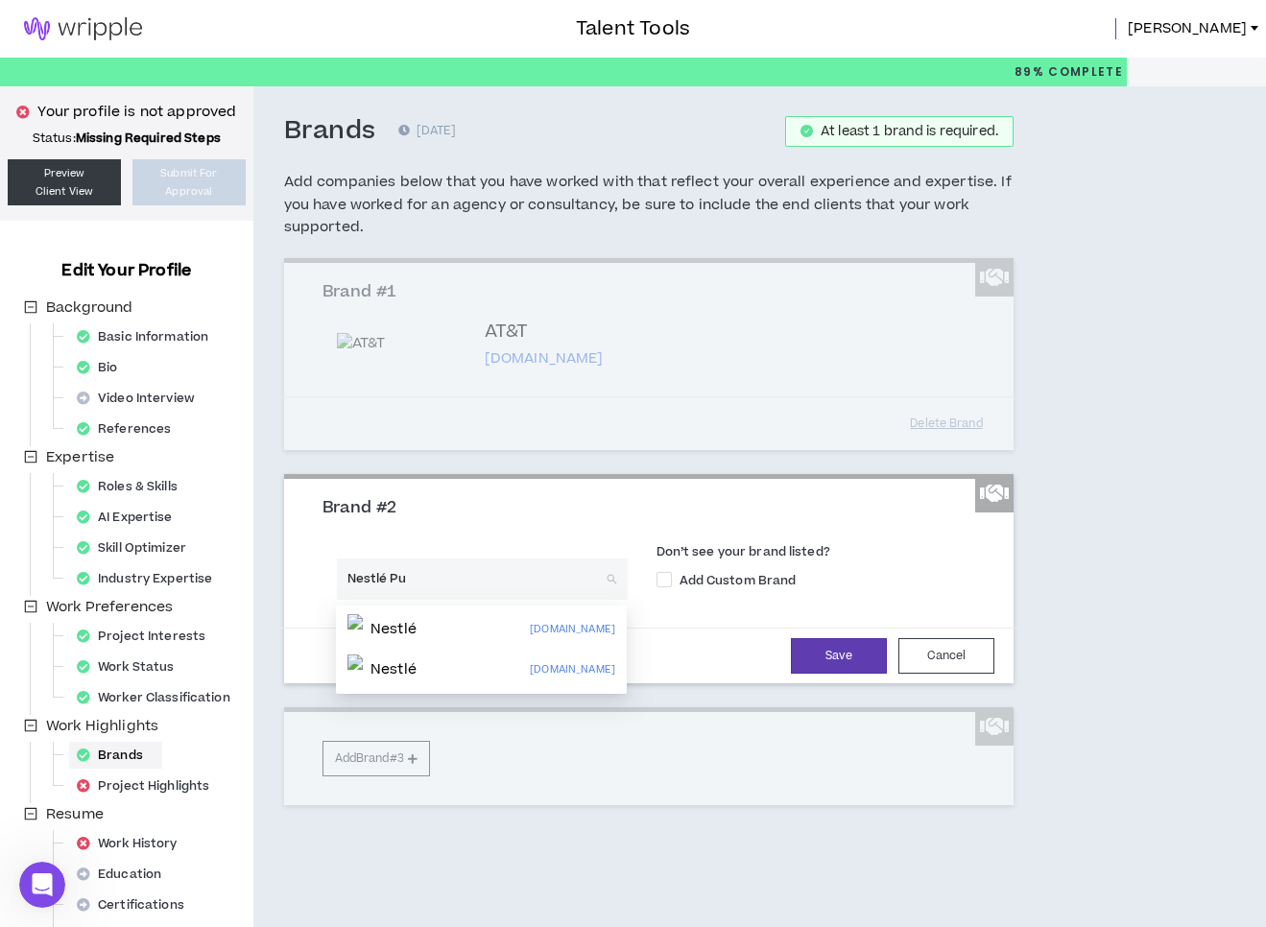
type input "Nestlé Pur"
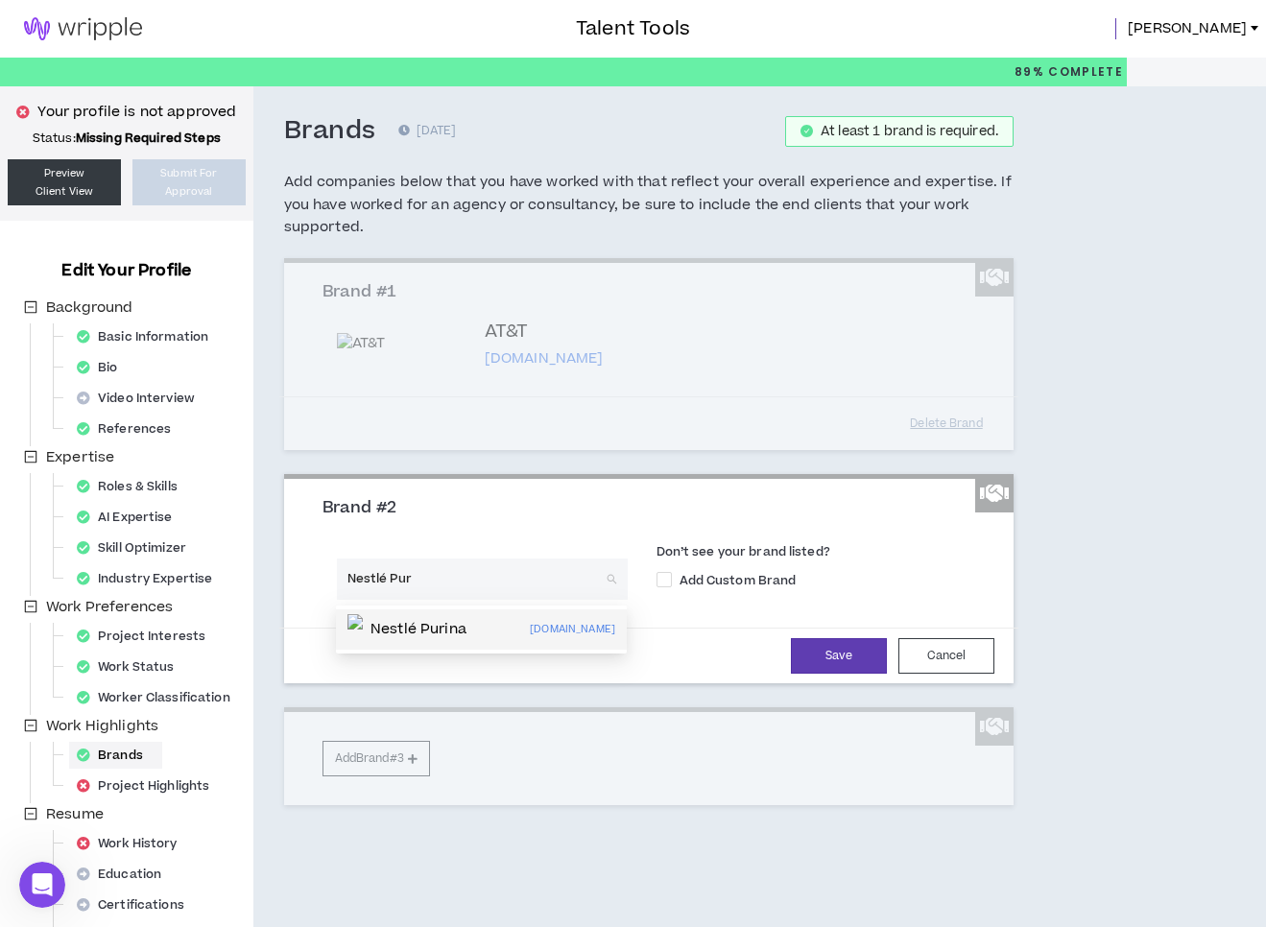
click at [419, 632] on p "Nestlé Purina" at bounding box center [418, 629] width 96 height 19
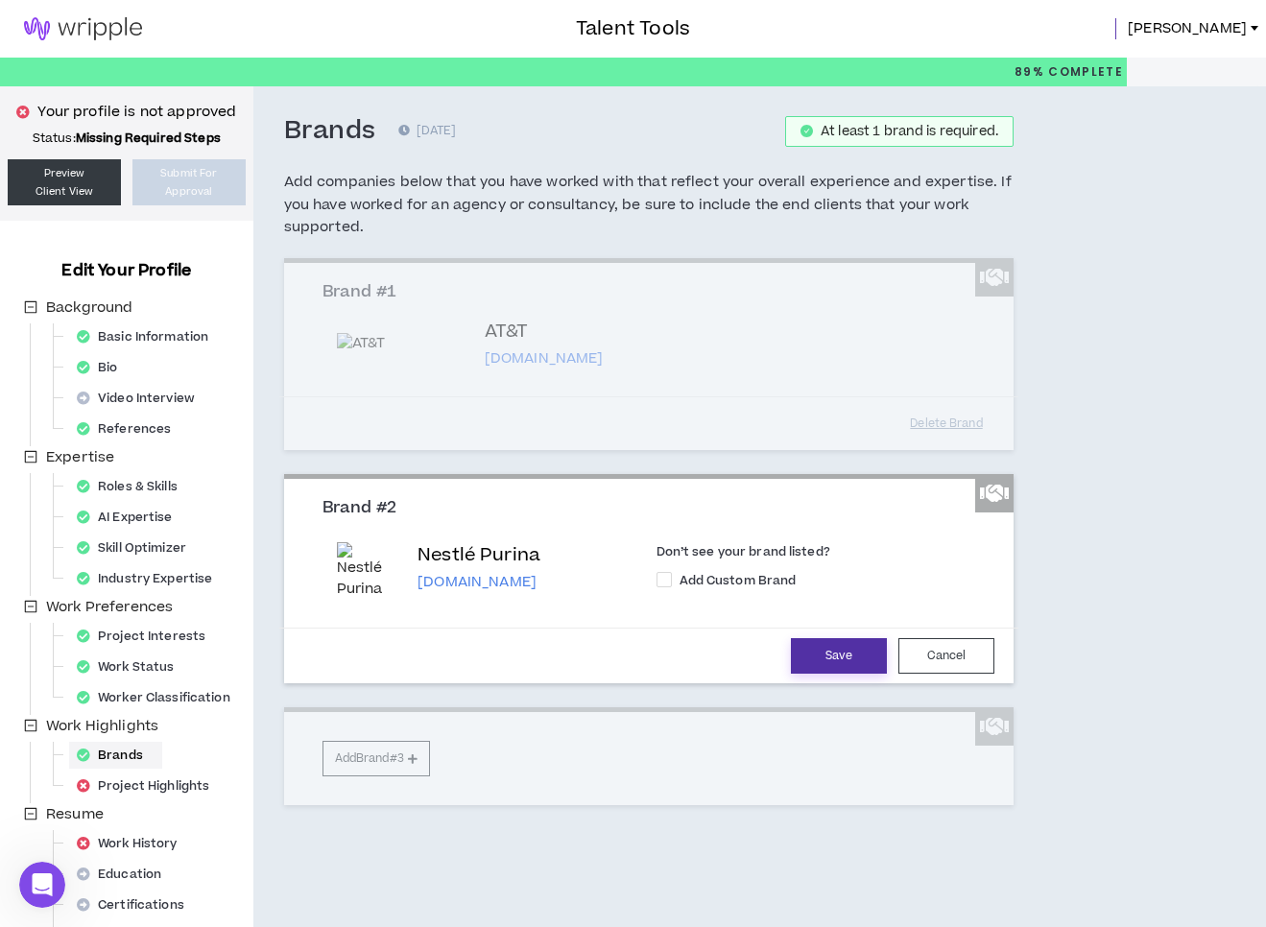
click at [842, 665] on button "Save" at bounding box center [839, 656] width 96 height 36
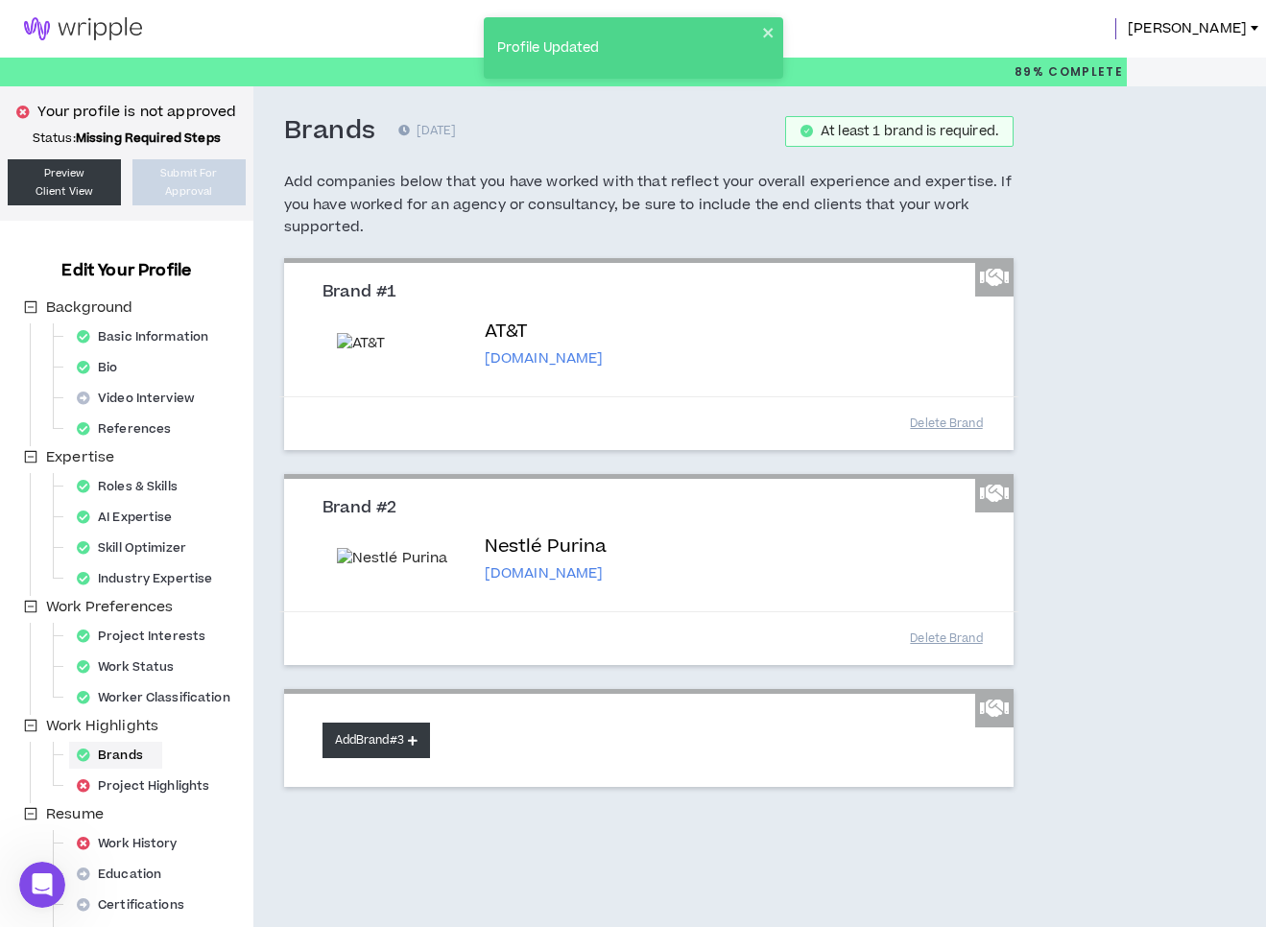
click at [357, 758] on button "Add Brand #3" at bounding box center [375, 741] width 107 height 36
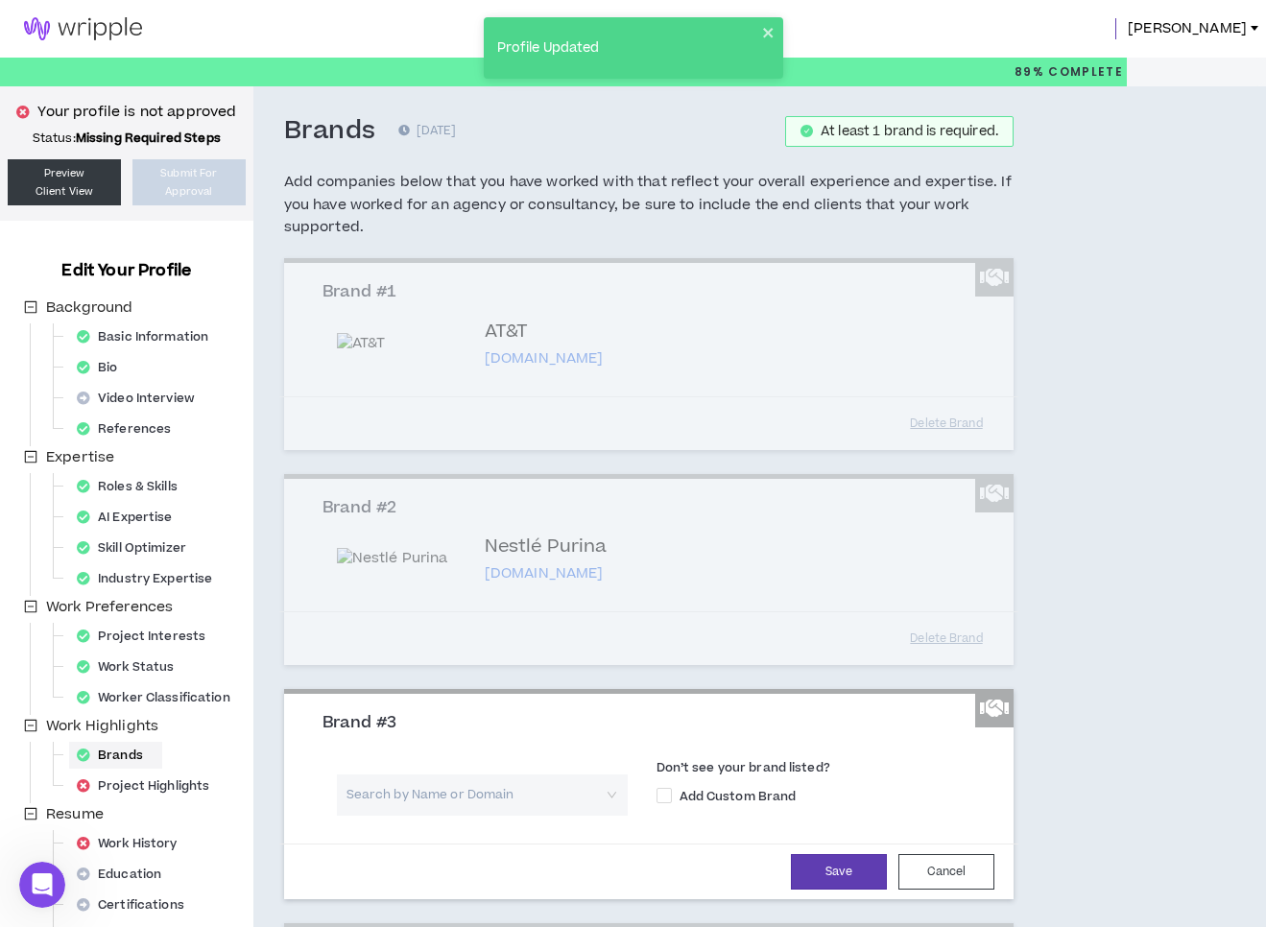
click at [395, 816] on input "search" at bounding box center [475, 795] width 256 height 41
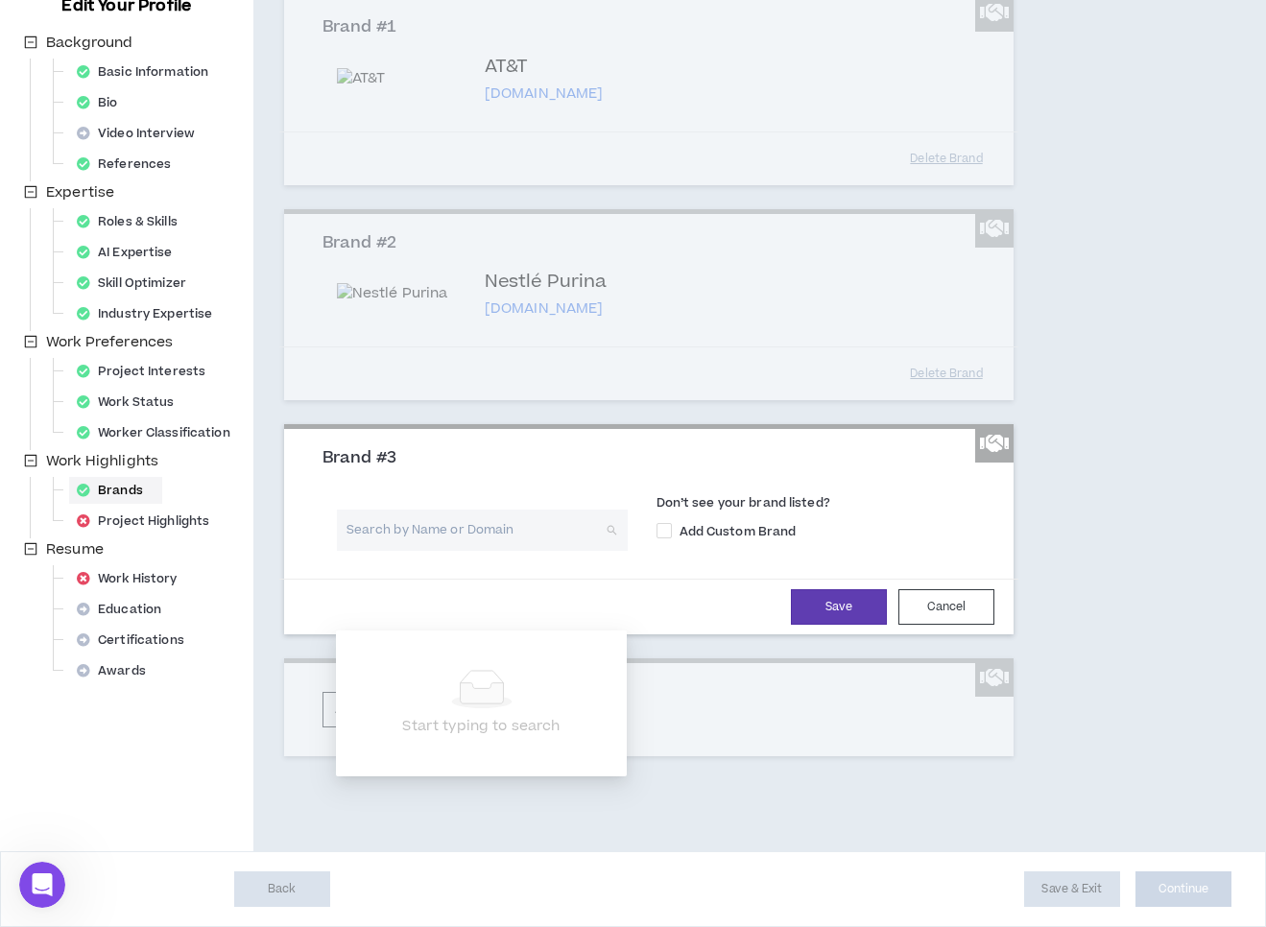
scroll to position [342, 0]
type input "[US_STATE] Department of Tourism"
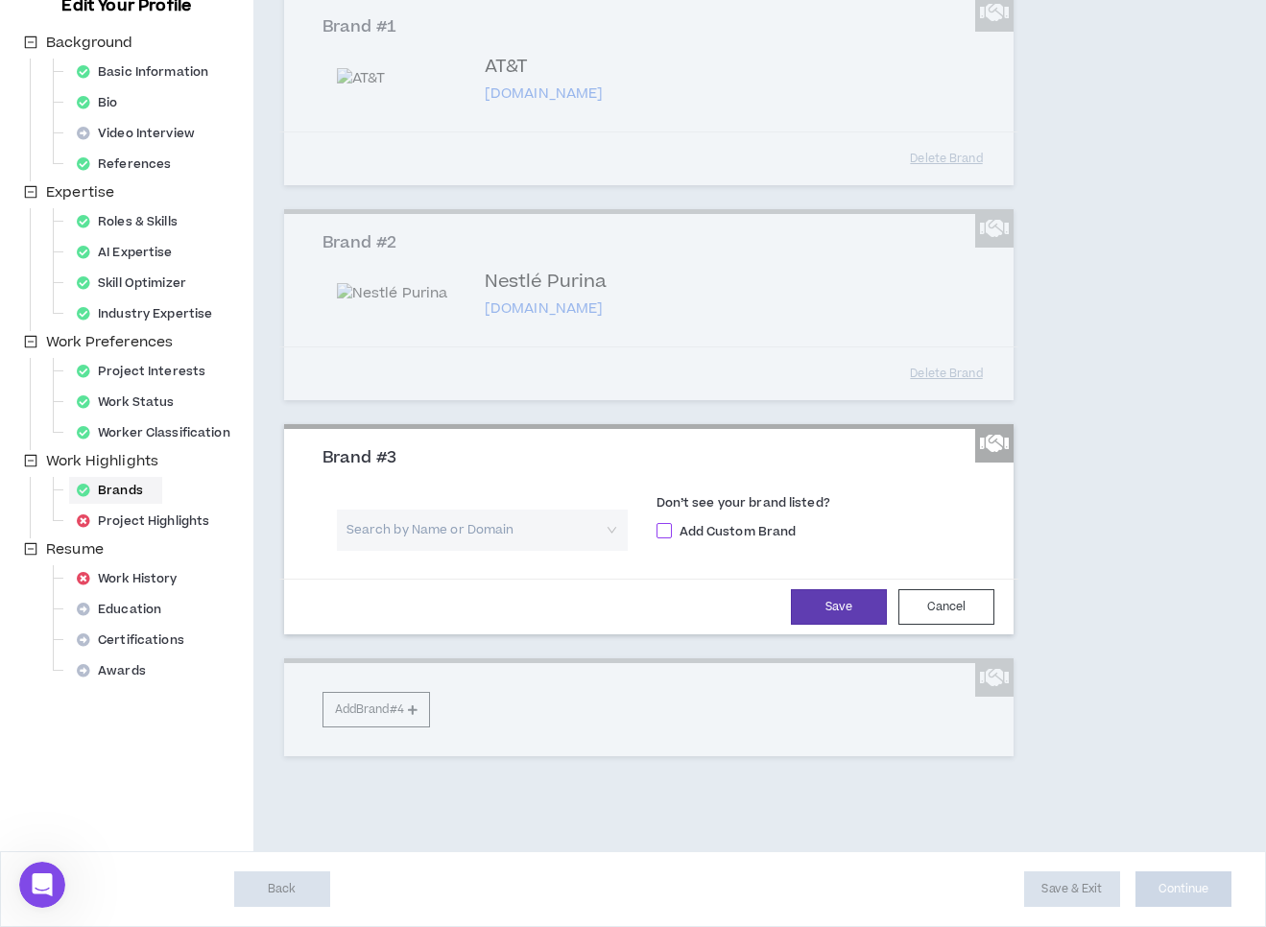
click at [666, 530] on span at bounding box center [663, 530] width 15 height 15
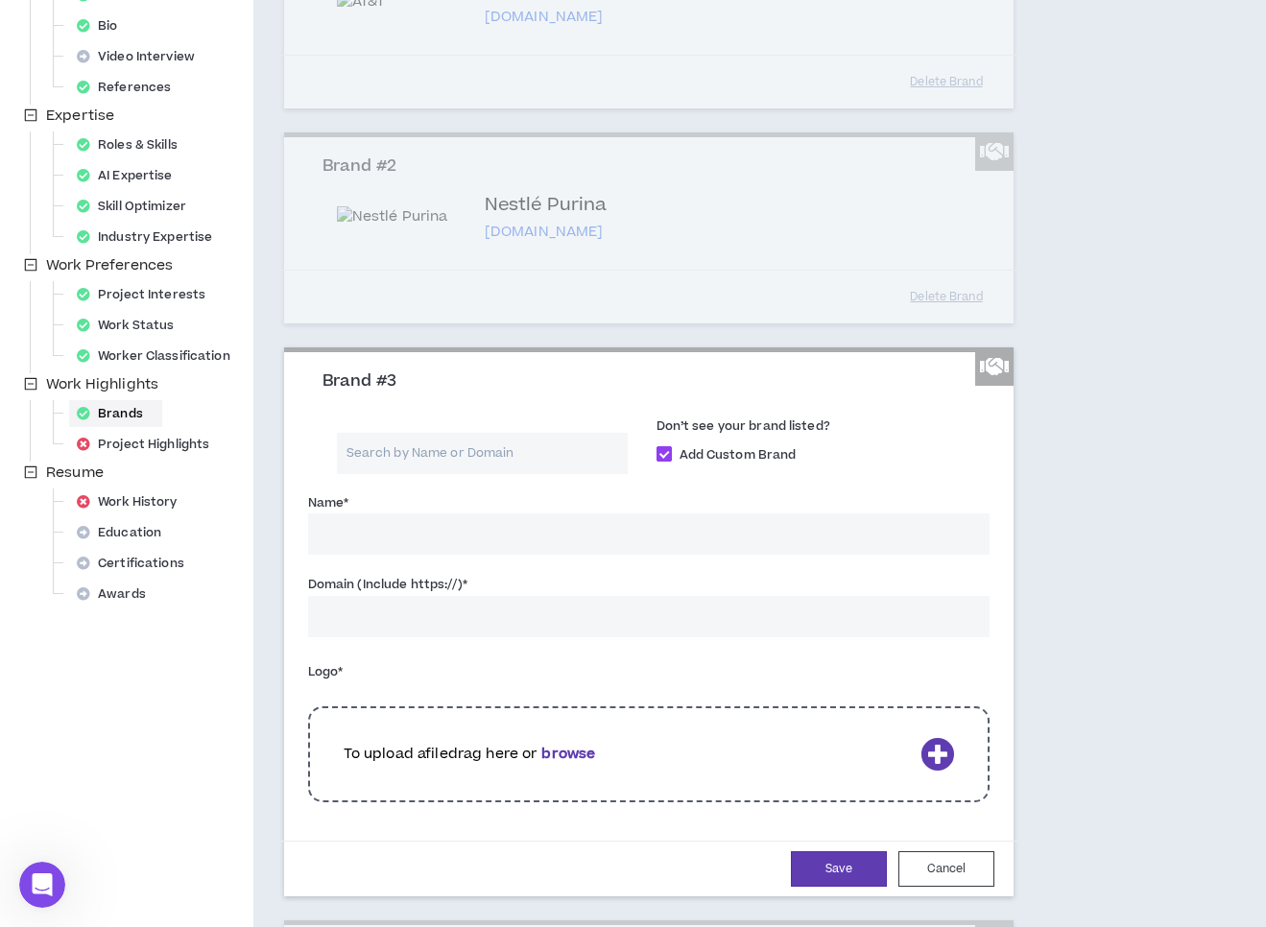
click at [660, 462] on span at bounding box center [663, 453] width 15 height 15
checkbox input "*****"
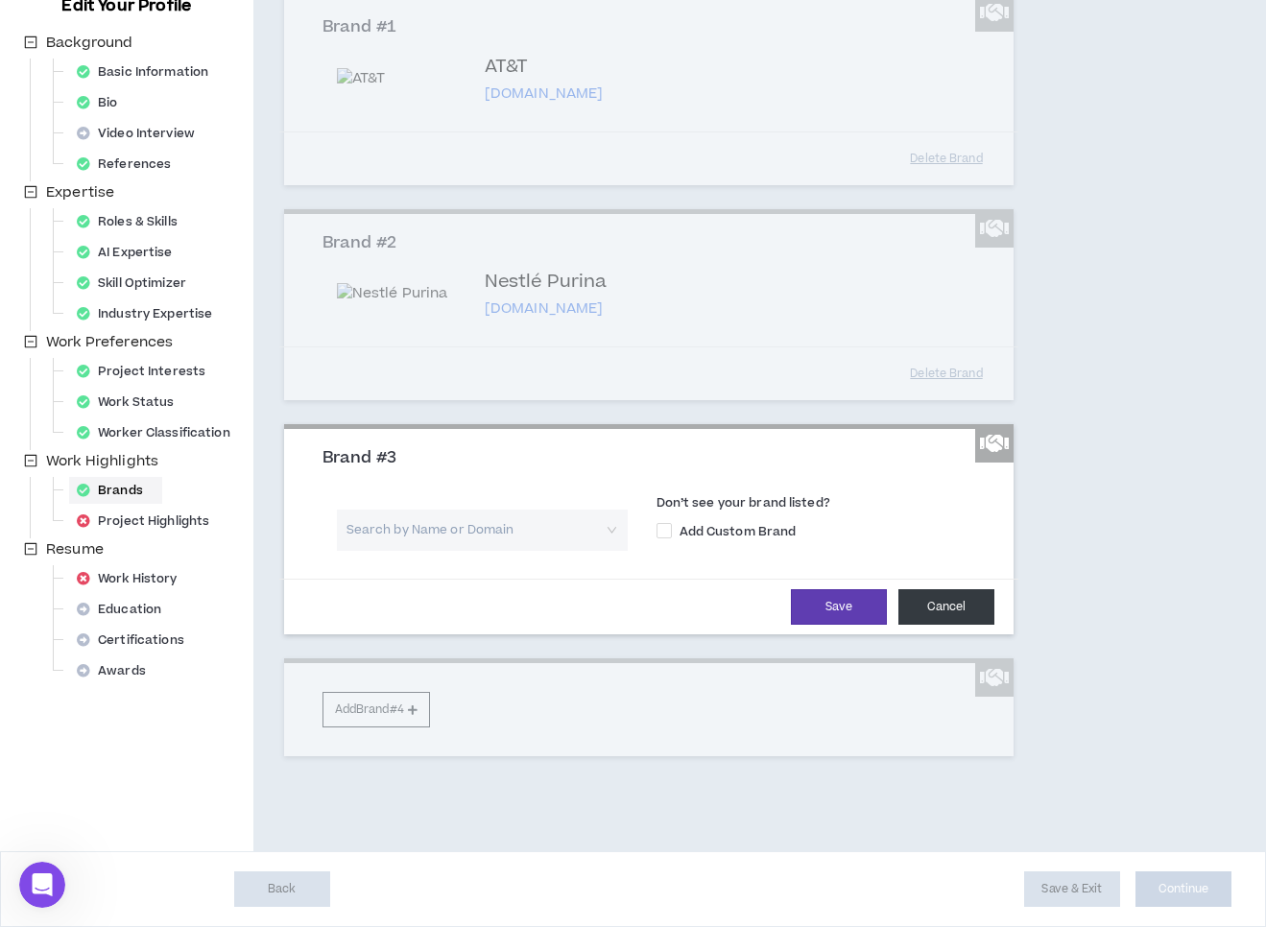
click at [950, 615] on button "Cancel" at bounding box center [946, 607] width 96 height 36
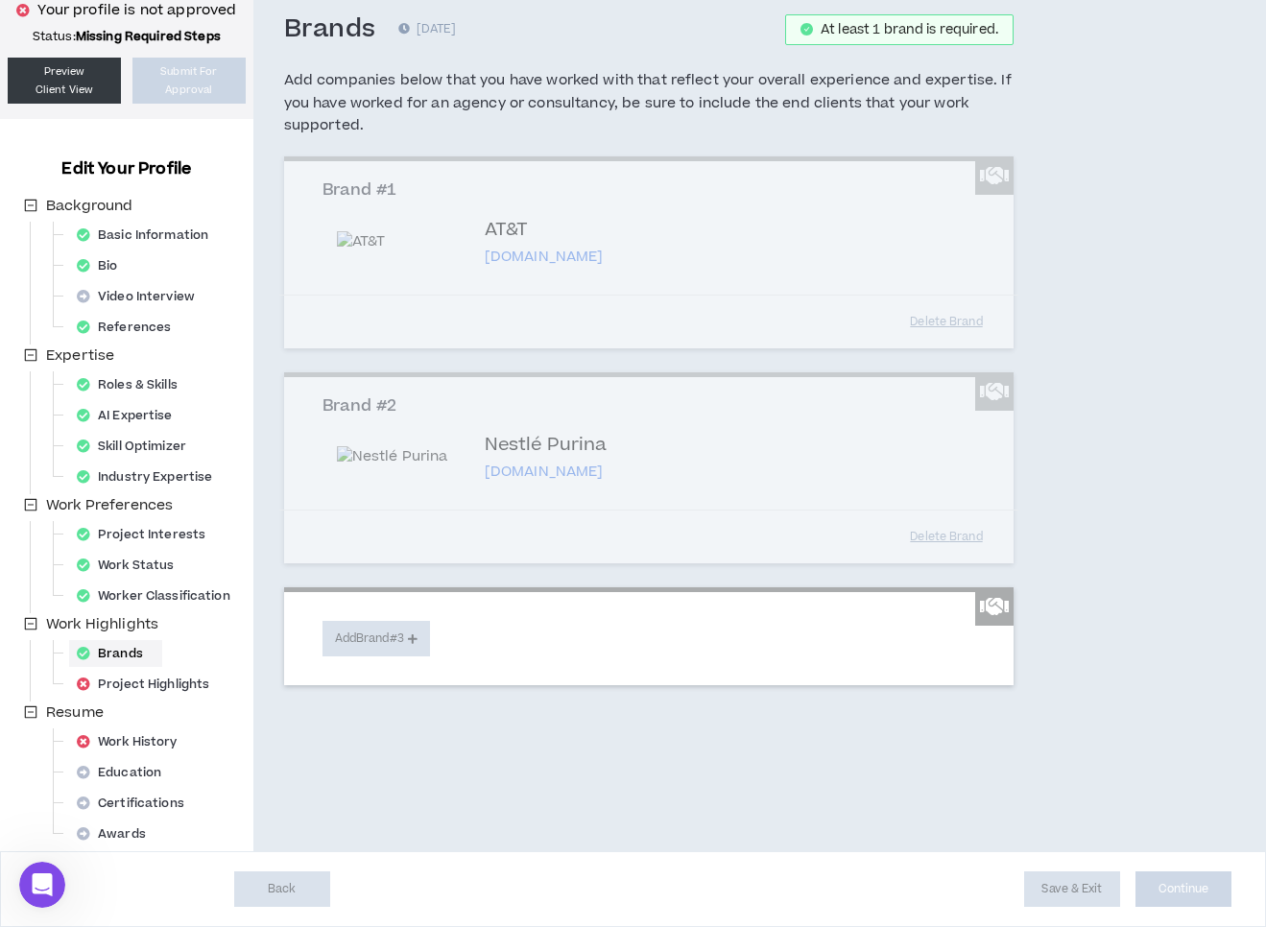
scroll to position [107, 0]
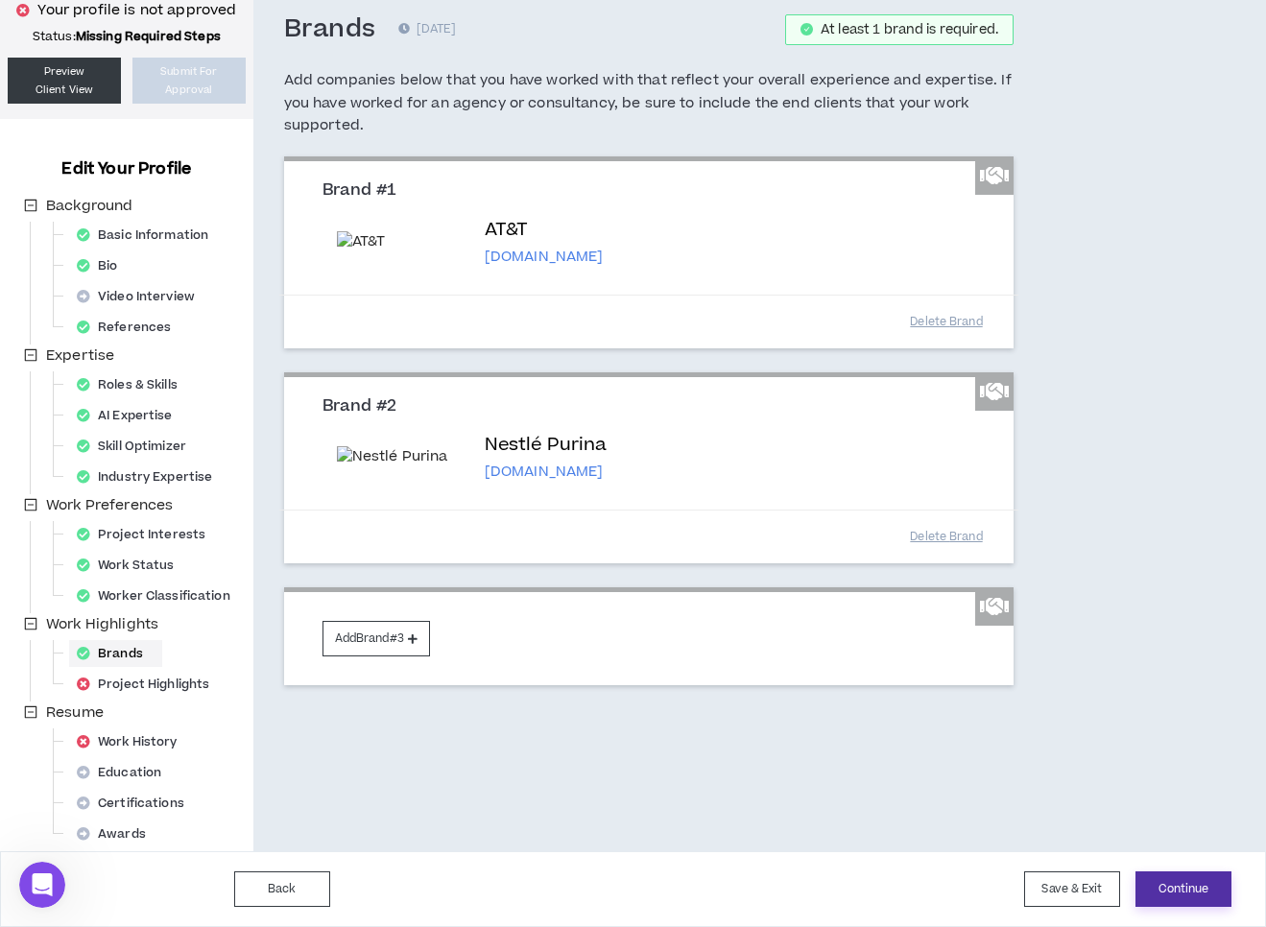
click at [1209, 893] on button "Continue" at bounding box center [1183, 889] width 96 height 36
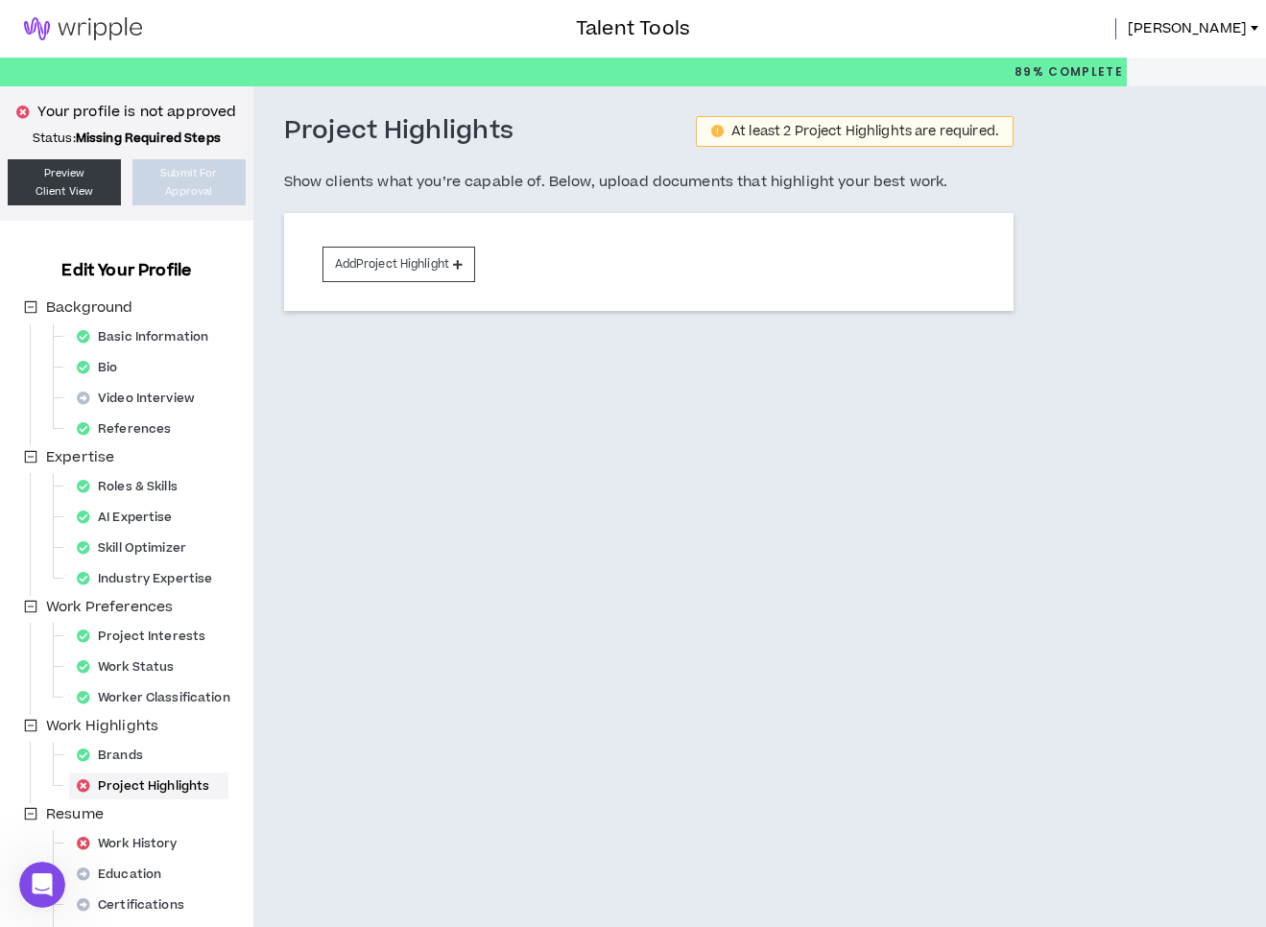
scroll to position [102, 0]
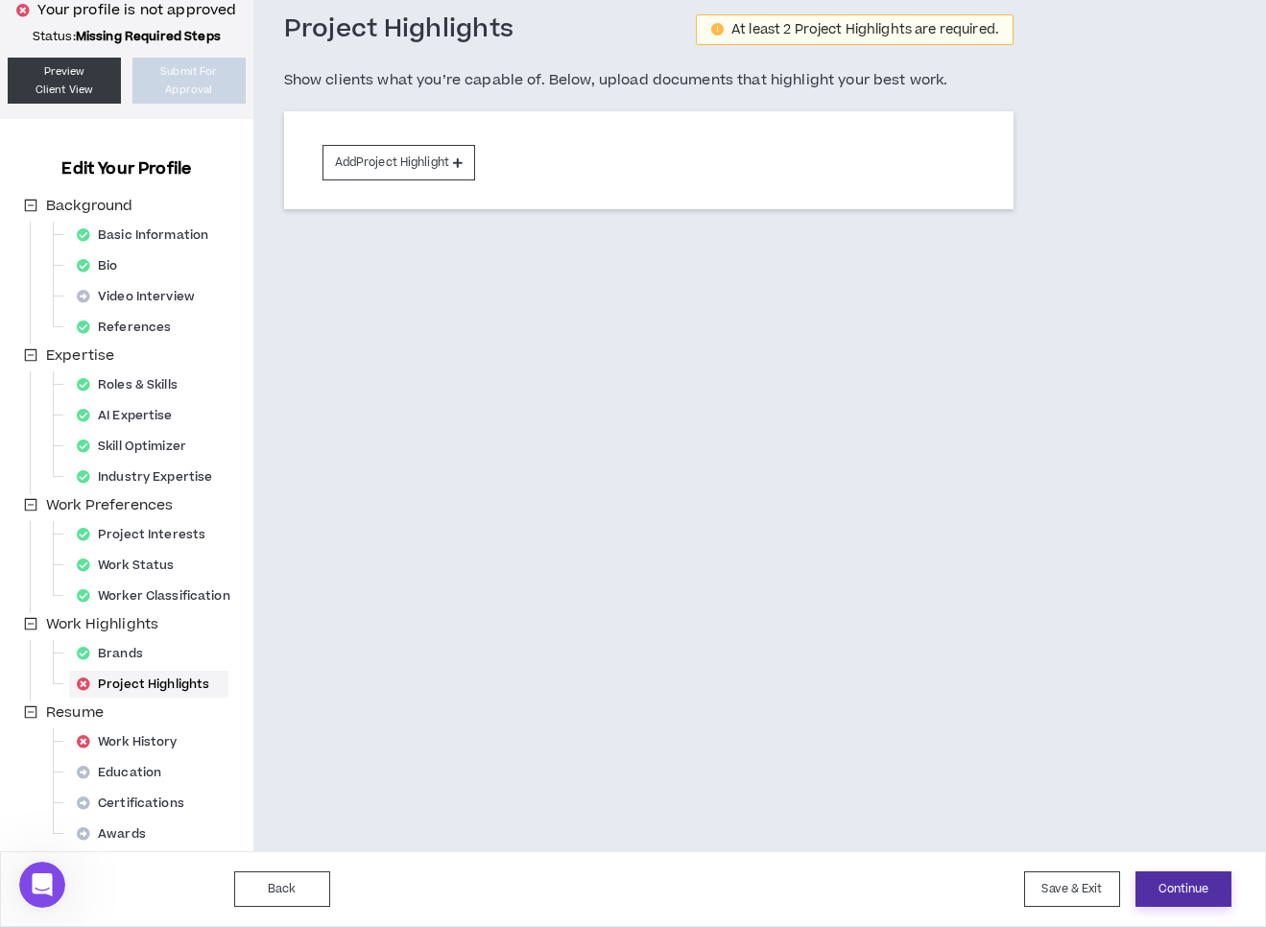
click at [1189, 898] on button "Continue" at bounding box center [1183, 889] width 96 height 36
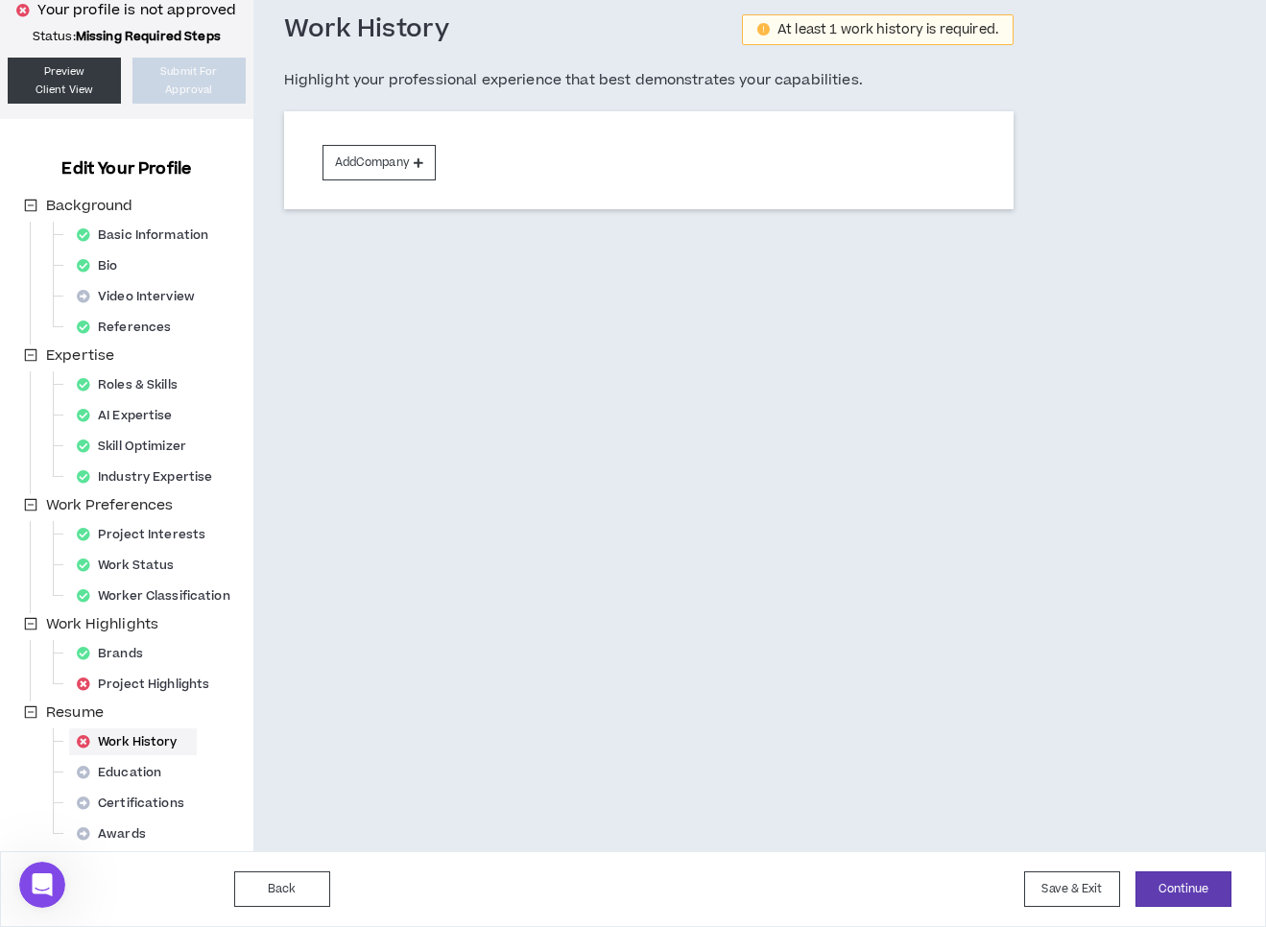
scroll to position [102, 0]
click at [1196, 885] on button "Continue" at bounding box center [1183, 889] width 96 height 36
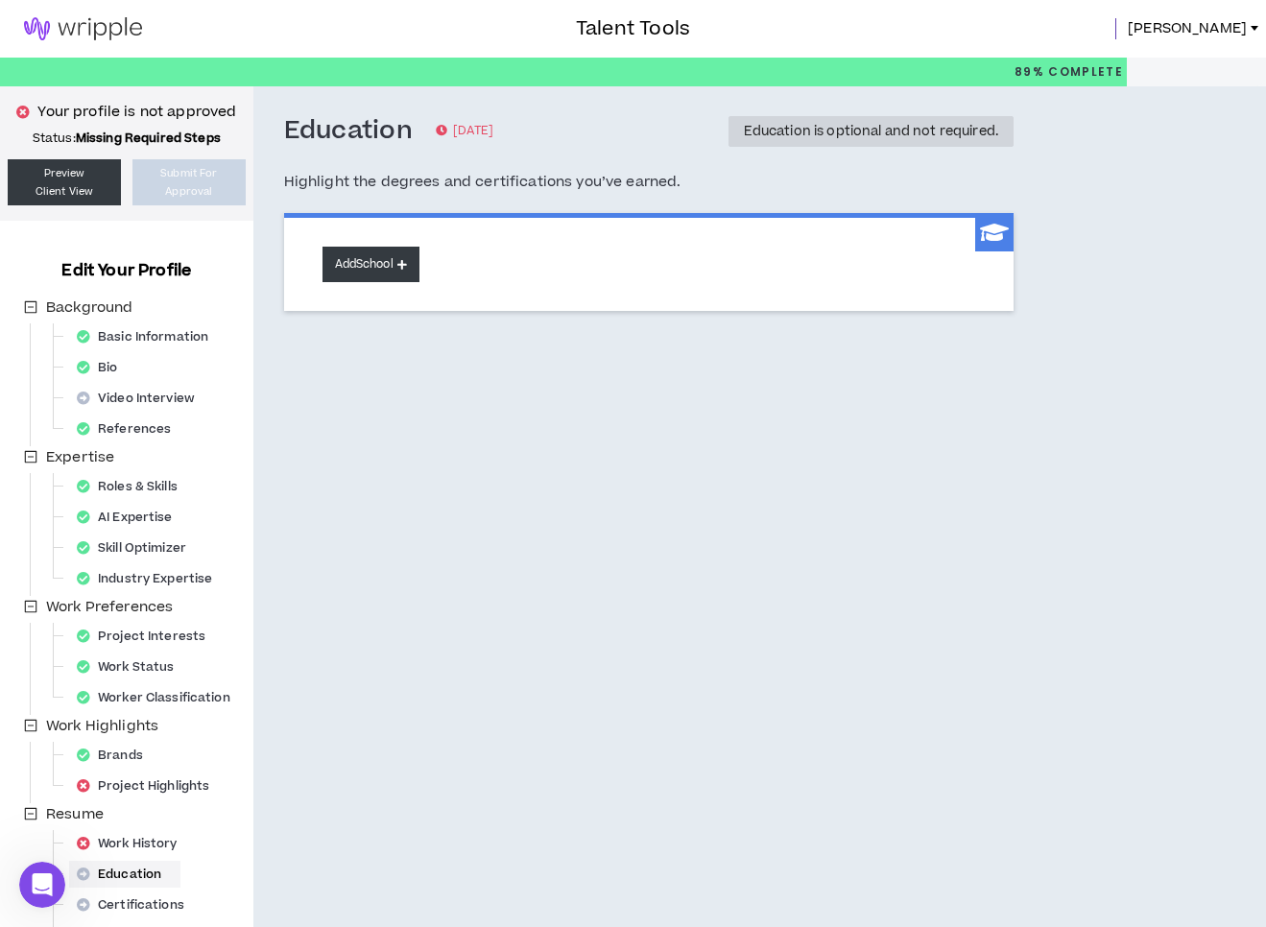
click at [386, 270] on button "Add School" at bounding box center [370, 265] width 97 height 36
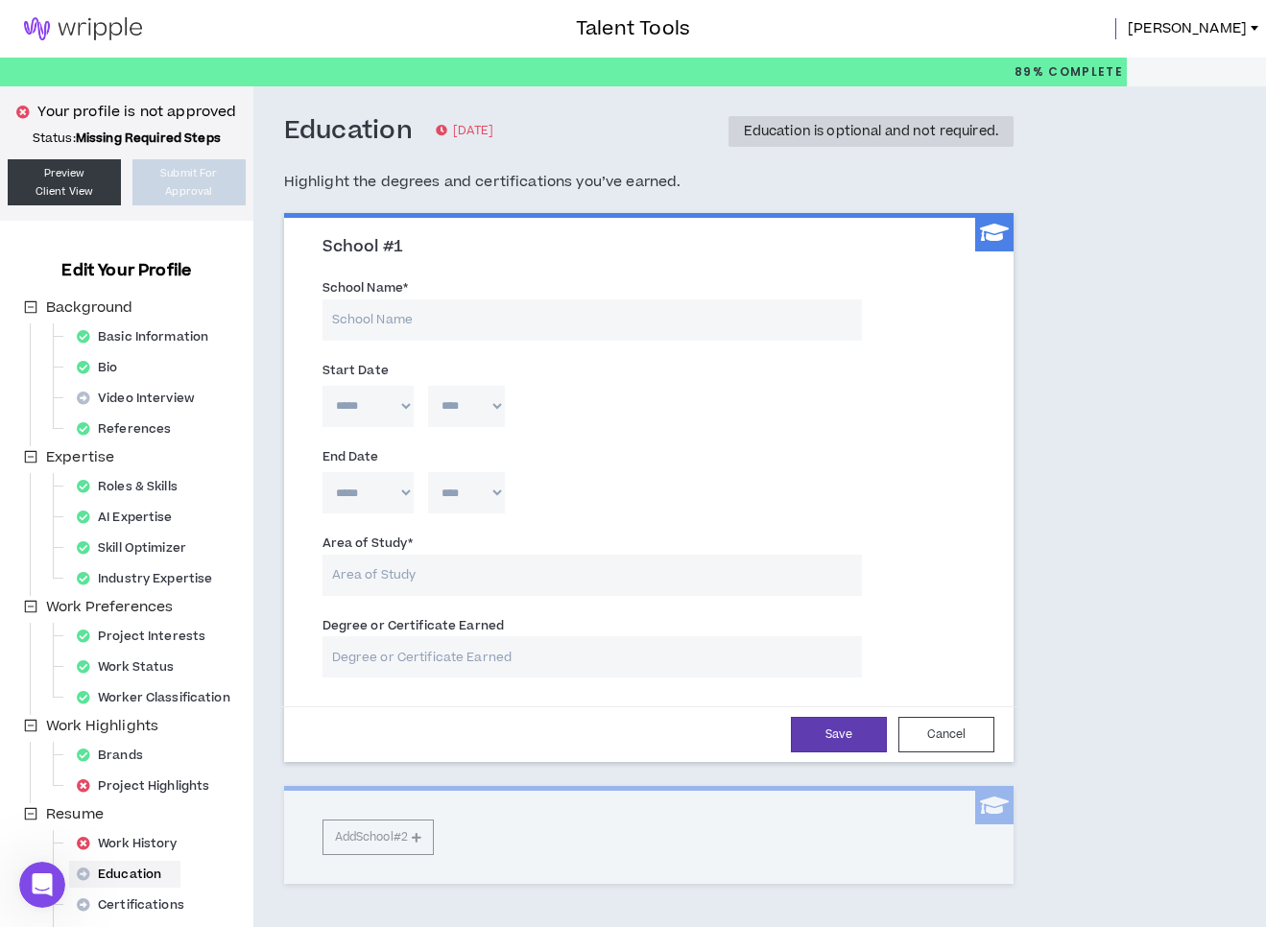
click at [410, 322] on input "School Name *" at bounding box center [591, 319] width 539 height 41
type input "[GEOGRAPHIC_DATA][US_STATE], [GEOGRAPHIC_DATA][PERSON_NAME]"
click at [400, 583] on input "Area of Study *" at bounding box center [591, 575] width 539 height 41
type input "B"
type input "Fine Art"
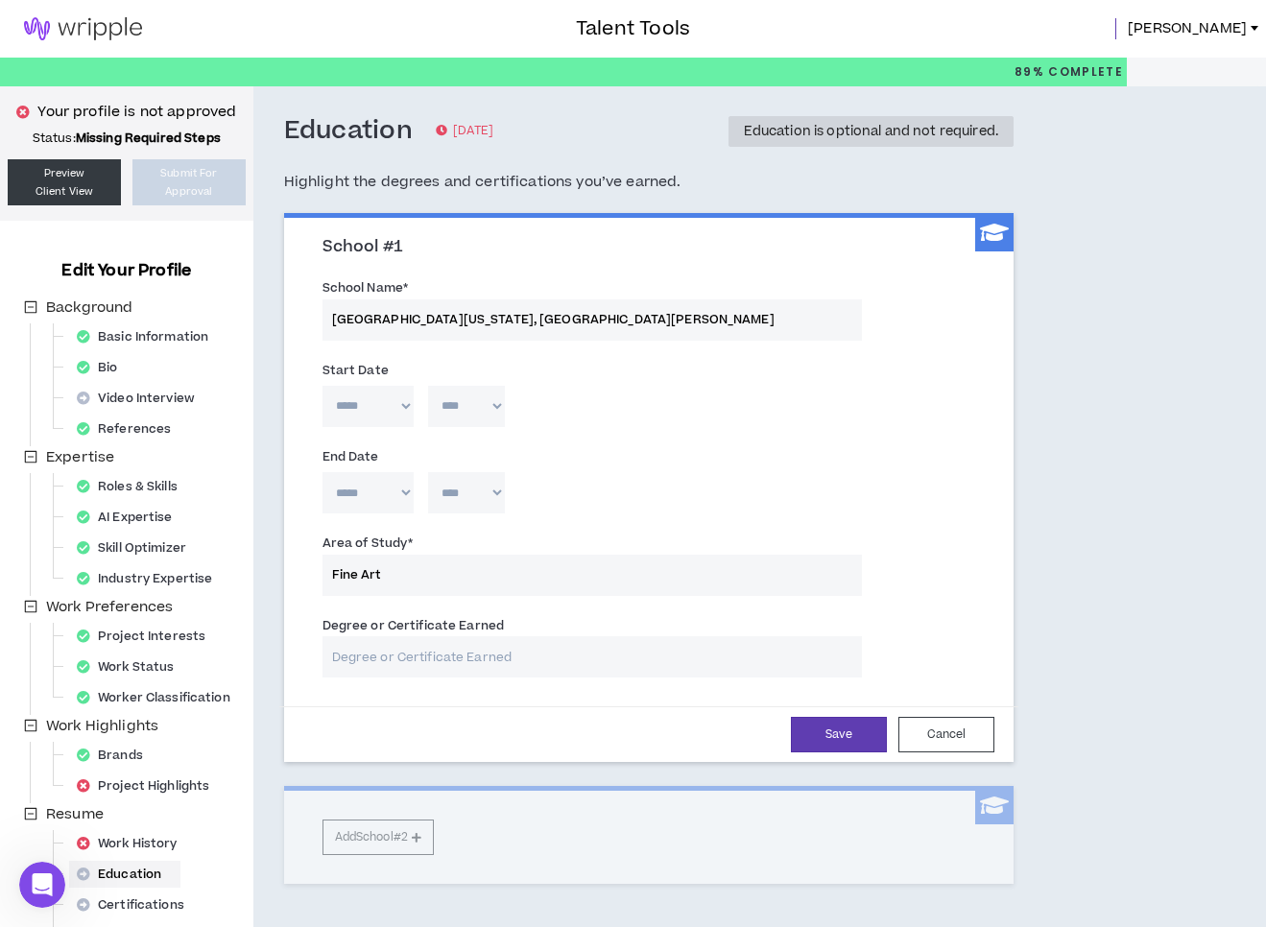
click at [398, 649] on input "Degree or Certificate Earned" at bounding box center [591, 656] width 539 height 41
drag, startPoint x: 383, startPoint y: 658, endPoint x: 363, endPoint y: 658, distance: 20.2
click at [363, 658] on input "Bacholer Degree" at bounding box center [591, 656] width 539 height 41
click at [464, 658] on input "Bachelor's Degree" at bounding box center [591, 656] width 539 height 41
type input "Bachelor's Degree in Fine Art, Emphasis in Graphic Design"
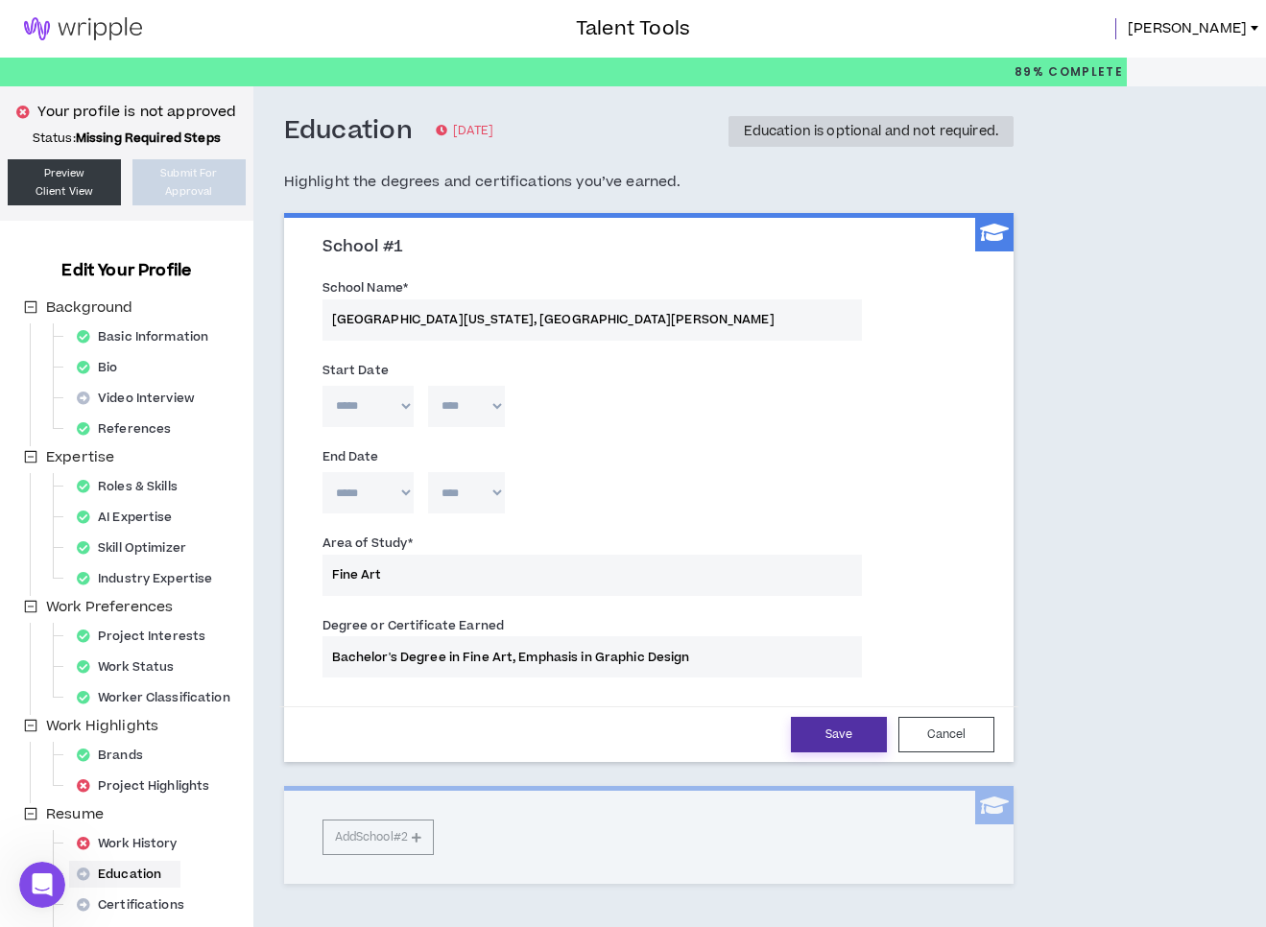
click at [820, 737] on button "Save" at bounding box center [839, 735] width 96 height 36
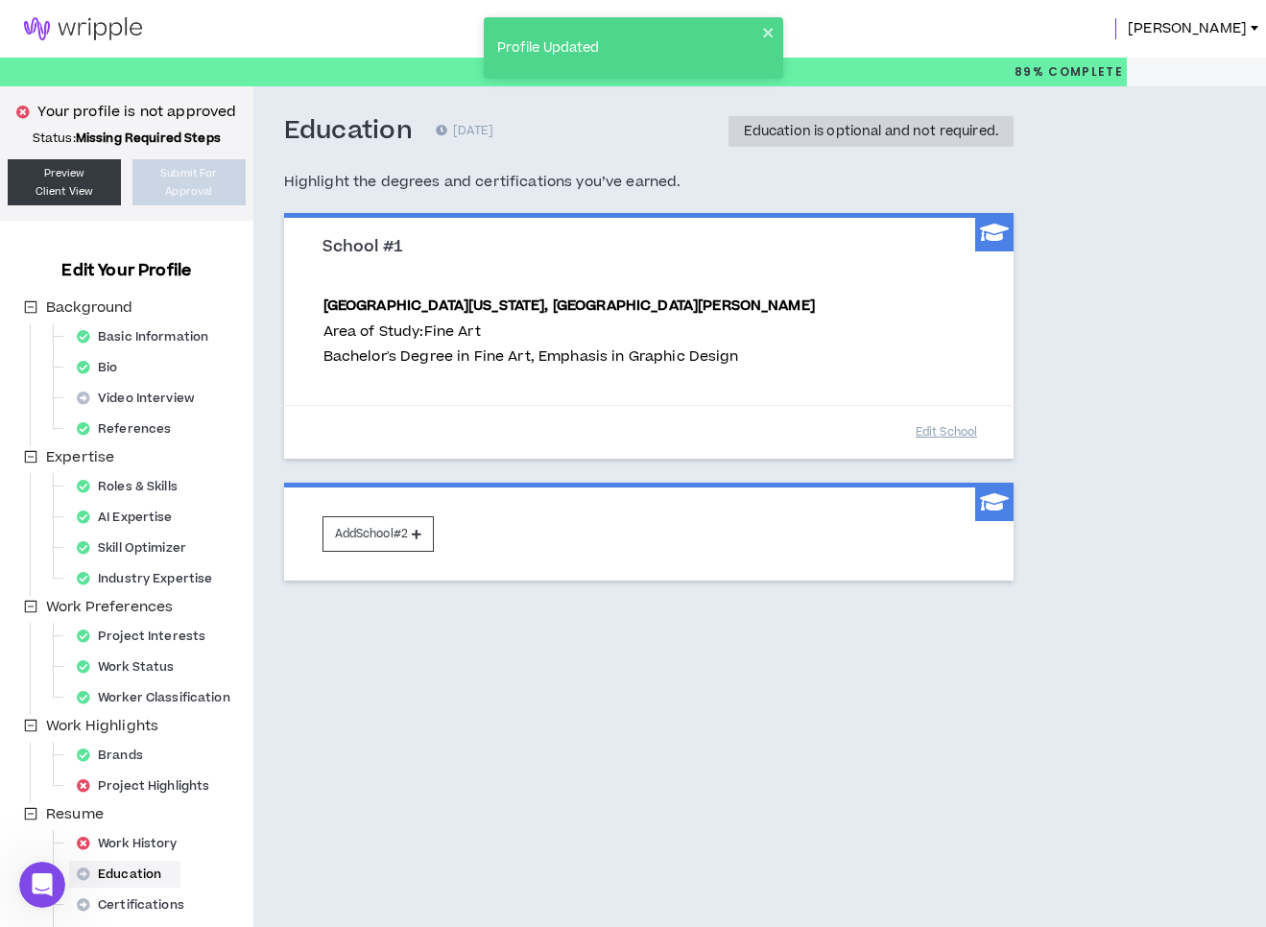
scroll to position [102, 0]
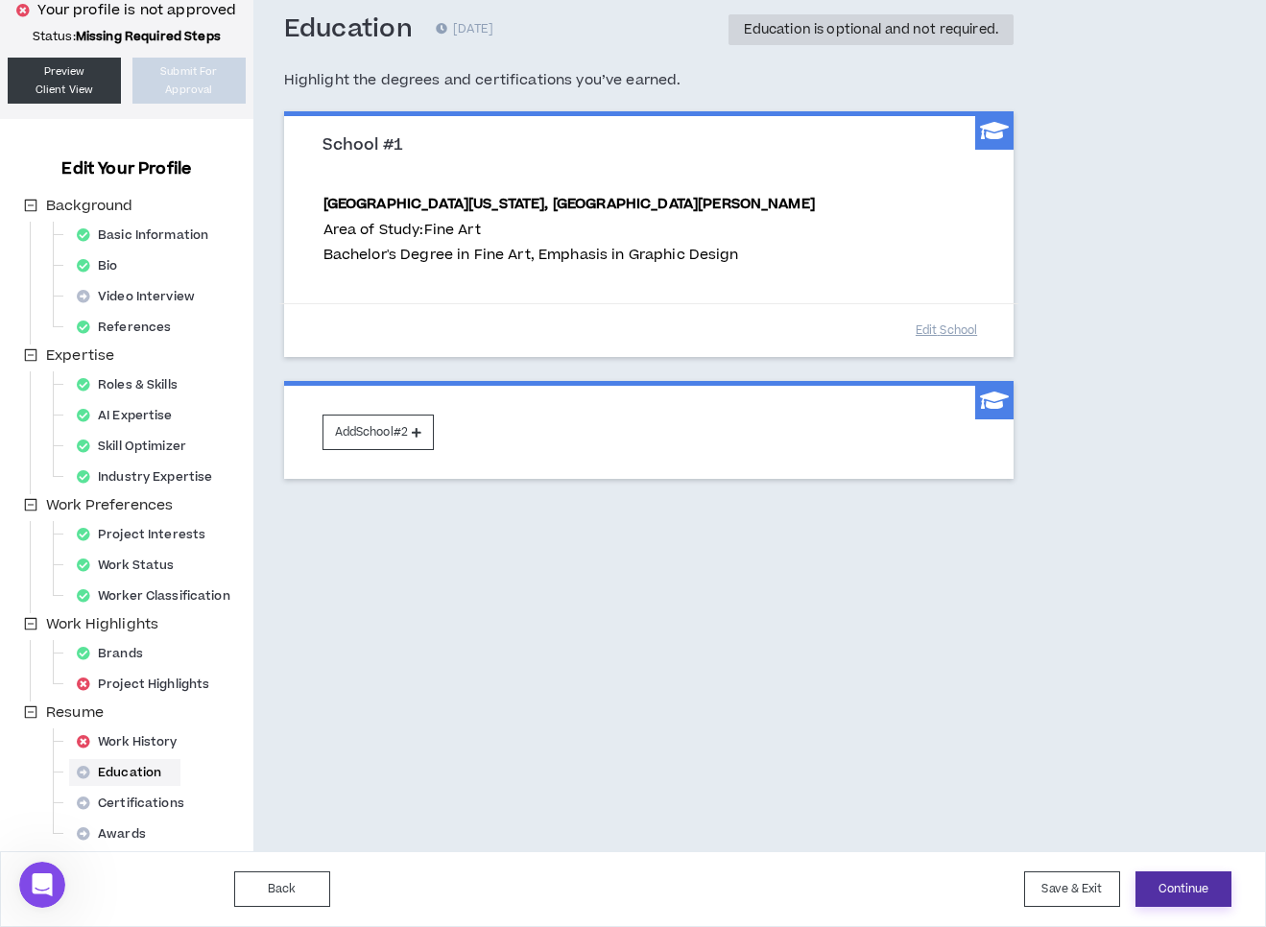
click at [1202, 894] on button "Continue" at bounding box center [1183, 889] width 96 height 36
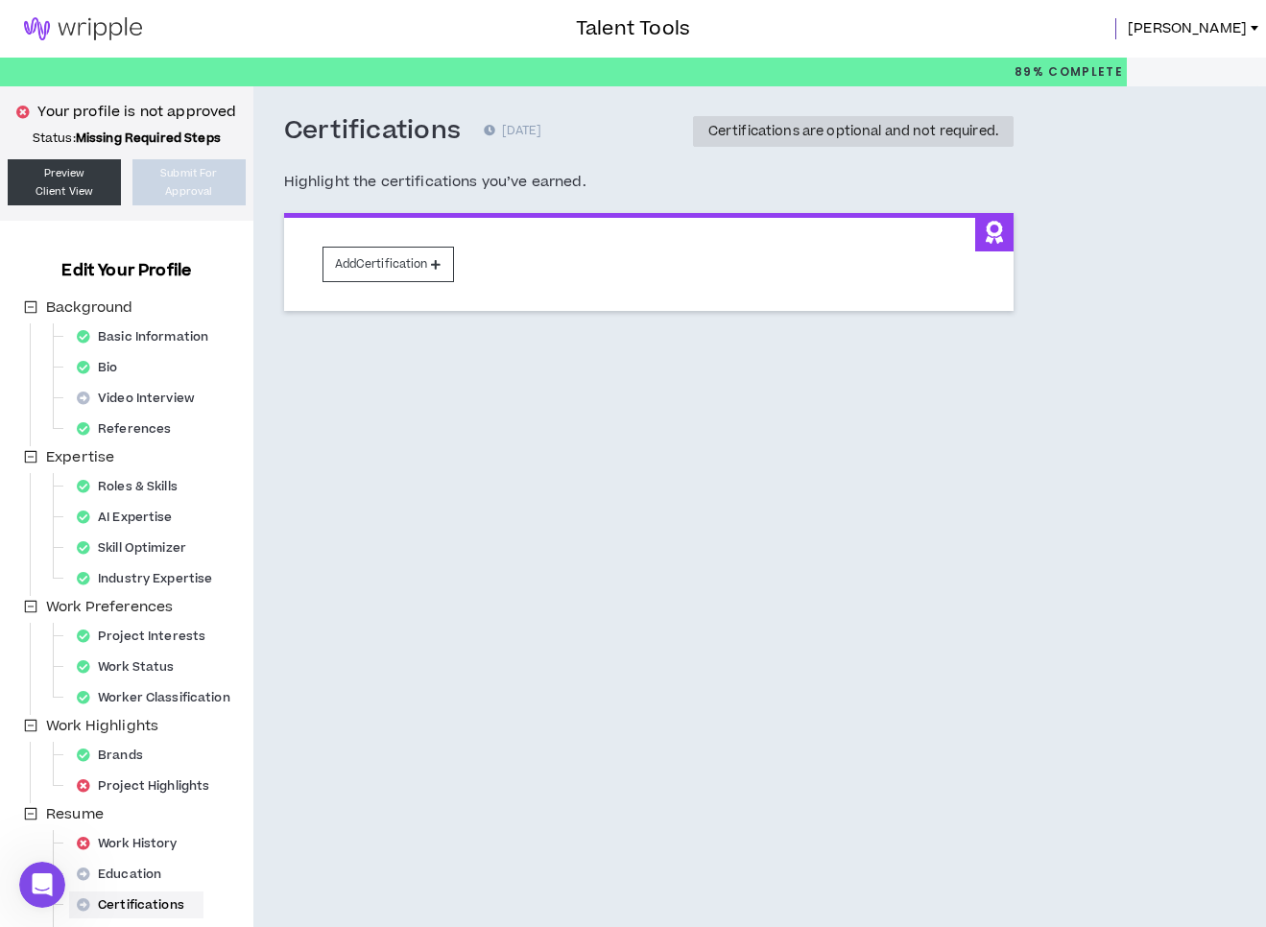
scroll to position [102, 0]
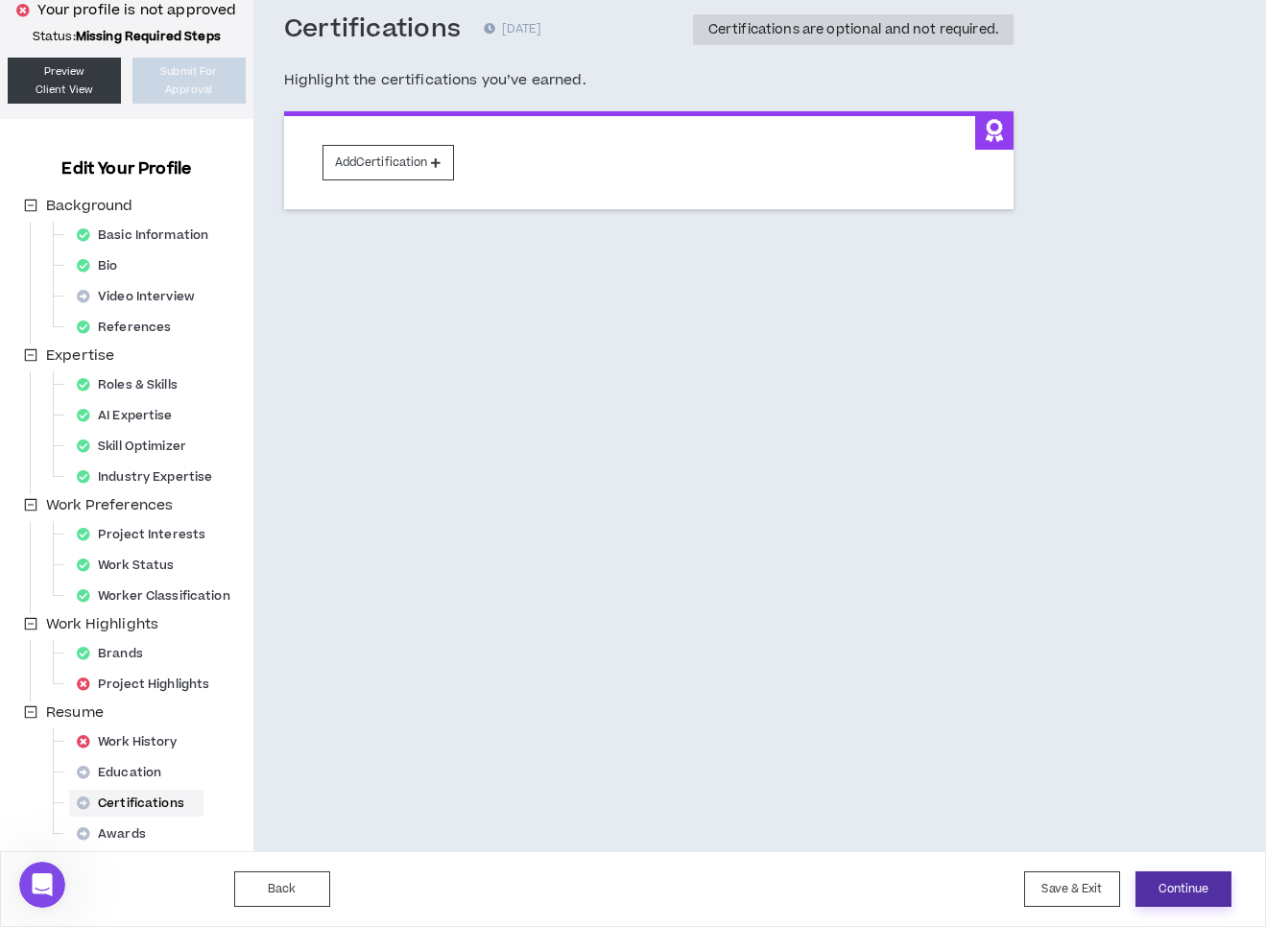
click at [1205, 883] on button "Continue" at bounding box center [1183, 889] width 96 height 36
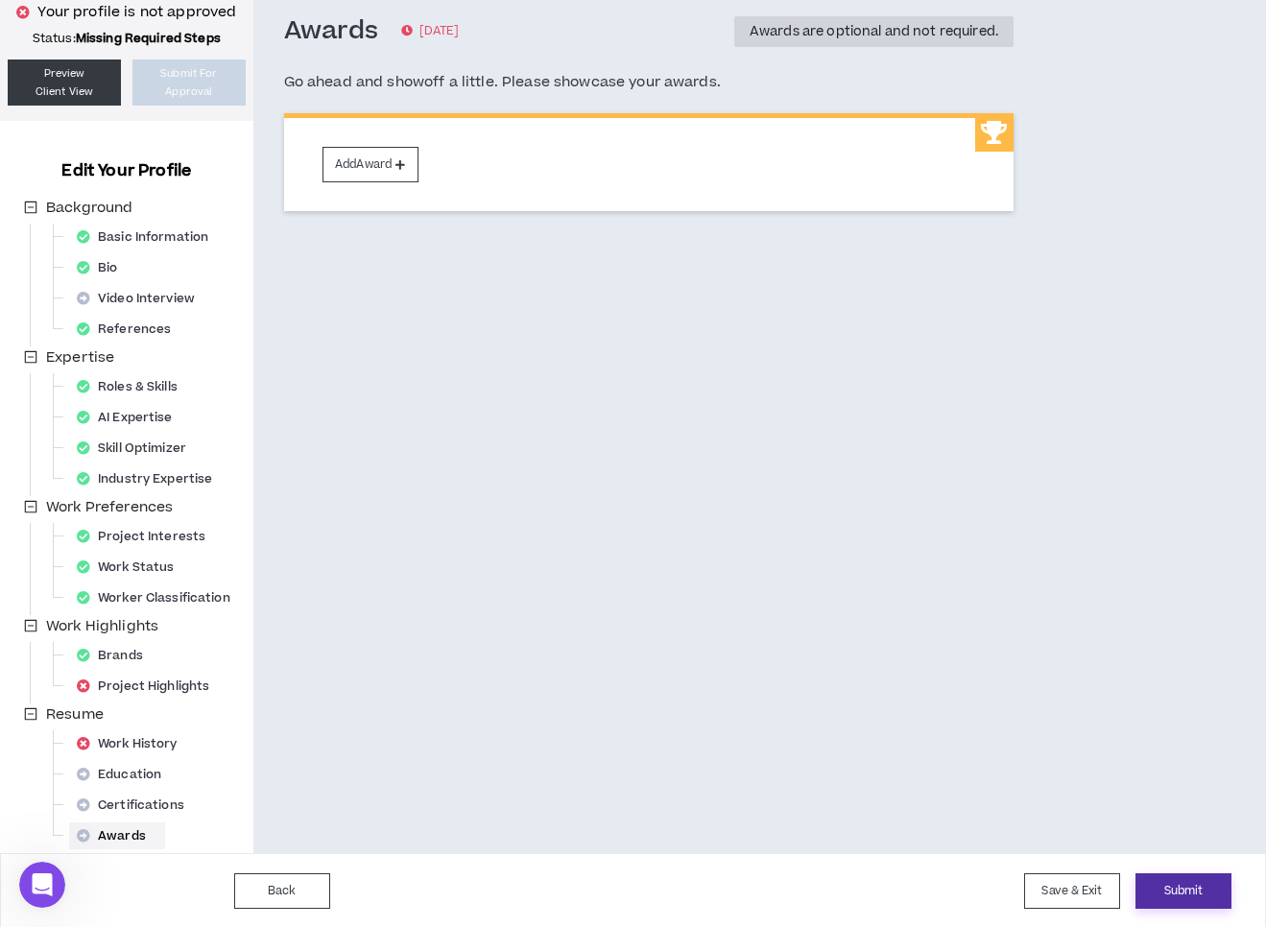
scroll to position [102, 0]
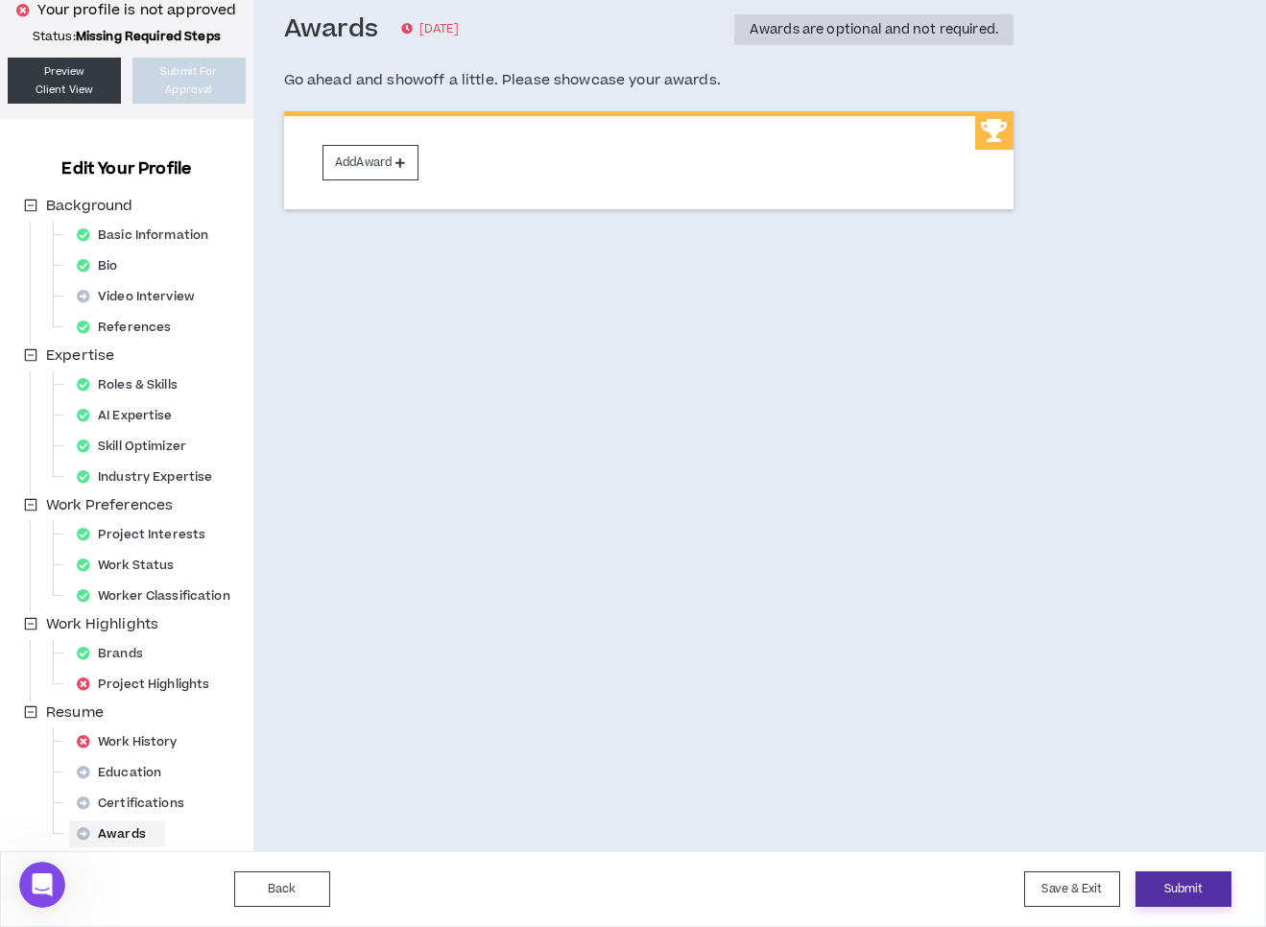
click at [1214, 892] on button "Submit" at bounding box center [1183, 889] width 96 height 36
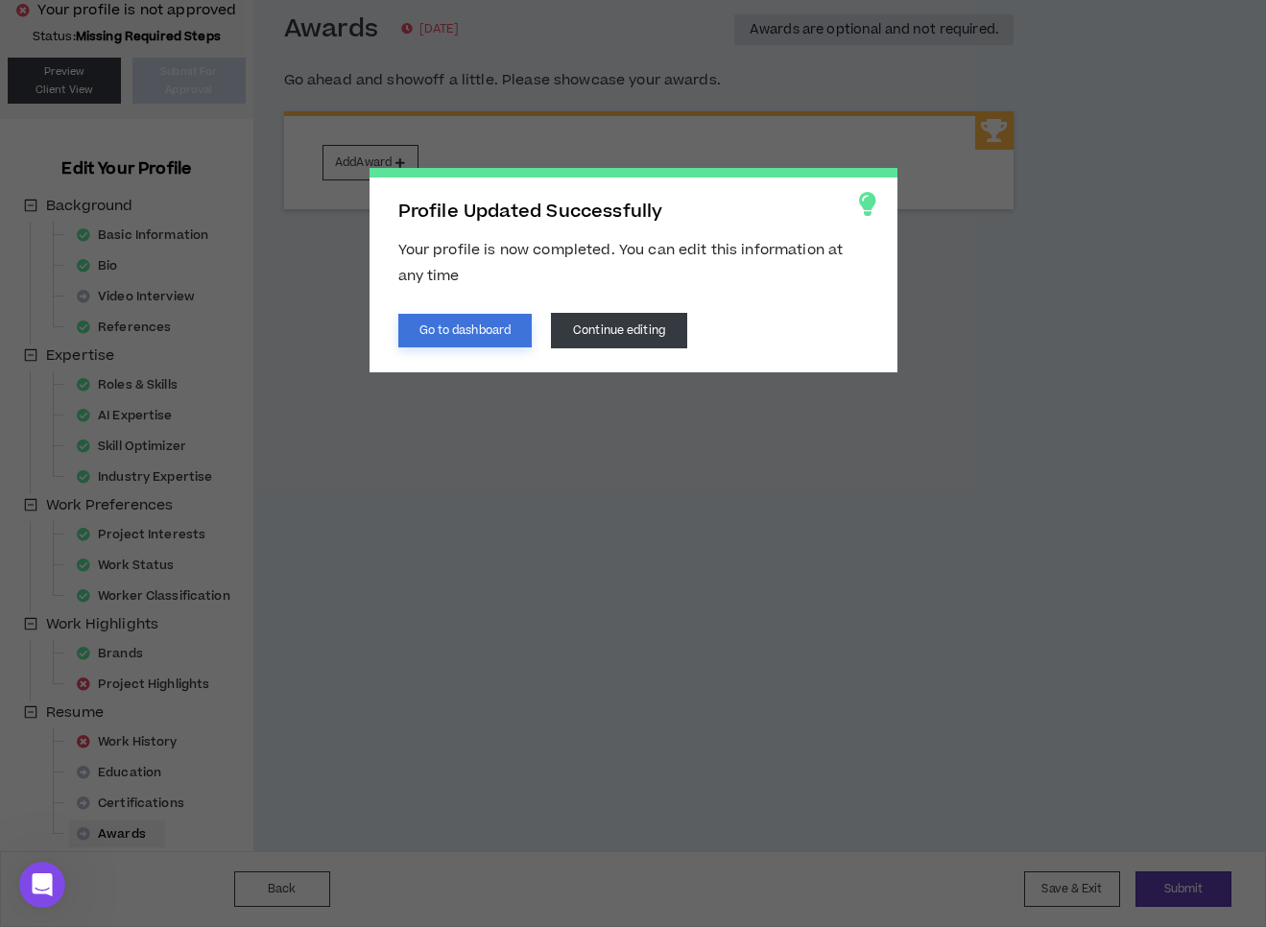
click at [461, 326] on button "Go to dashboard" at bounding box center [465, 331] width 134 height 34
